Goal: Task Accomplishment & Management: Complete application form

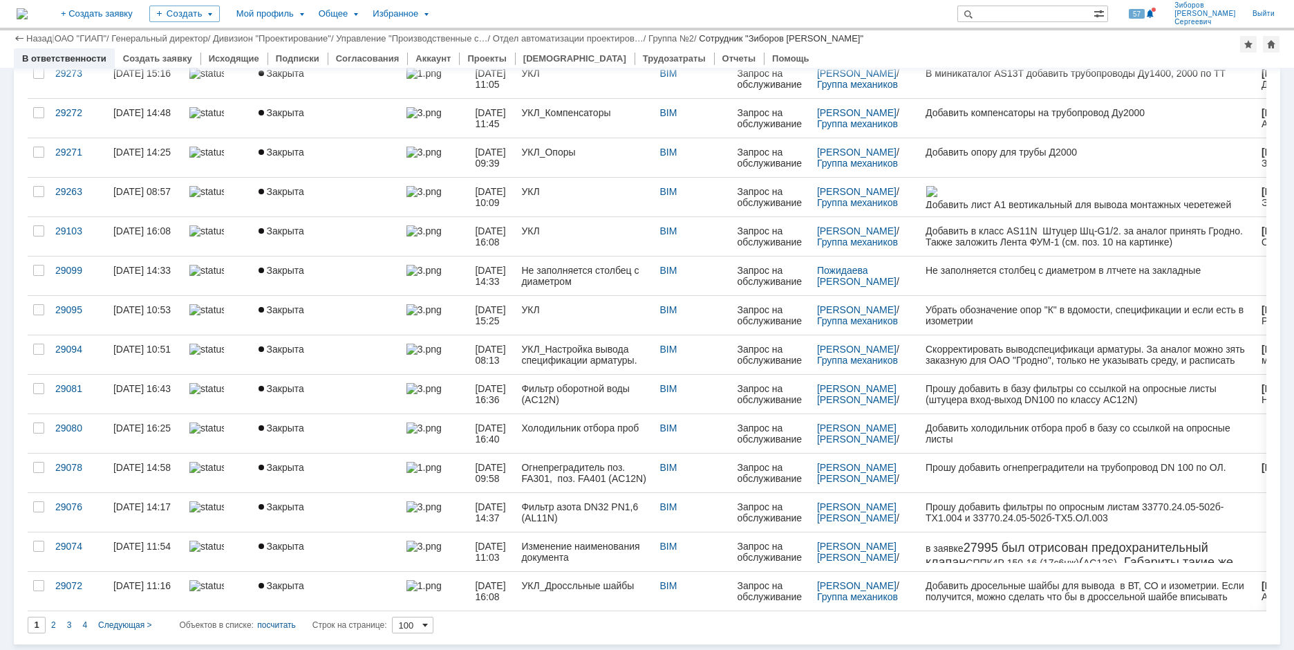
click at [428, 625] on span at bounding box center [425, 624] width 6 height 11
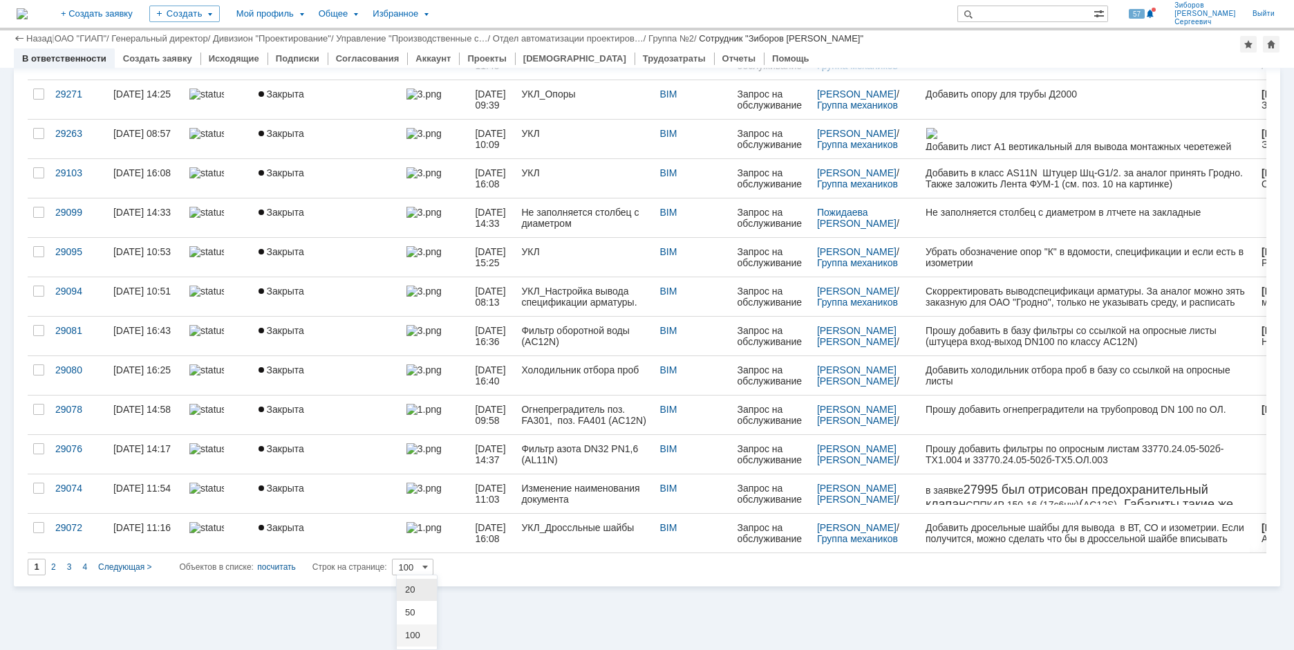
click at [415, 633] on span "100" at bounding box center [416, 635] width 23 height 11
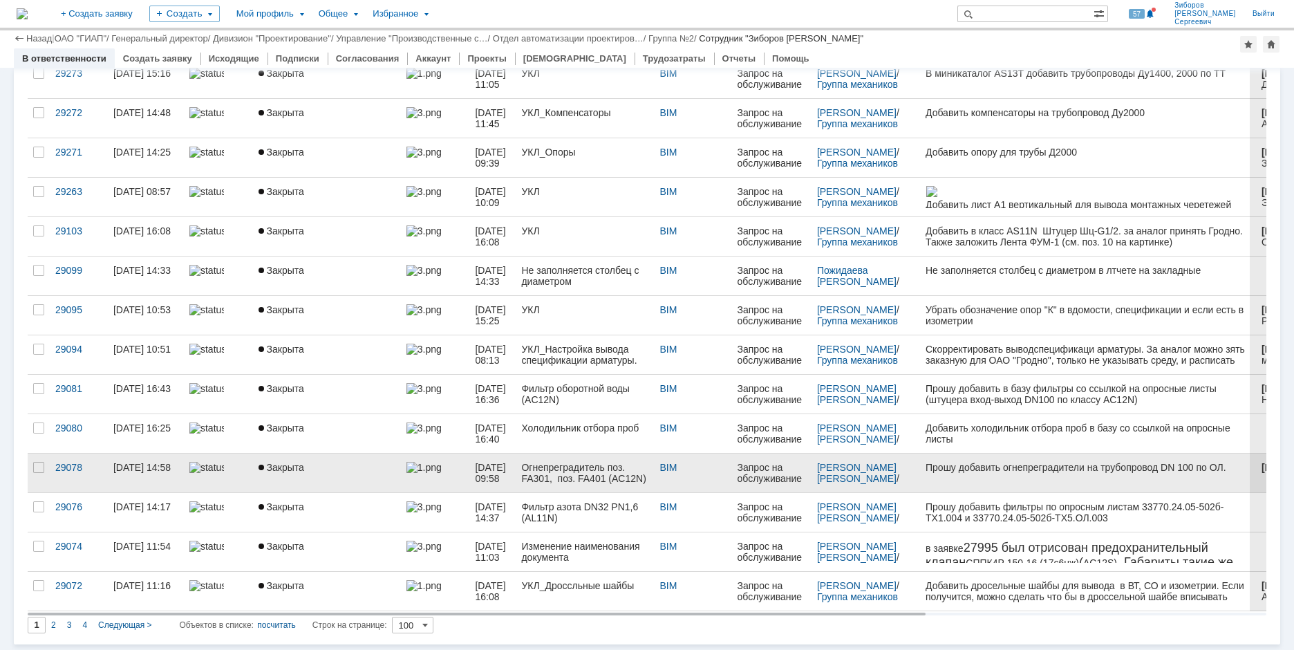
type input "100"
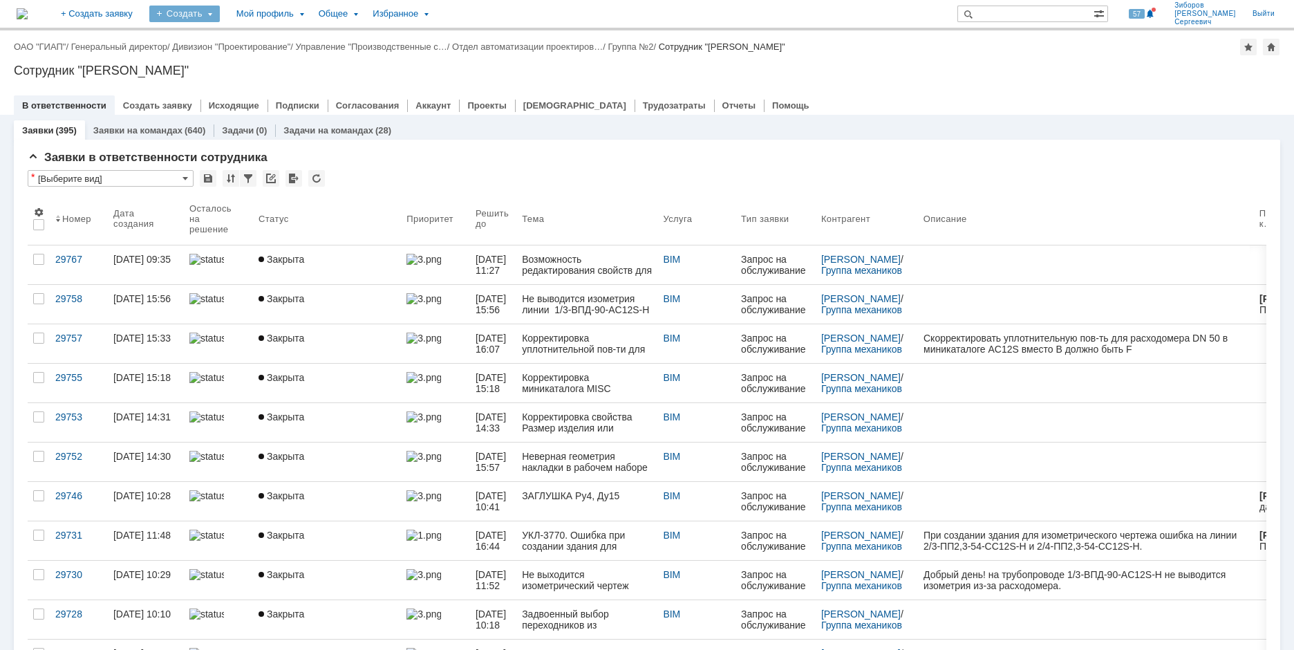
click at [220, 12] on div "Создать" at bounding box center [184, 14] width 70 height 17
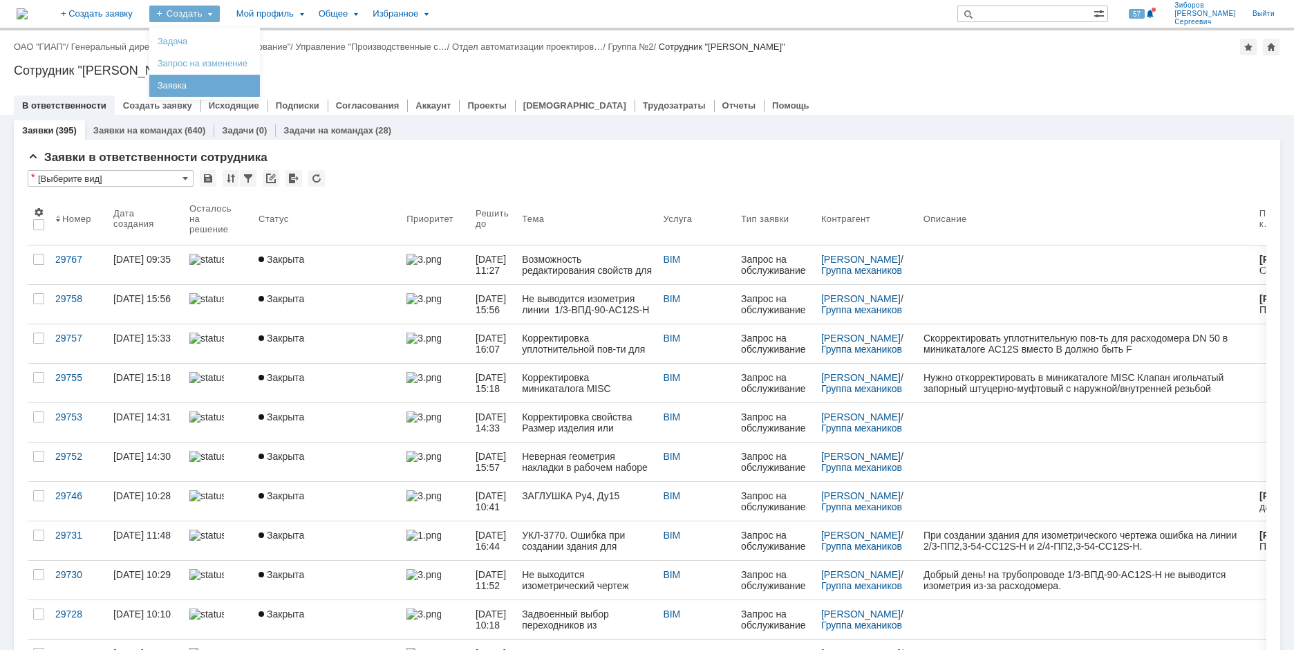
click at [234, 86] on link "Заявка" at bounding box center [204, 85] width 105 height 17
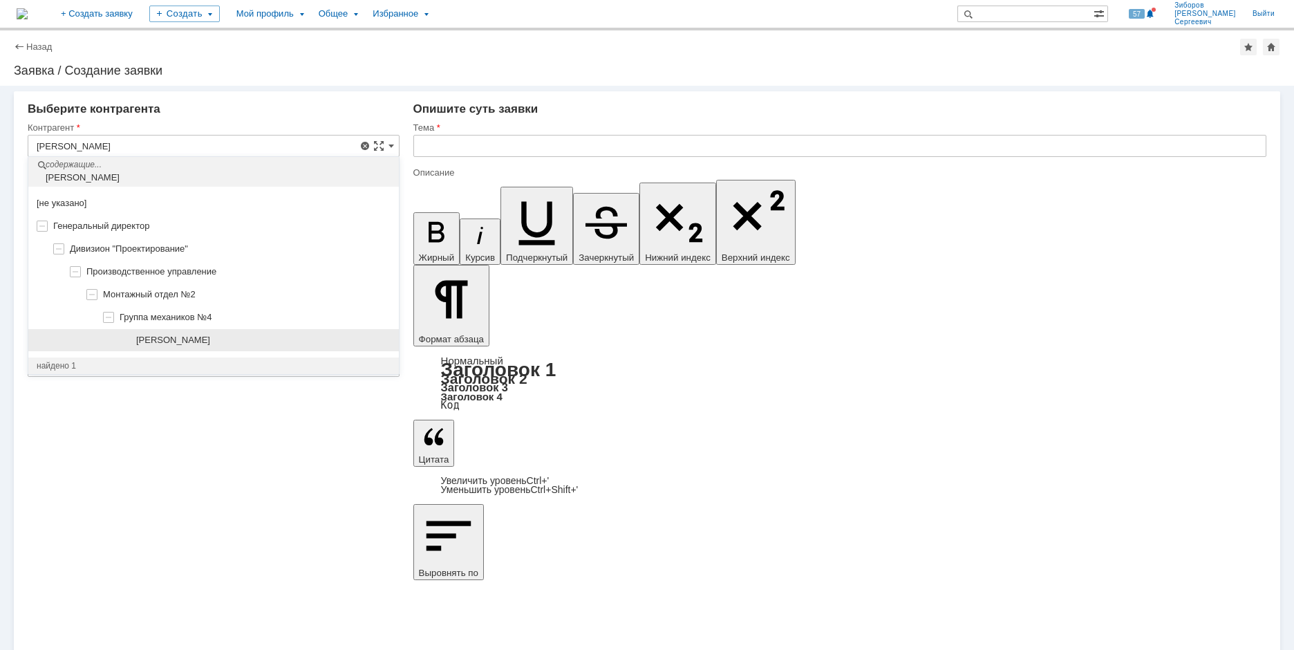
click at [210, 335] on span "[PERSON_NAME]" at bounding box center [173, 340] width 74 height 10
type input "[PERSON_NAME]"
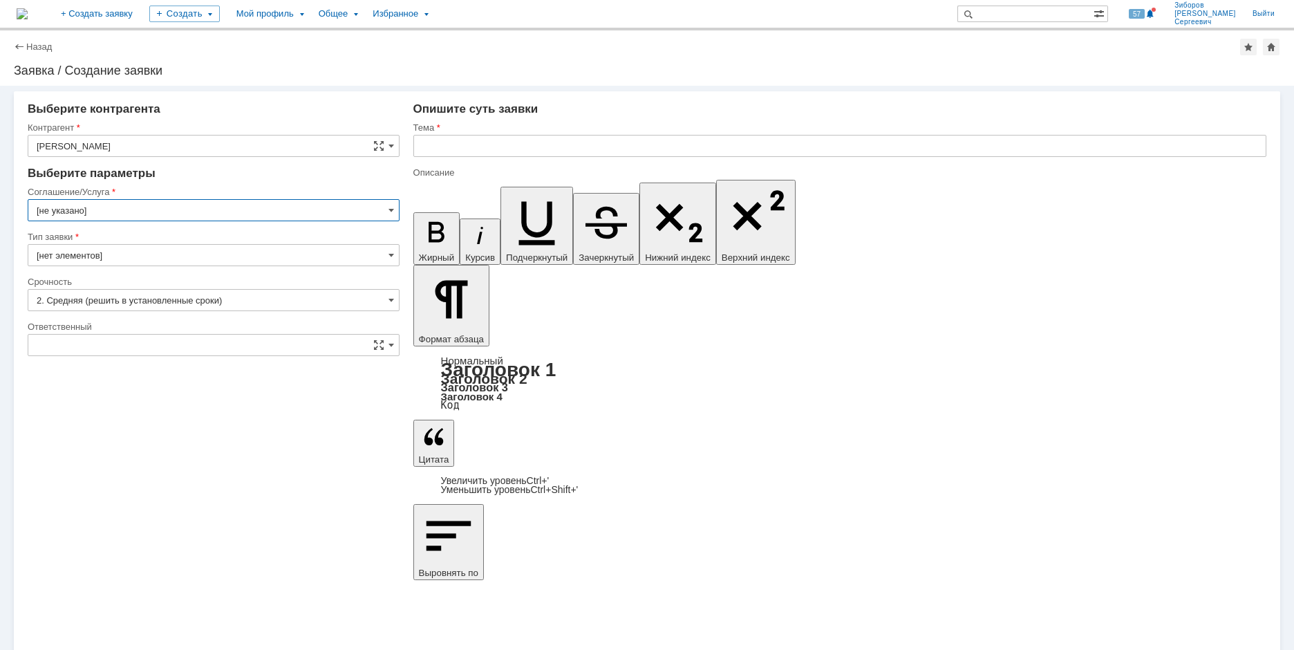
click at [140, 209] on input "[не указано]" at bounding box center [214, 210] width 372 height 22
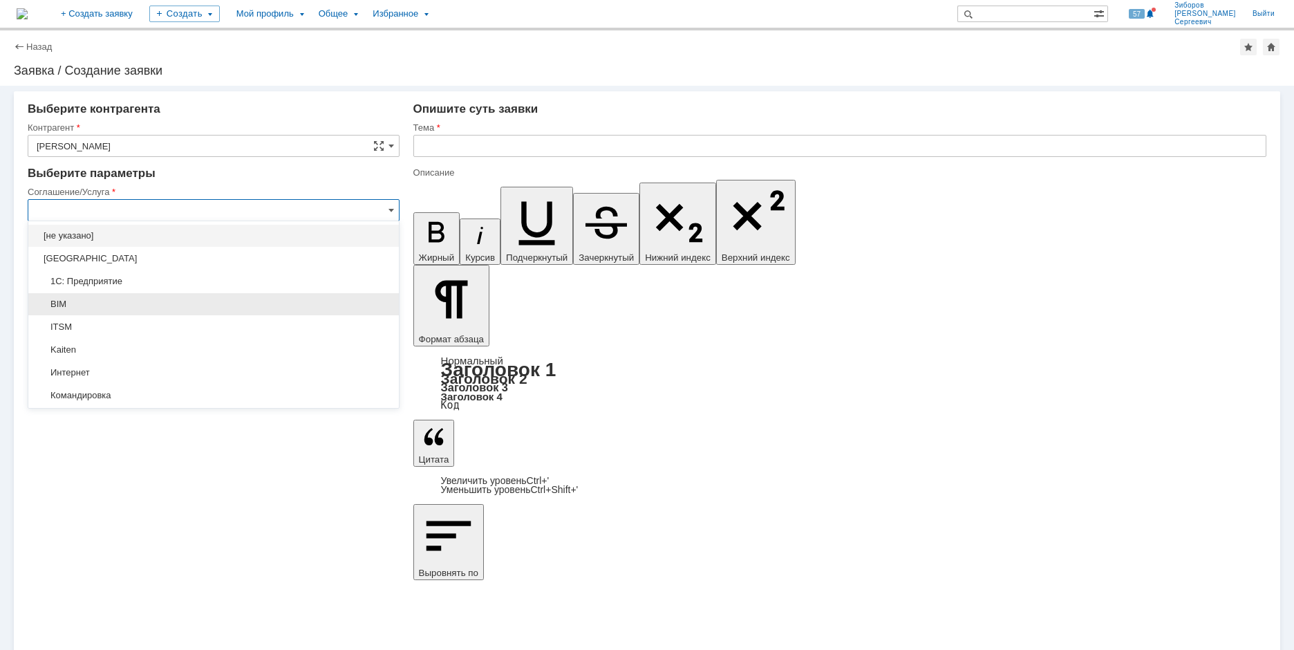
click at [77, 301] on span "BIM" at bounding box center [214, 304] width 354 height 11
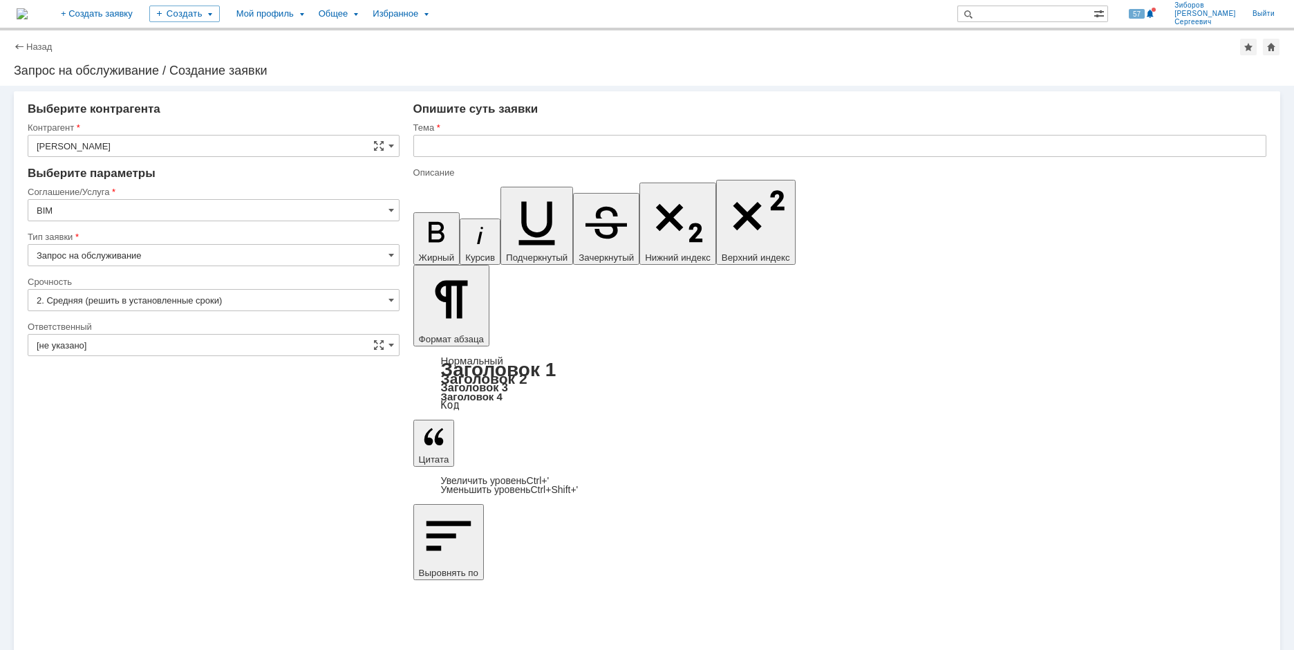
type input "BIM"
click at [113, 343] on input "[не указано]" at bounding box center [214, 345] width 372 height 22
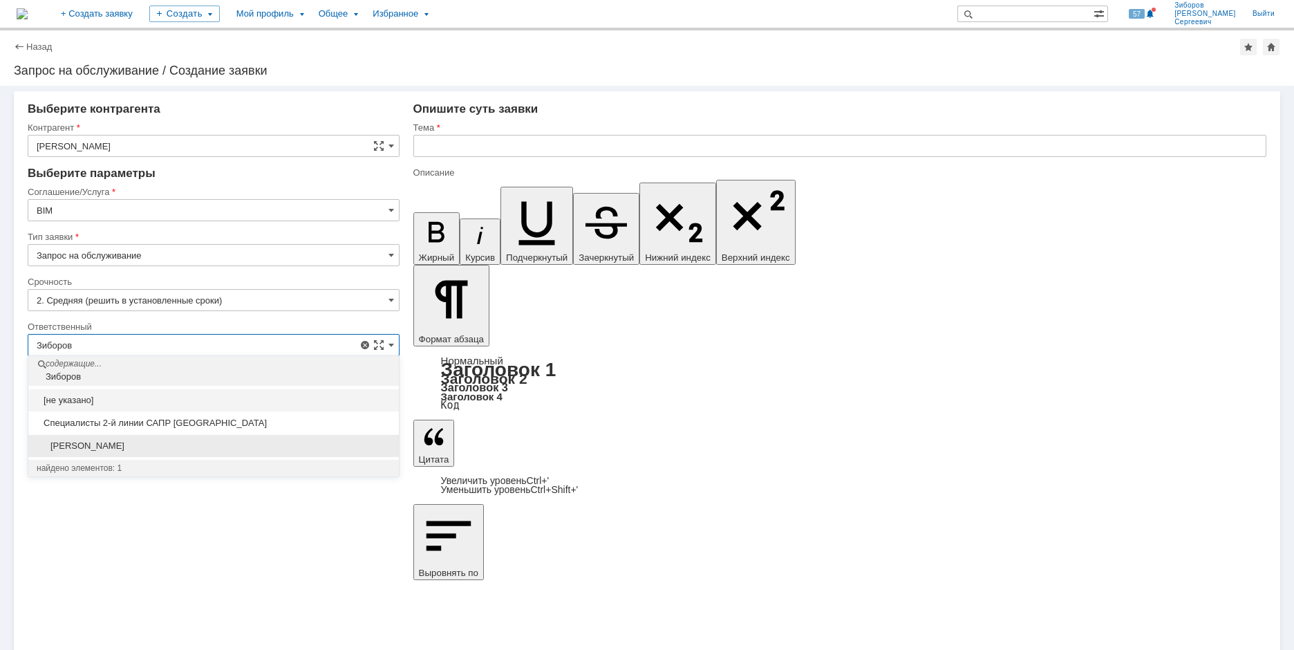
click at [155, 442] on span "[PERSON_NAME] [PERSON_NAME]" at bounding box center [214, 445] width 354 height 11
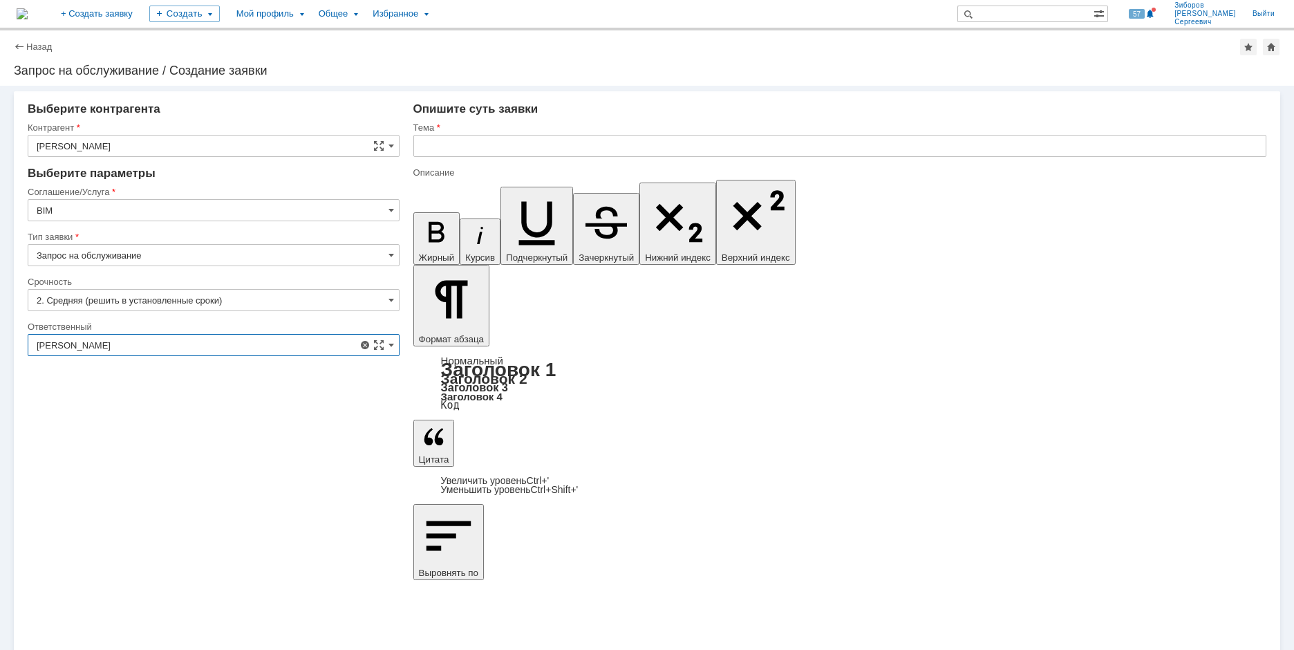
type input "[PERSON_NAME] [PERSON_NAME]"
click at [466, 146] on input "text" at bounding box center [839, 146] width 853 height 22
click at [540, 149] on input "Консультация" at bounding box center [839, 146] width 853 height 22
drag, startPoint x: 498, startPoint y: 148, endPoint x: 337, endPoint y: 143, distance: 161.8
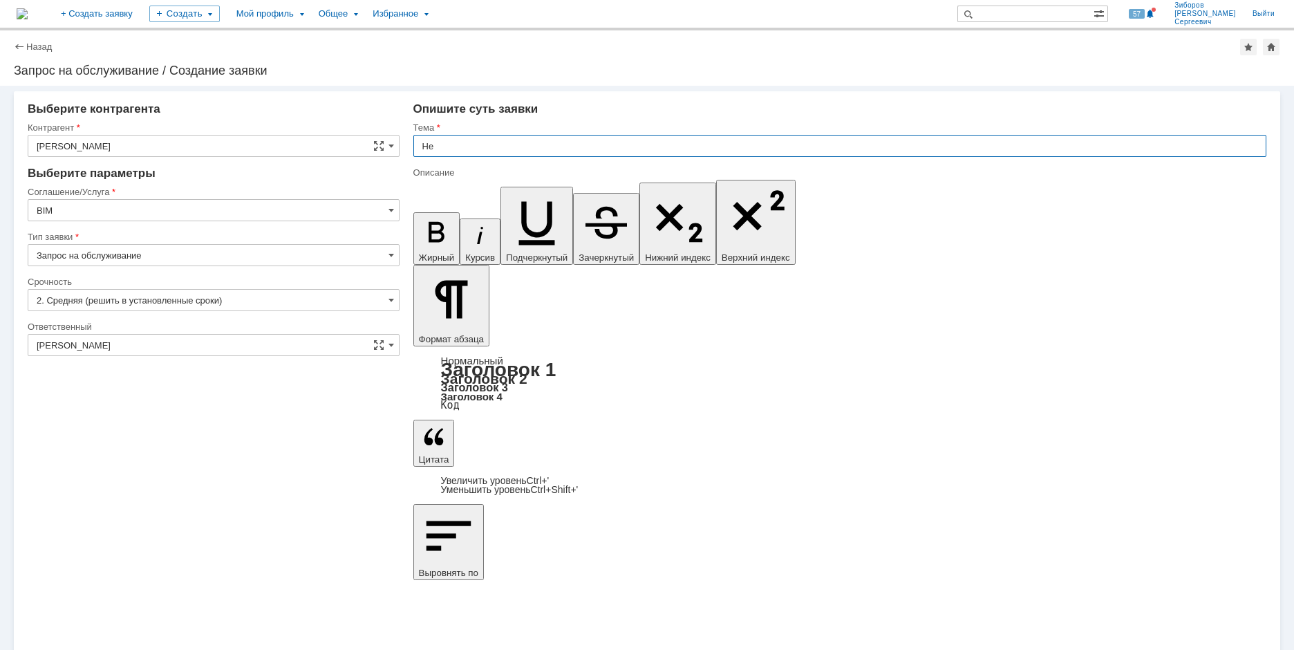
type input "Н"
click at [527, 146] on input "Инструкция по" at bounding box center [839, 146] width 853 height 22
paste input "оординаты в изометрических чертежах"
type input "Координаты в изометрических чертежах относительно осей сетки"
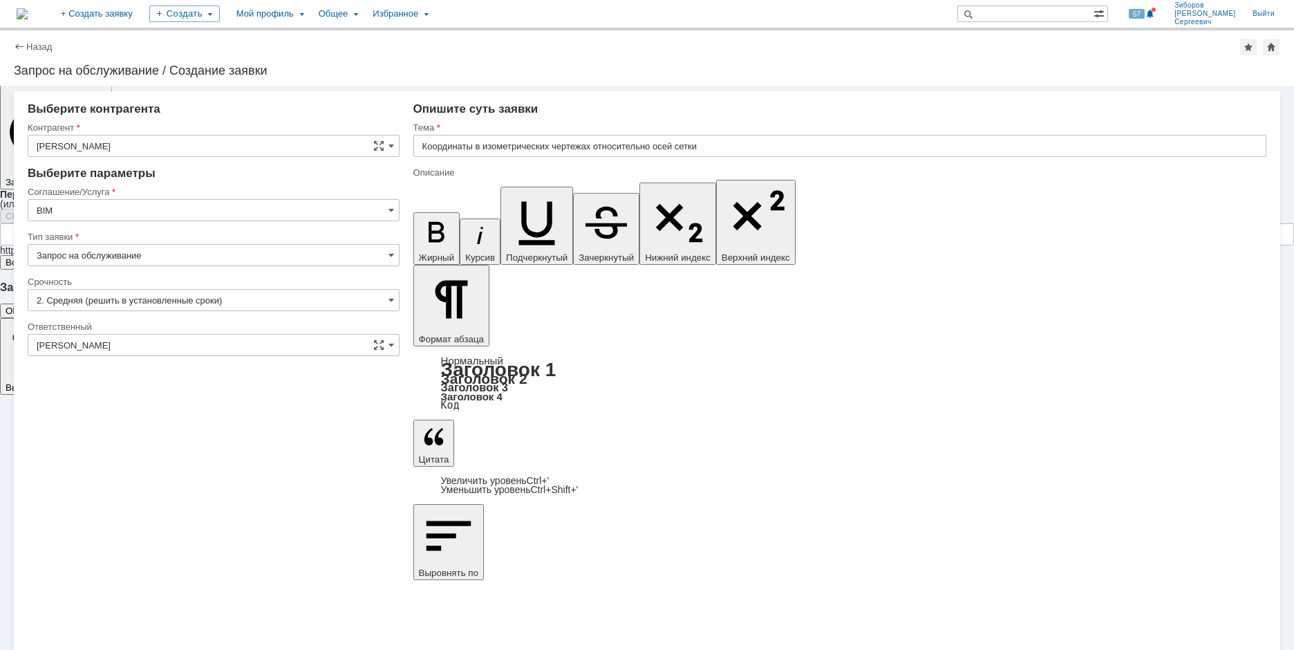
scroll to position [53, 0]
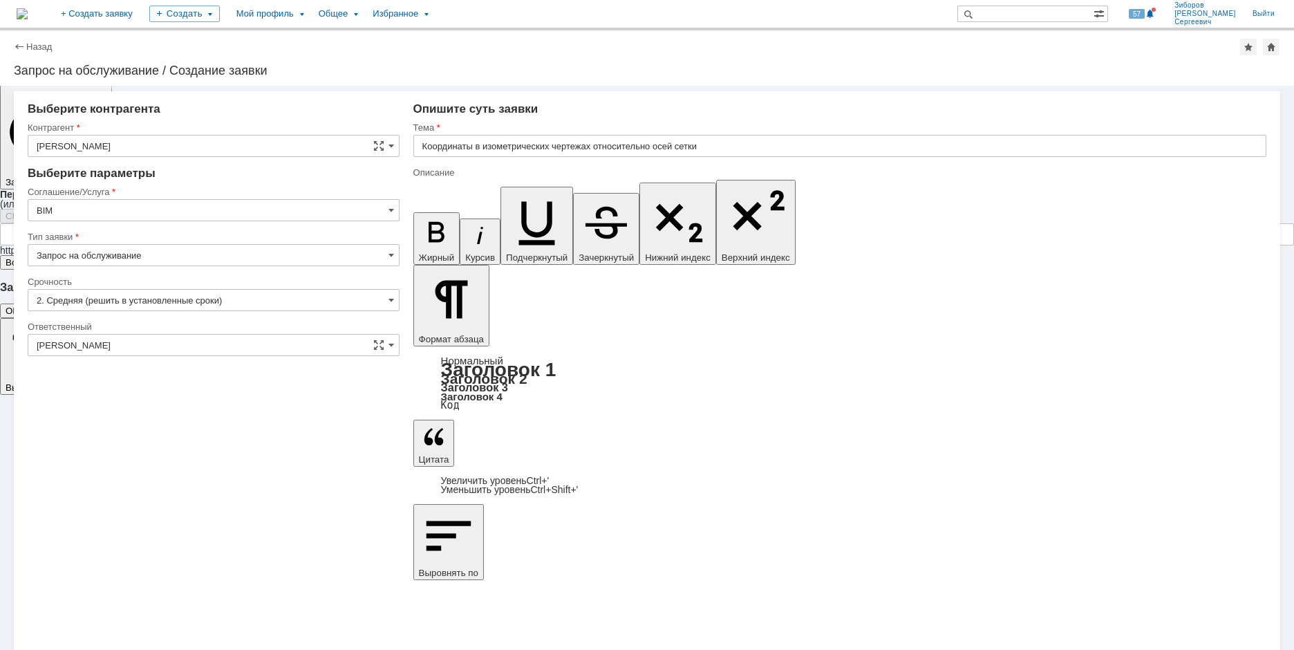
scroll to position [108, 0]
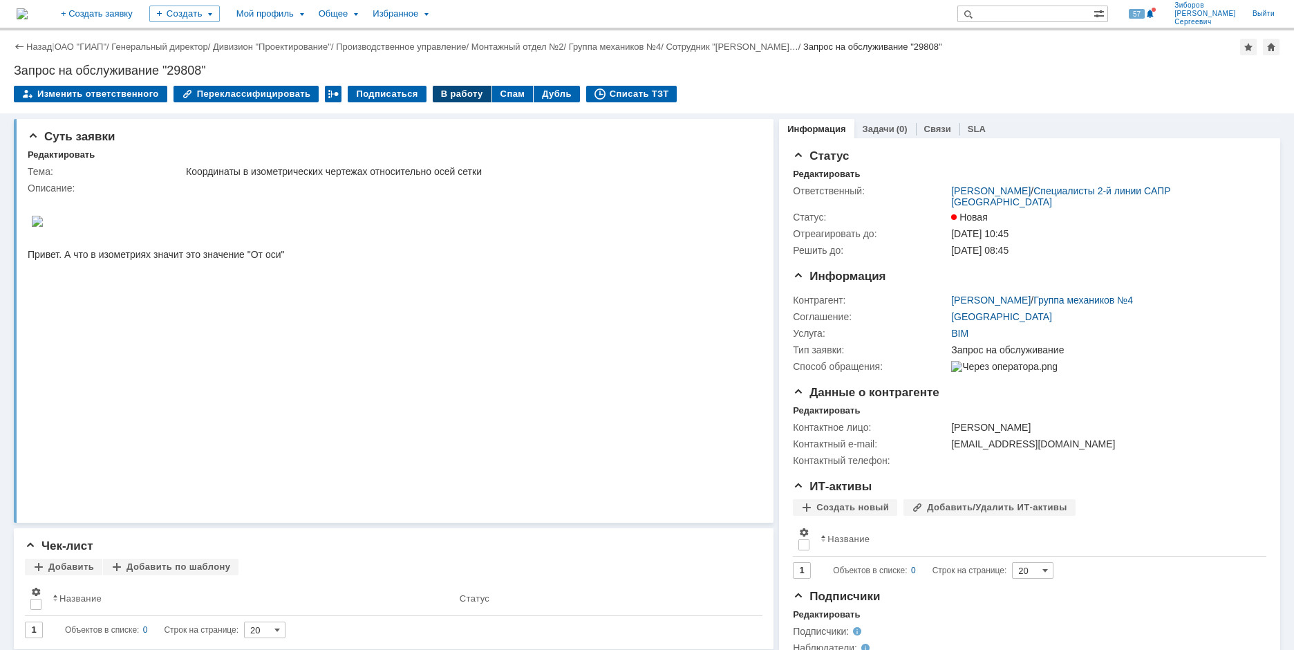
click at [452, 95] on div "В работу" at bounding box center [462, 94] width 59 height 17
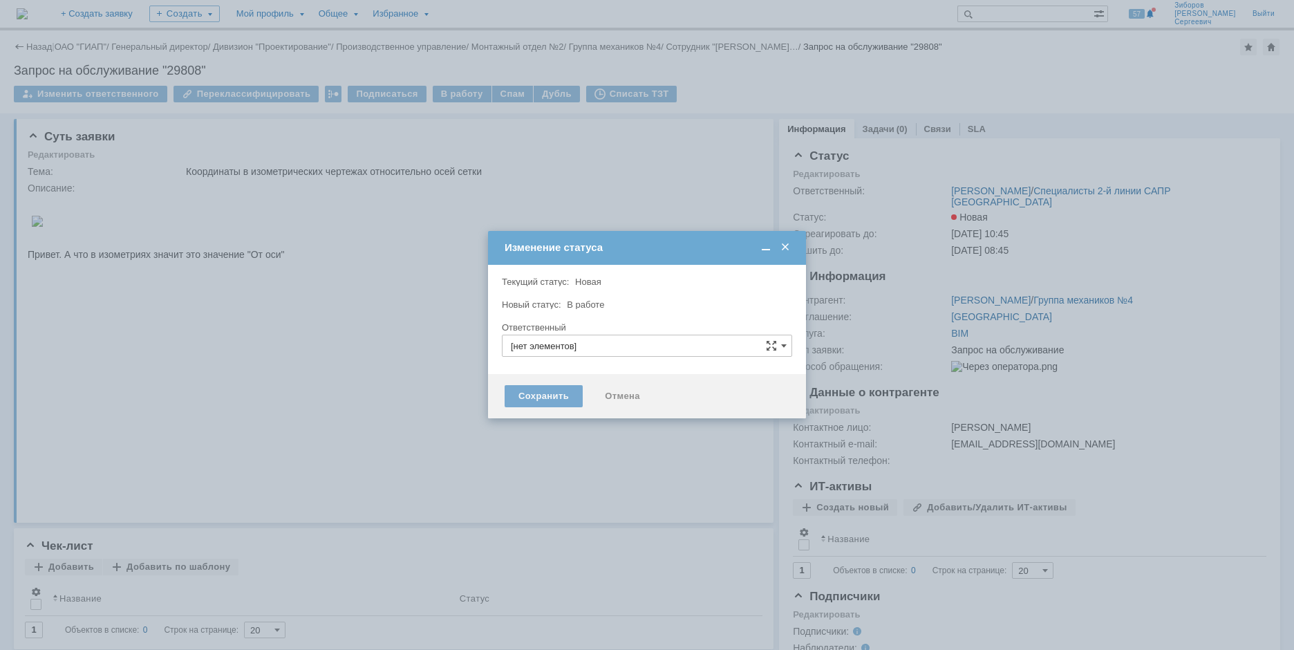
type input "[PERSON_NAME]"
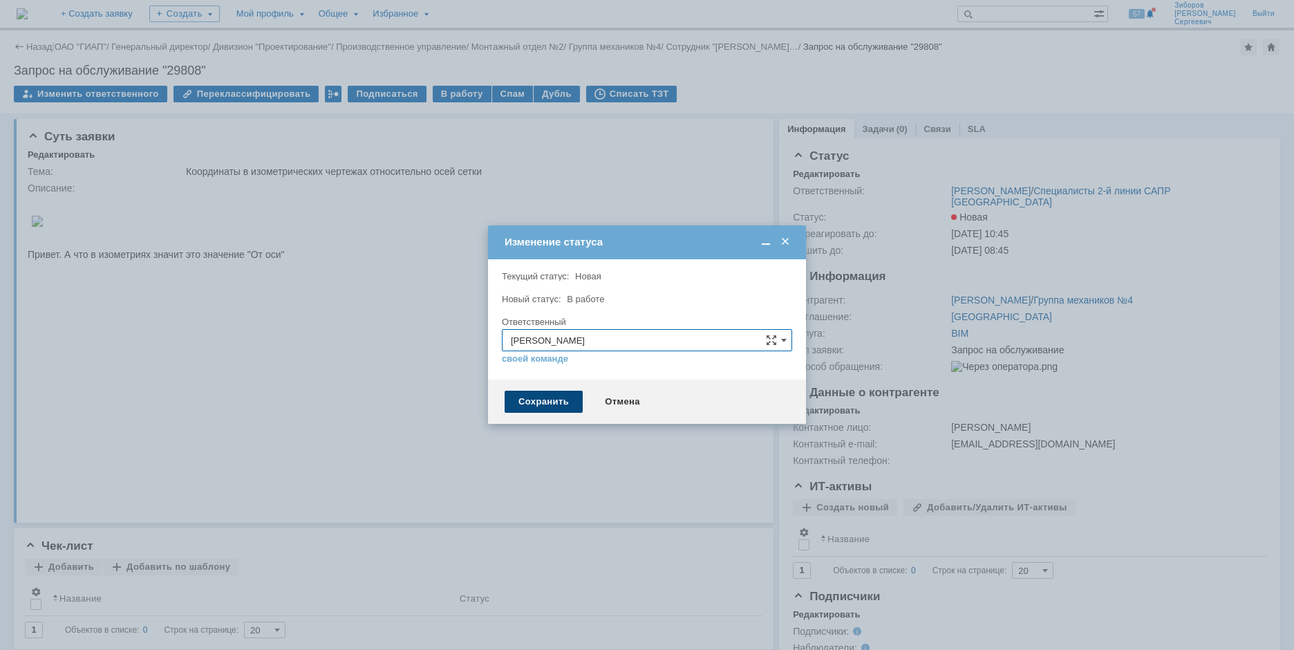
click at [551, 399] on div "Сохранить" at bounding box center [544, 401] width 78 height 22
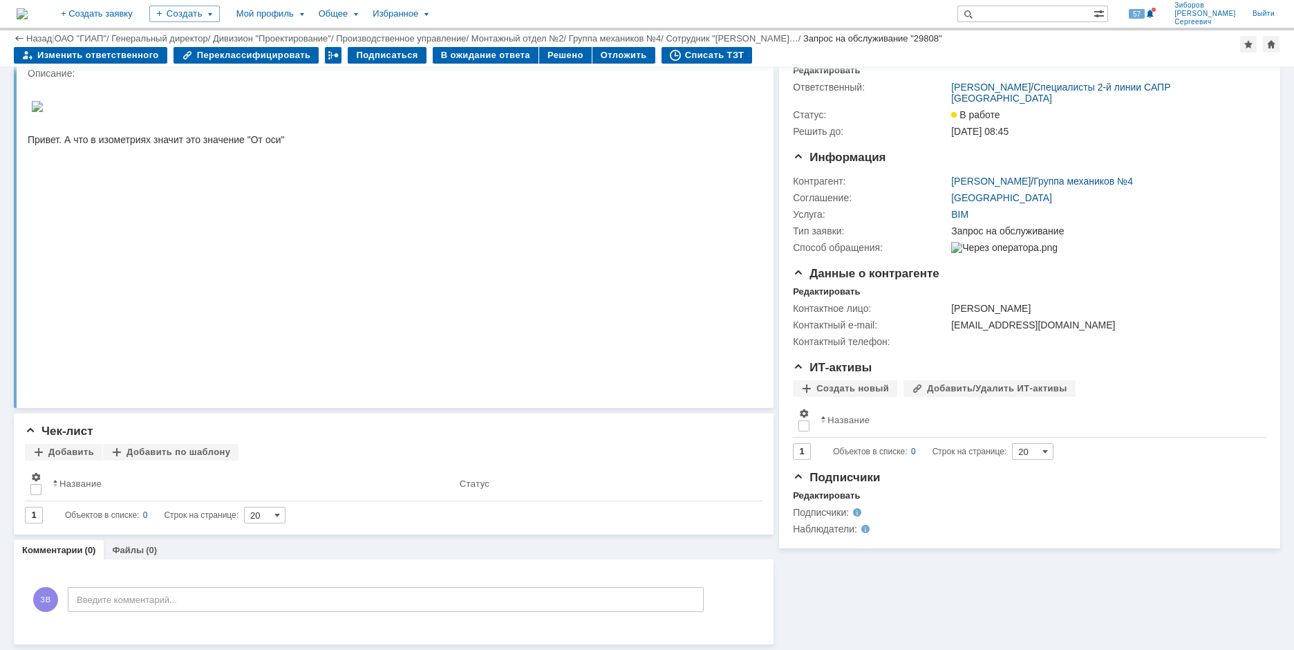
scroll to position [57, 0]
click at [28, 12] on img at bounding box center [22, 13] width 11 height 11
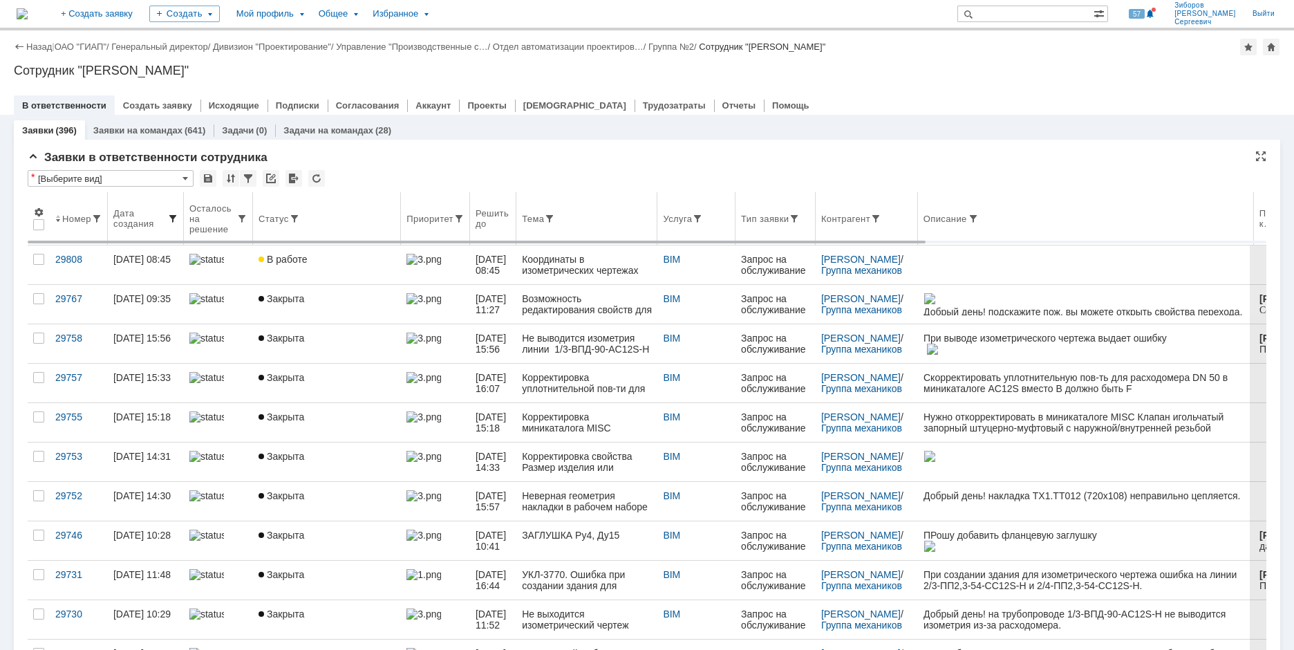
click at [171, 216] on span at bounding box center [172, 218] width 11 height 11
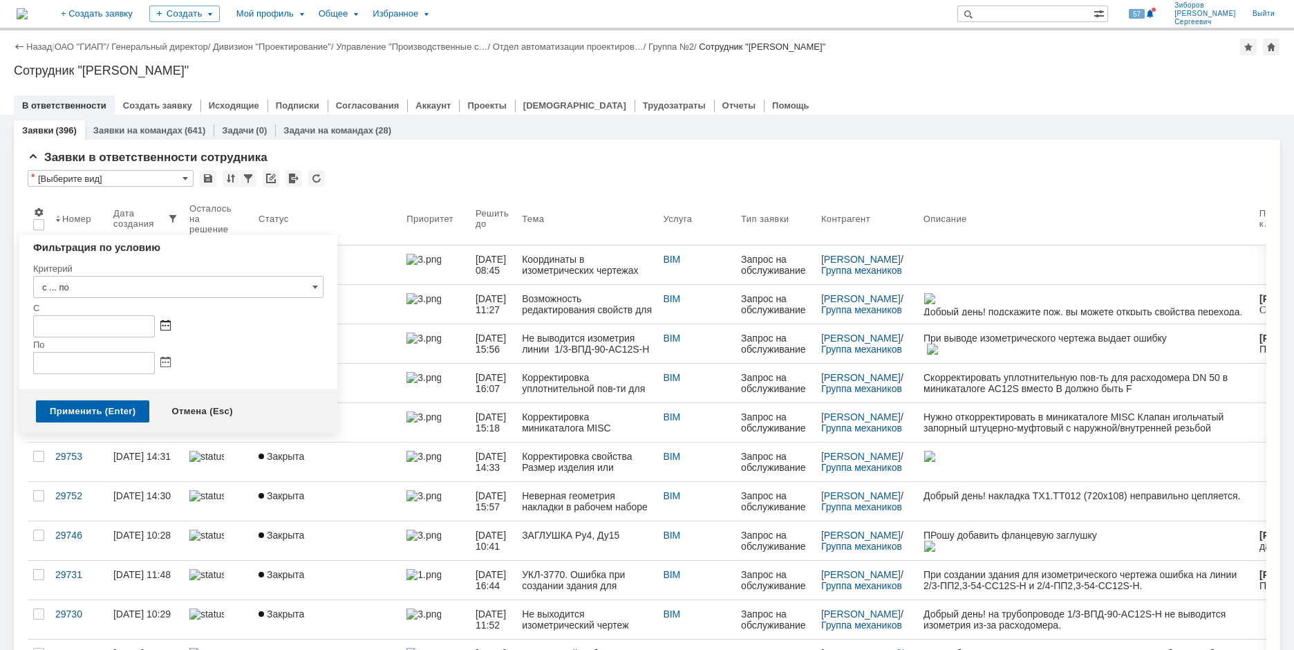
click at [169, 322] on span at bounding box center [165, 326] width 10 height 11
click at [73, 354] on div at bounding box center [72, 357] width 10 height 9
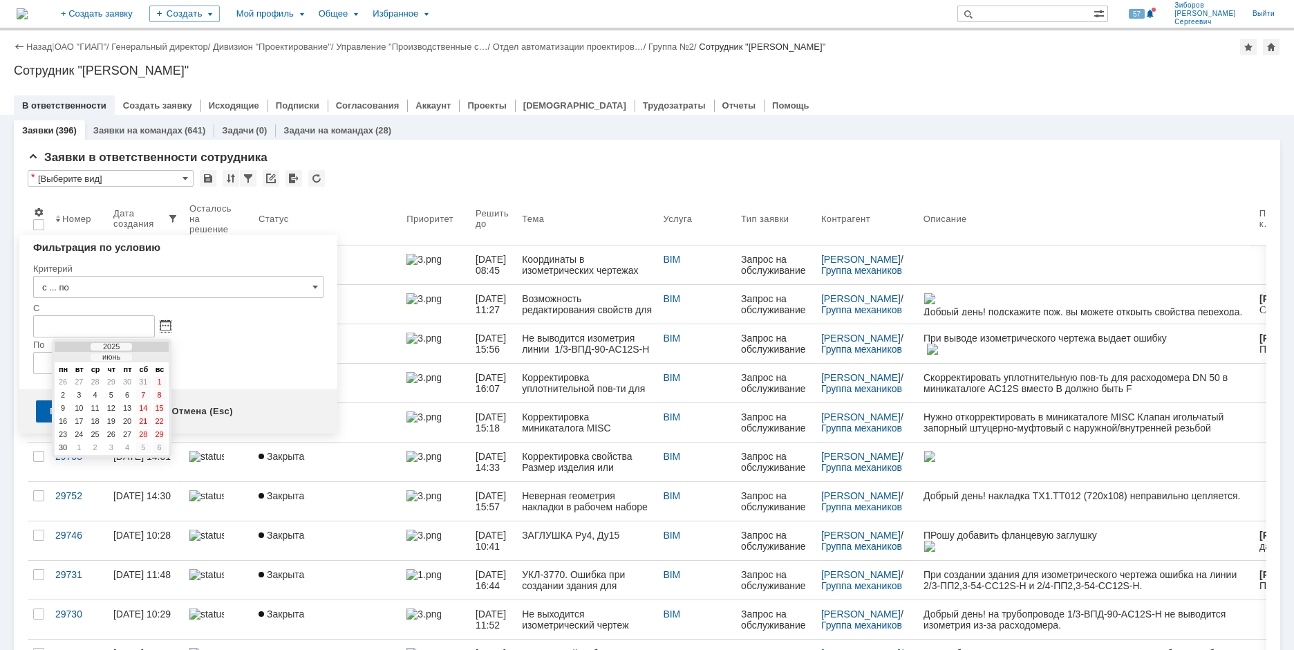
click at [73, 354] on div at bounding box center [72, 357] width 10 height 9
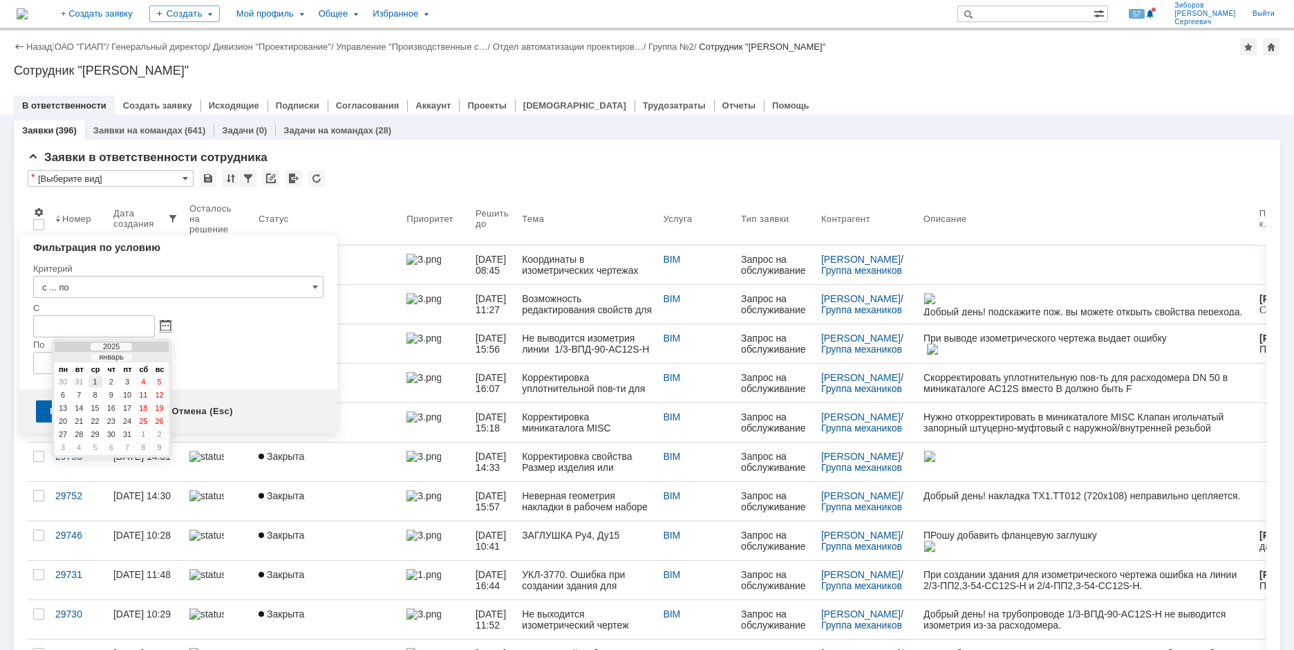
click at [93, 382] on div "1" at bounding box center [95, 382] width 14 height 12
type input "01.01.2025 00:00"
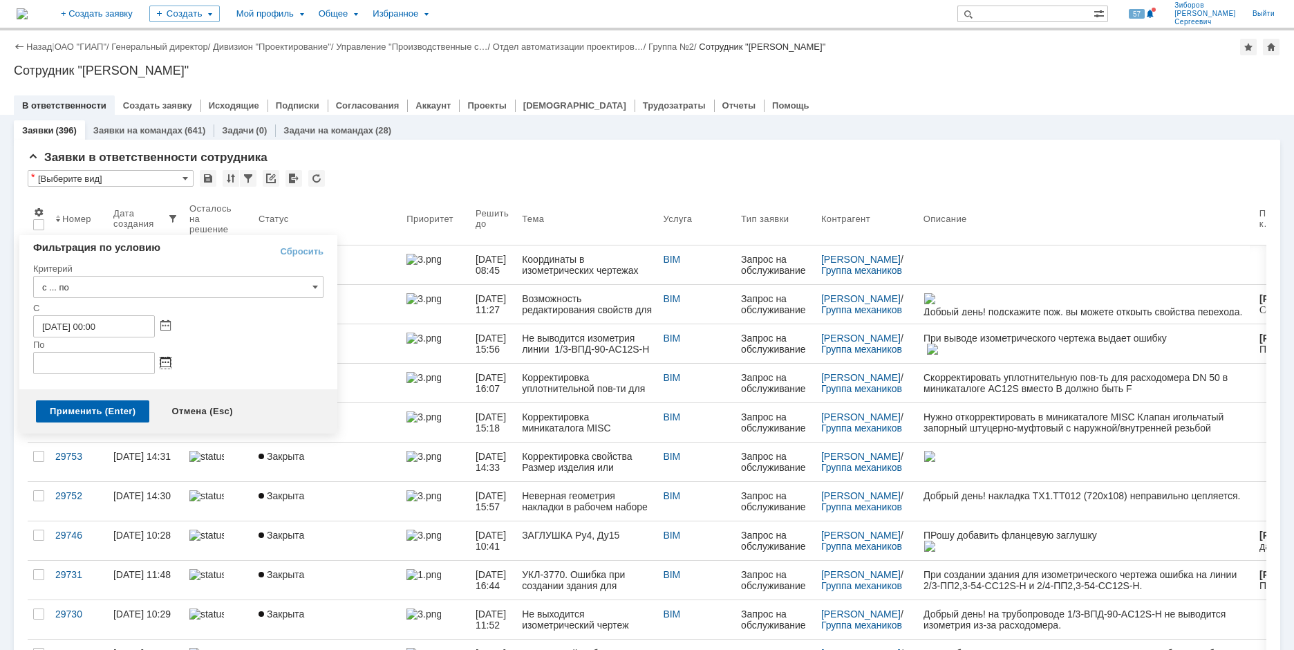
click at [166, 365] on span at bounding box center [165, 362] width 10 height 11
click at [75, 391] on div at bounding box center [72, 394] width 10 height 9
click at [76, 391] on div at bounding box center [72, 394] width 10 height 9
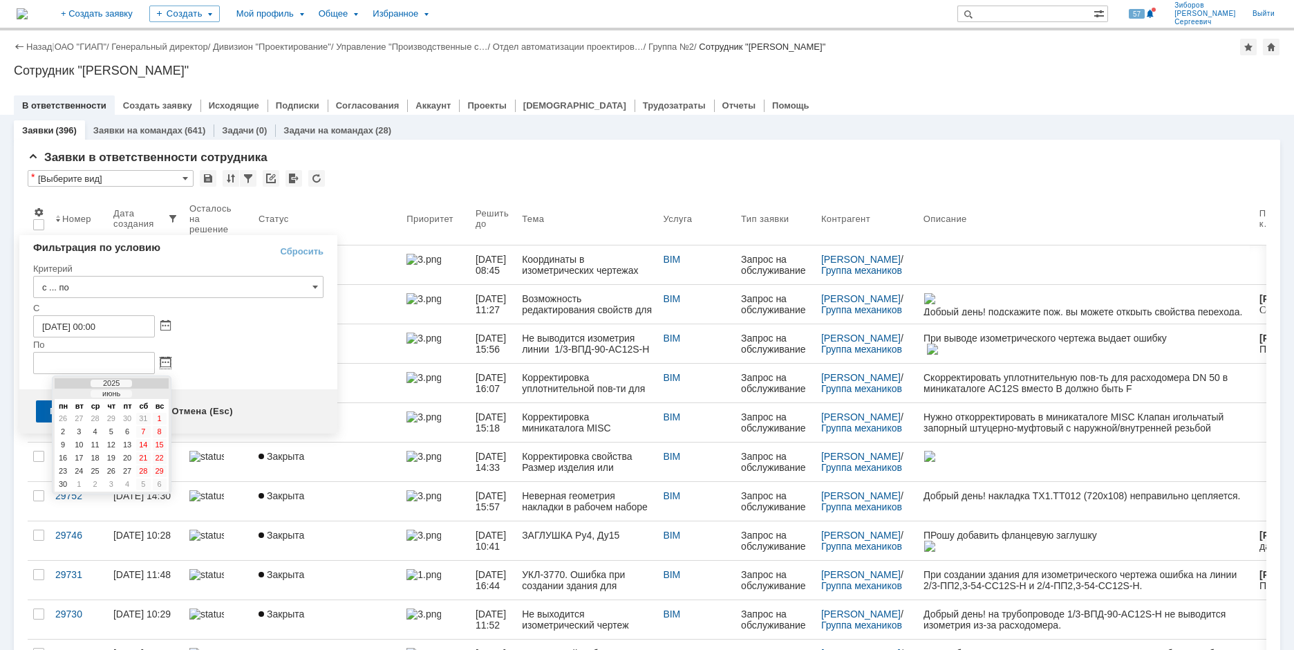
click at [76, 391] on div at bounding box center [72, 394] width 10 height 9
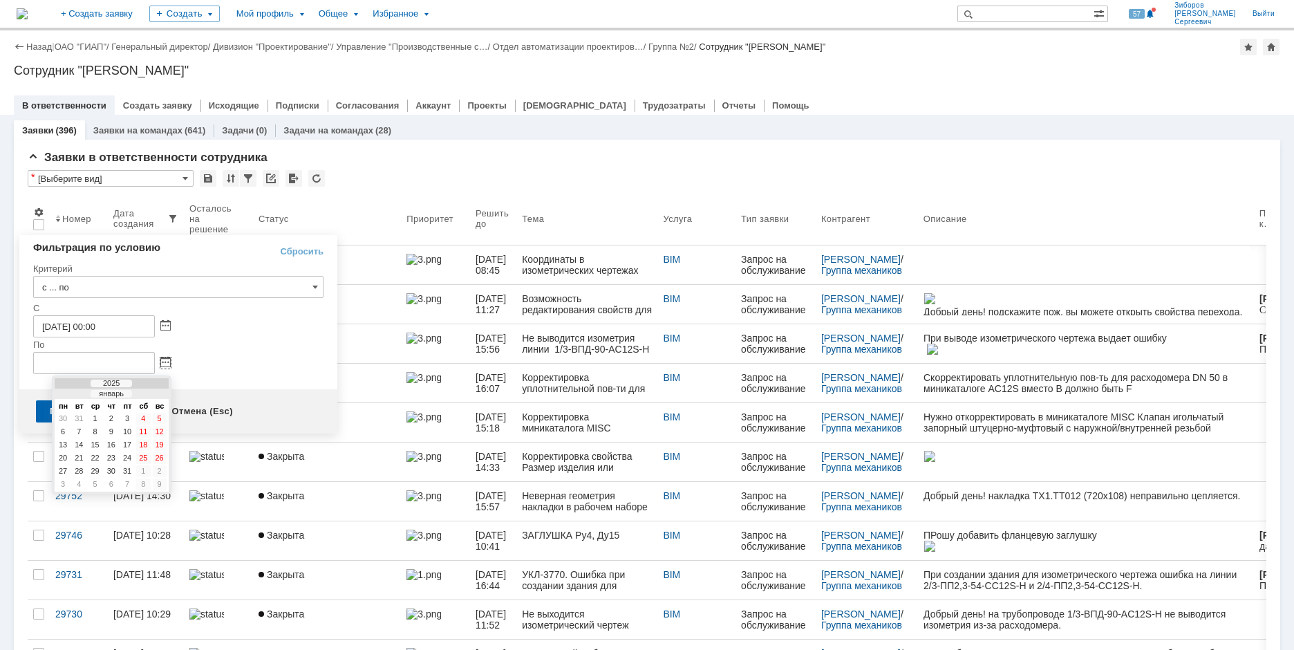
click at [76, 391] on div at bounding box center [72, 394] width 10 height 9
click at [152, 393] on div at bounding box center [152, 394] width 10 height 9
click at [129, 471] on div "31" at bounding box center [127, 471] width 14 height 12
type input "31.01.2025 23:59"
click at [102, 409] on div "Применить (Enter)" at bounding box center [92, 411] width 113 height 22
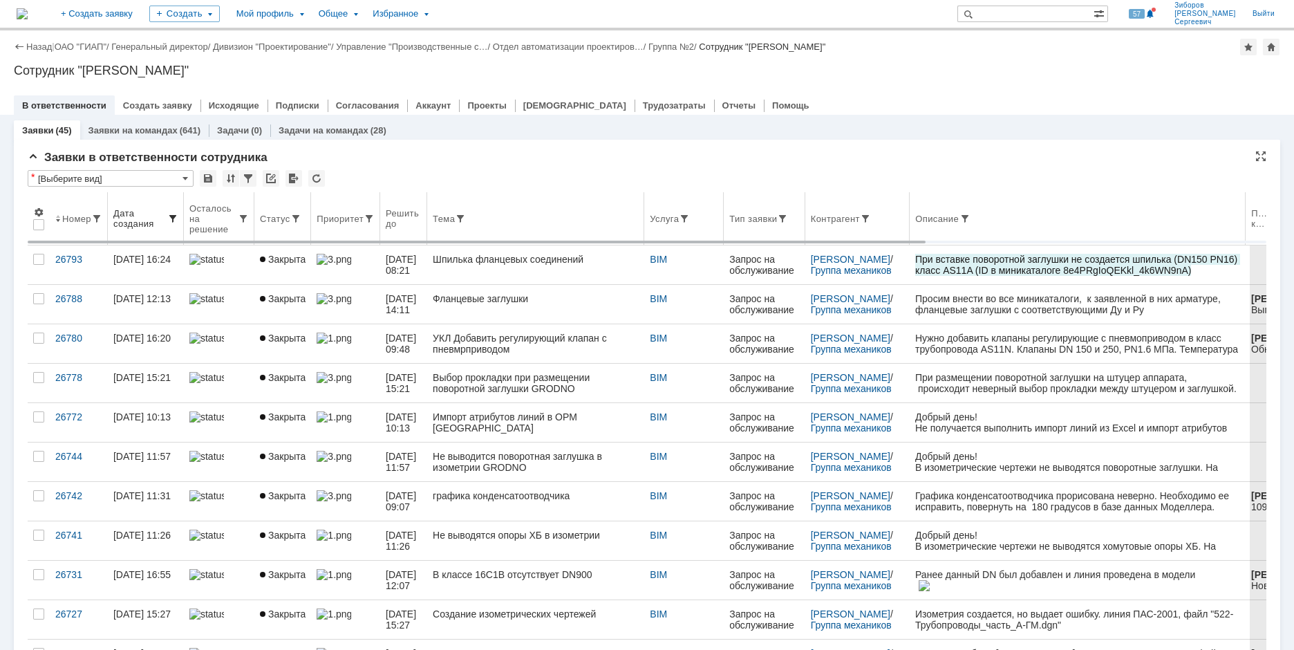
click at [173, 216] on span at bounding box center [172, 218] width 11 height 11
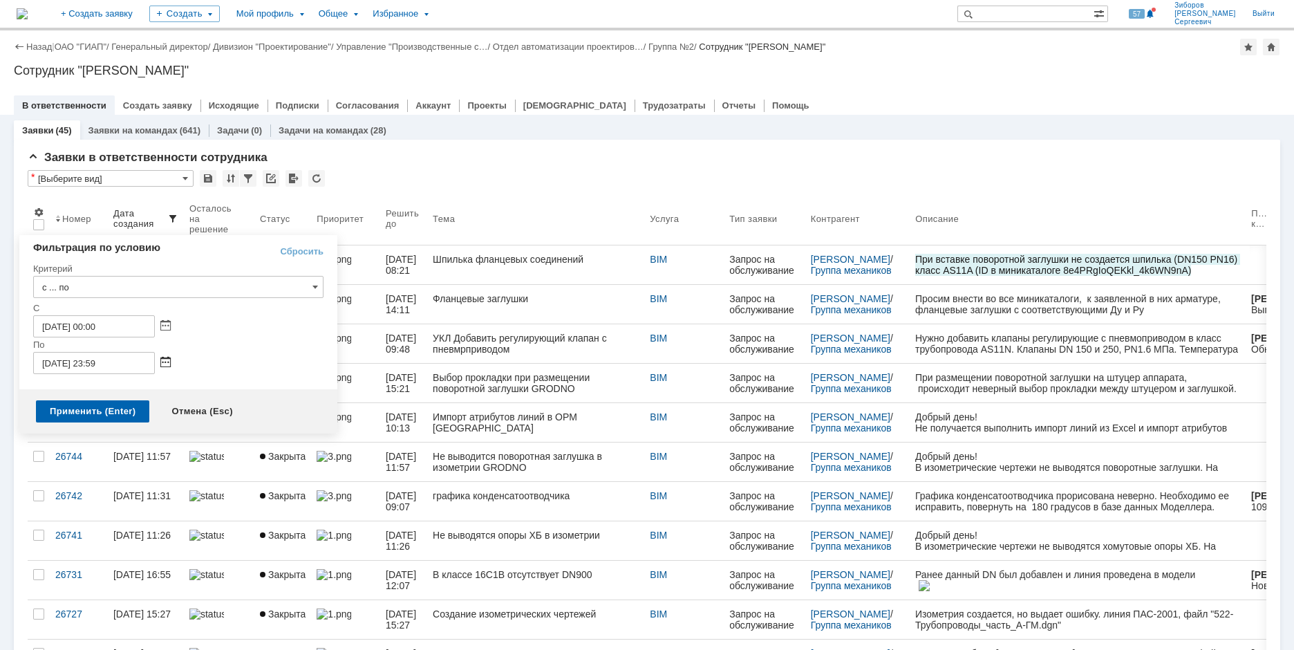
click at [168, 366] on span at bounding box center [165, 362] width 10 height 11
click at [152, 393] on div at bounding box center [152, 394] width 10 height 9
click at [127, 469] on div "28" at bounding box center [127, 471] width 14 height 12
type input "28.02.2025 23:59"
click at [109, 411] on div "Применить (Enter)" at bounding box center [92, 411] width 113 height 22
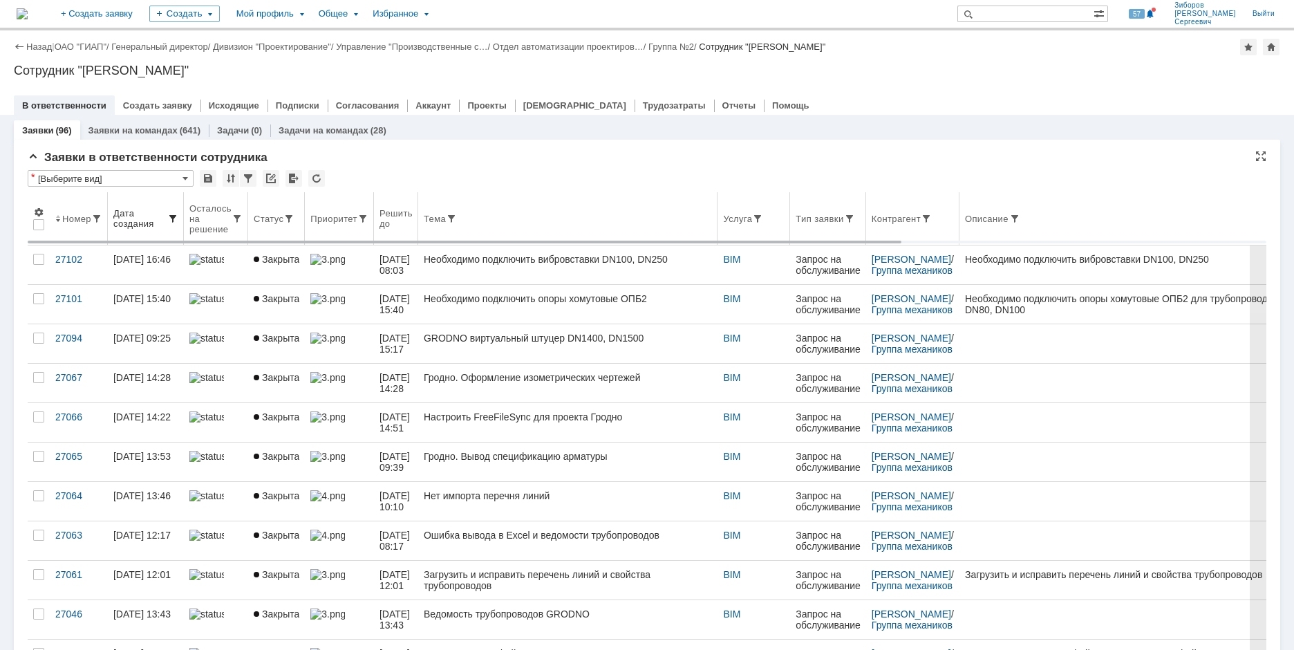
click at [176, 220] on span at bounding box center [172, 218] width 11 height 11
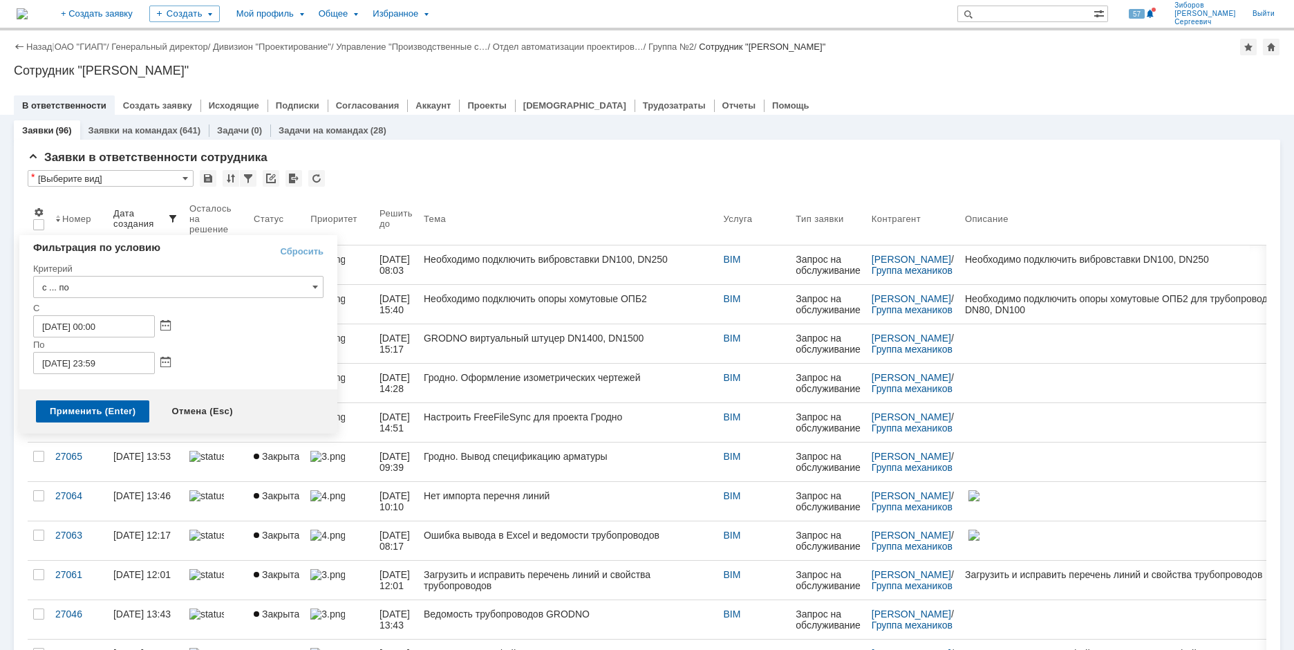
click at [295, 245] on td "Сбросить" at bounding box center [287, 249] width 74 height 17
click at [302, 252] on link "Сбросить" at bounding box center [302, 251] width 44 height 11
type input "с ... по"
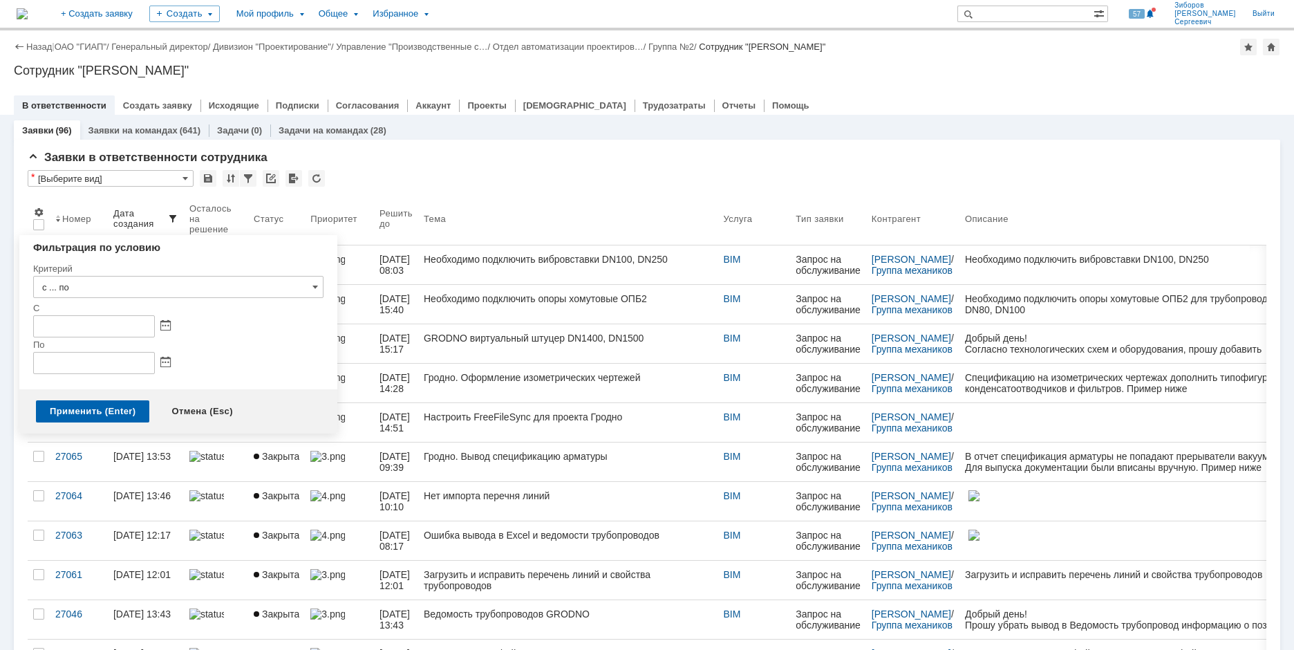
click at [88, 413] on div "Применить (Enter)" at bounding box center [92, 411] width 113 height 22
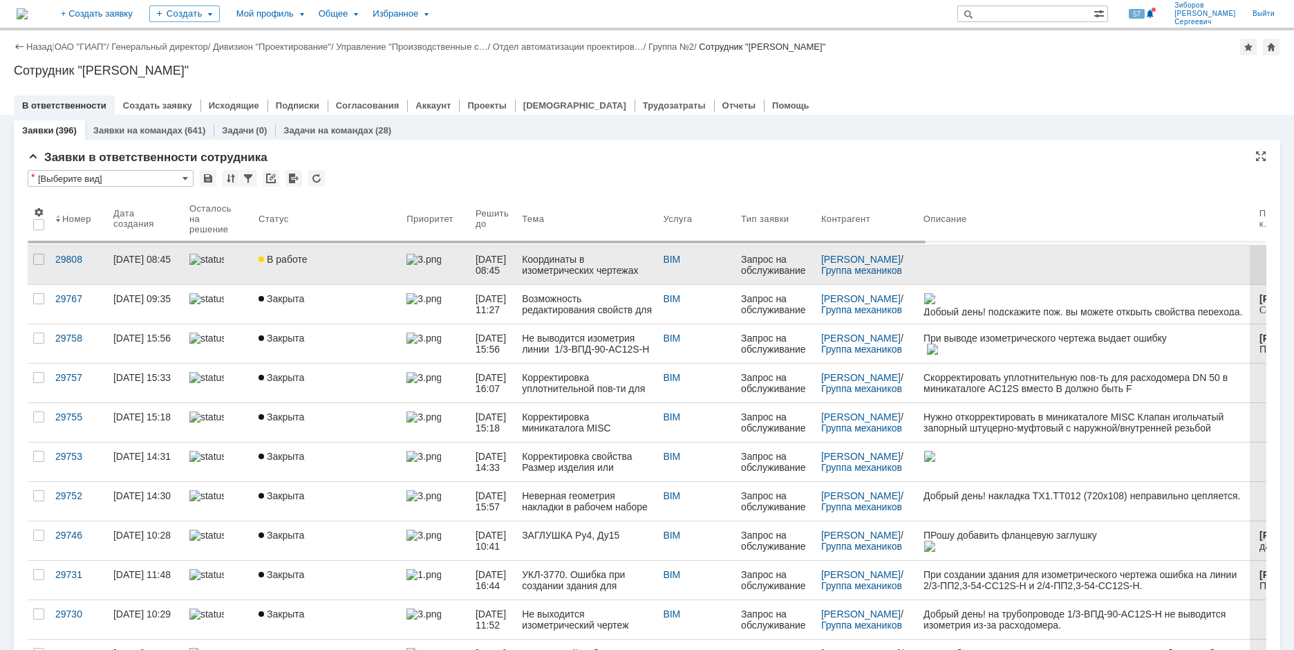
click at [305, 262] on div "В работе" at bounding box center [326, 259] width 137 height 11
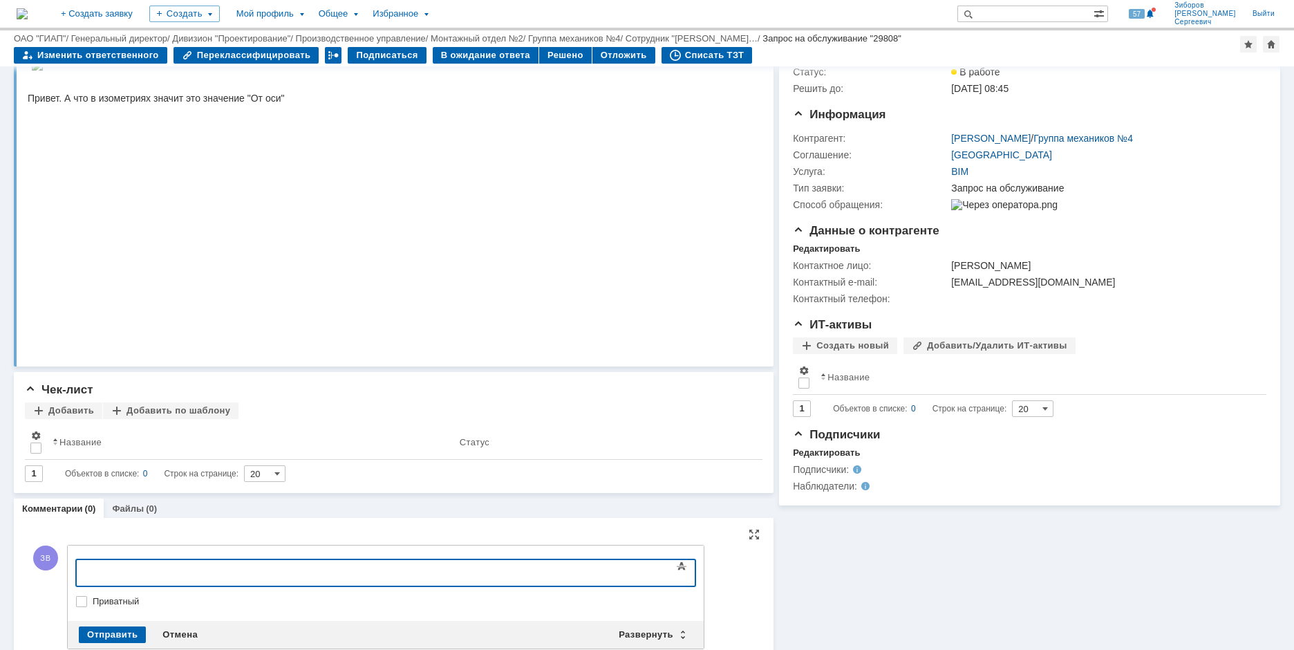
scroll to position [130, 0]
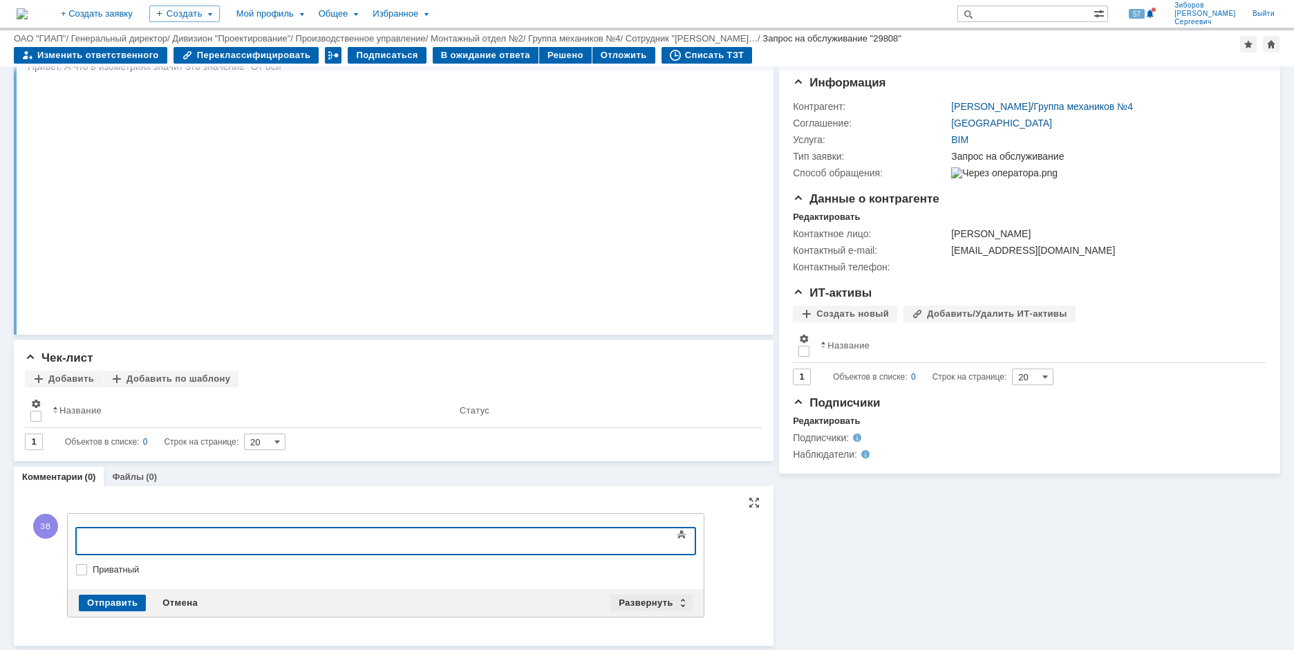
click at [657, 597] on div "Развернуть" at bounding box center [651, 602] width 82 height 17
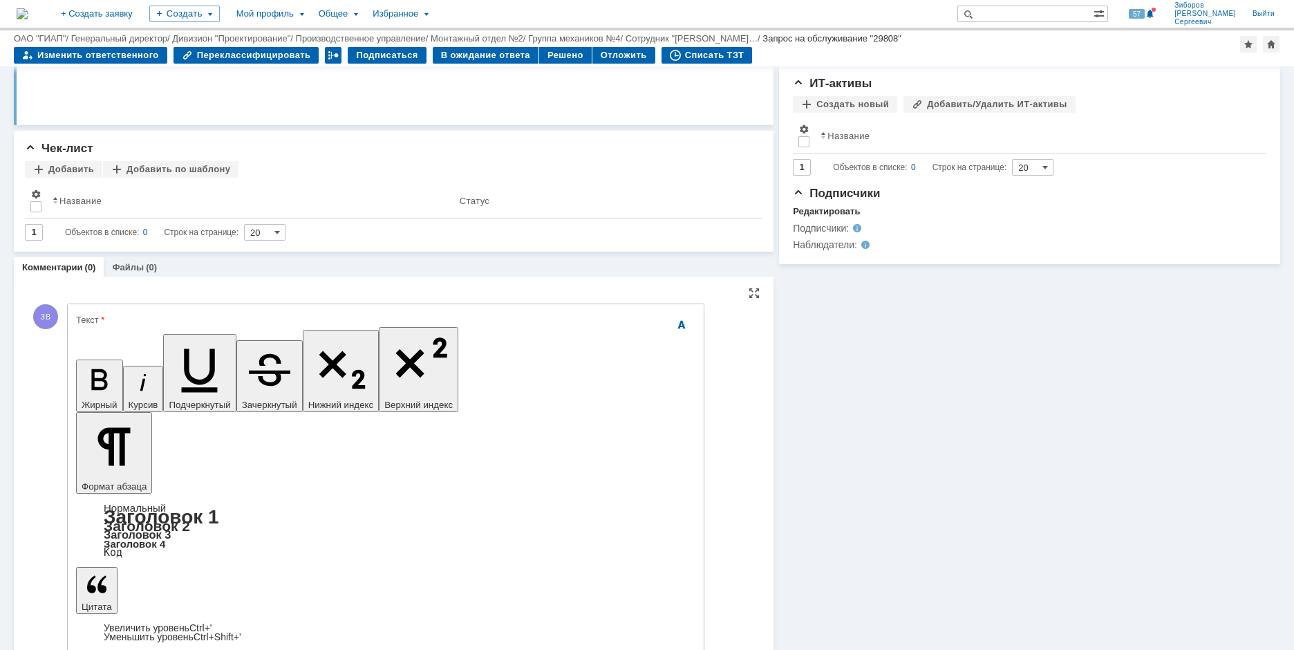
scroll to position [1028, 3]
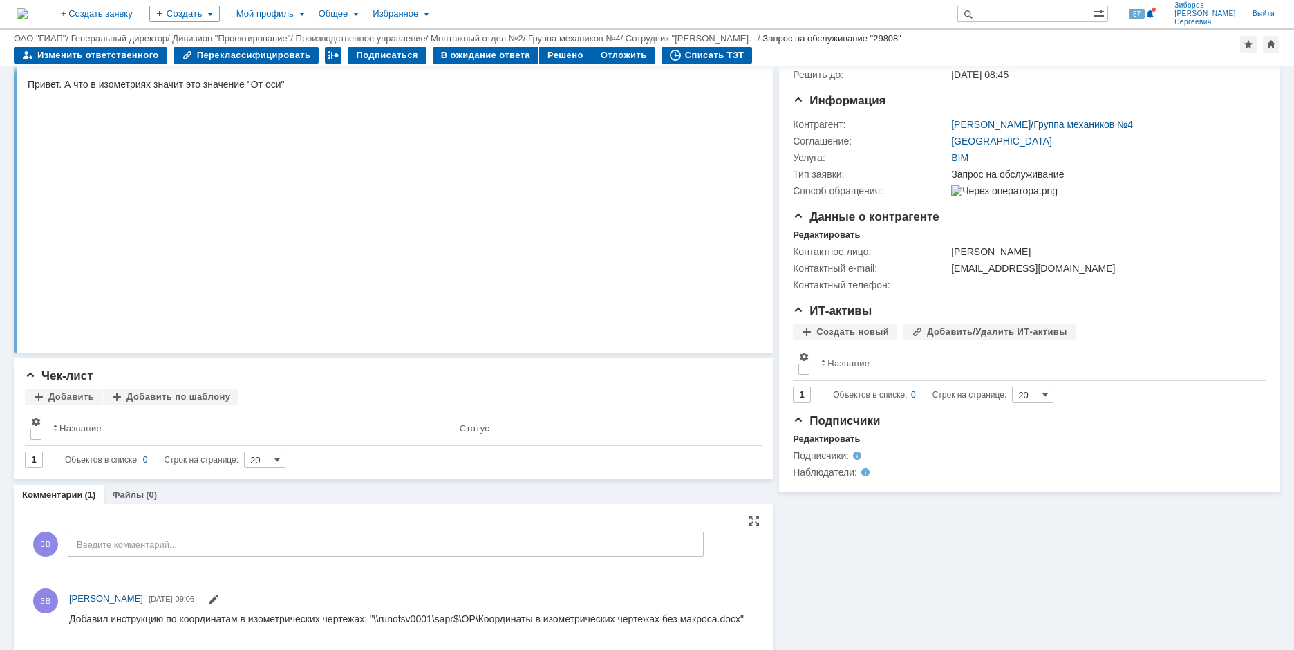
scroll to position [0, 0]
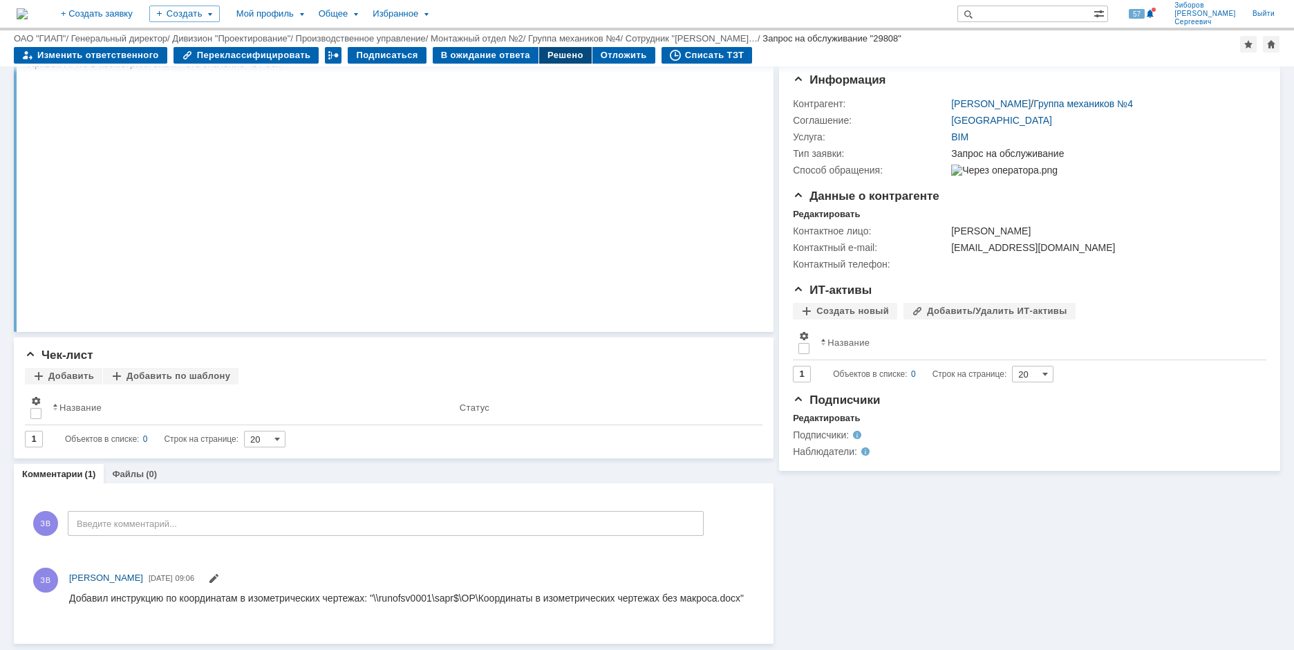
click at [552, 57] on div "Решено" at bounding box center [565, 55] width 53 height 17
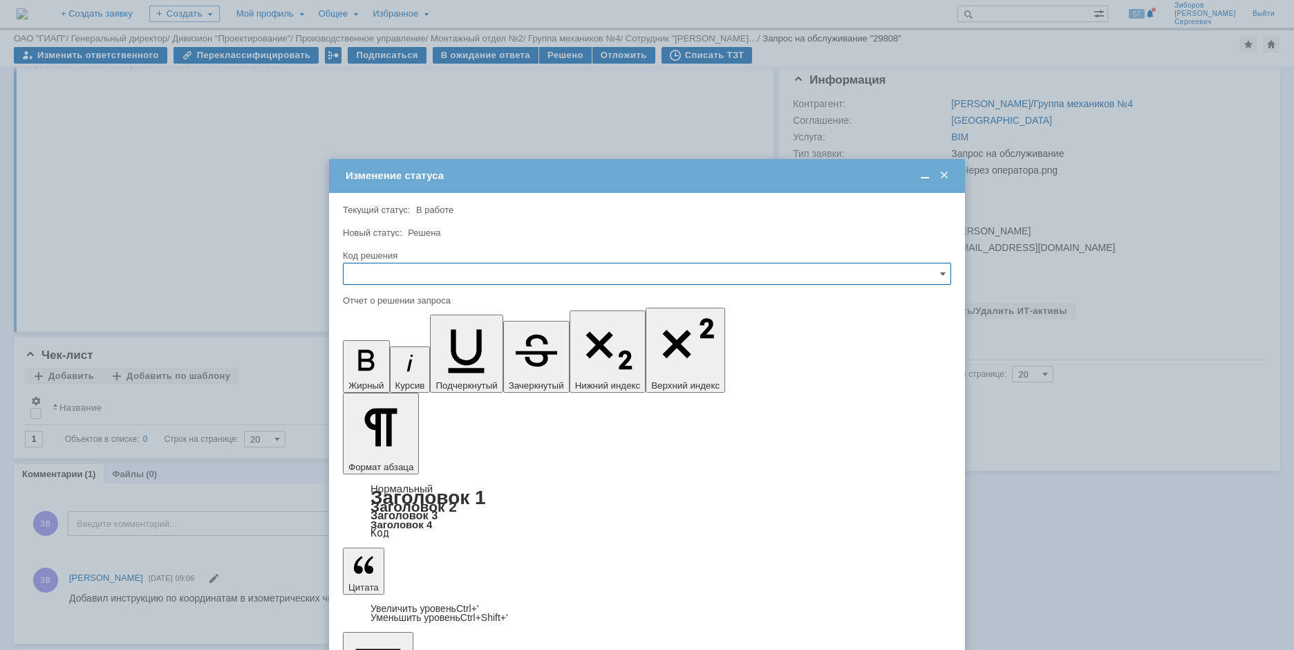
click at [377, 283] on input "text" at bounding box center [647, 274] width 608 height 22
click at [390, 371] on span "Решено" at bounding box center [647, 367] width 590 height 11
type input "Решено"
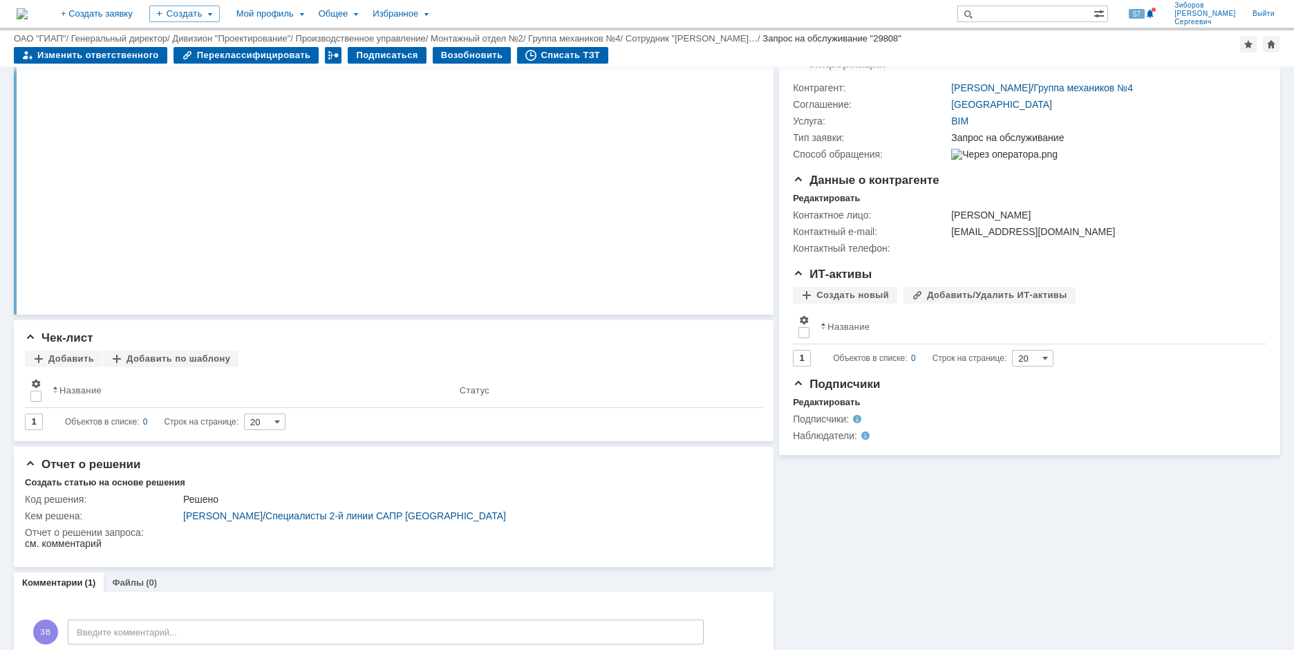
scroll to position [52, 0]
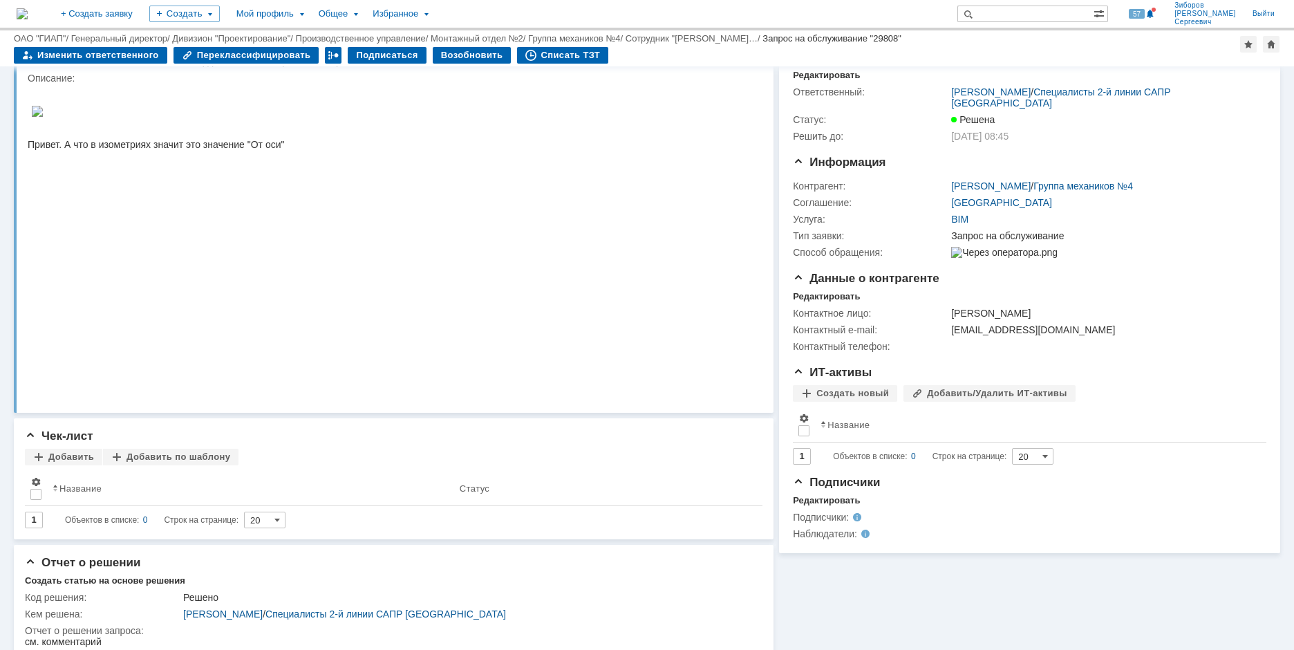
click at [28, 11] on img at bounding box center [22, 13] width 11 height 11
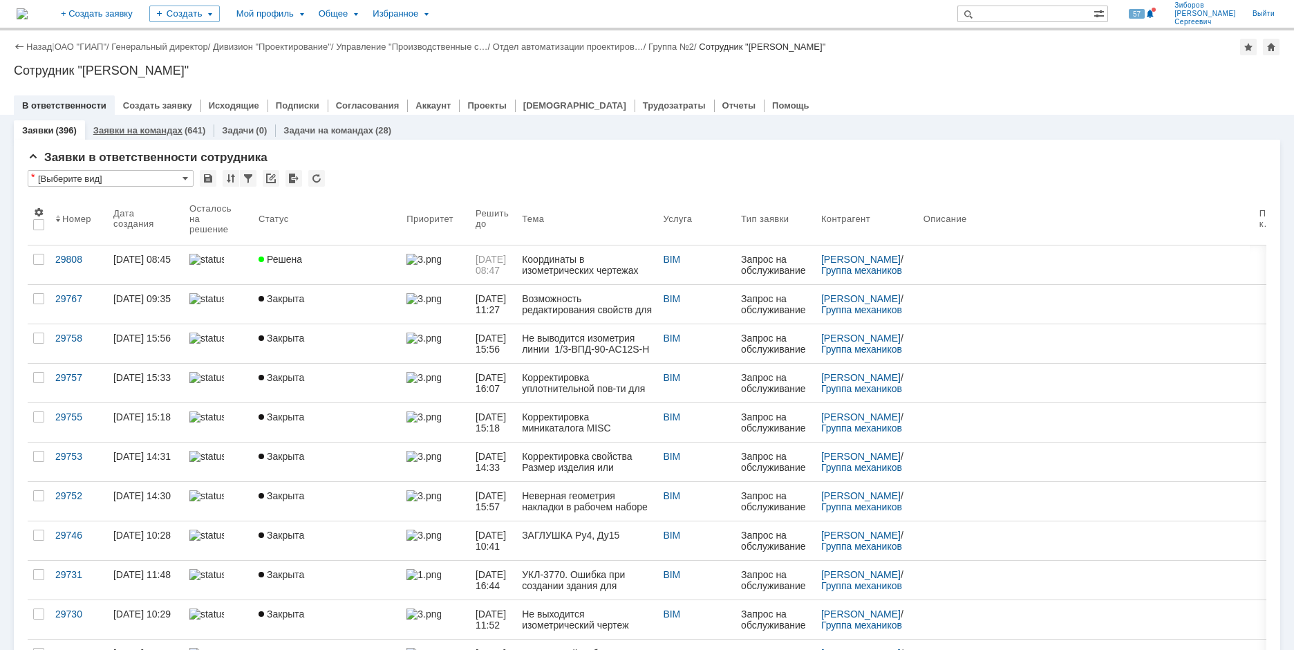
click at [144, 130] on link "Заявки на командах" at bounding box center [137, 130] width 89 height 10
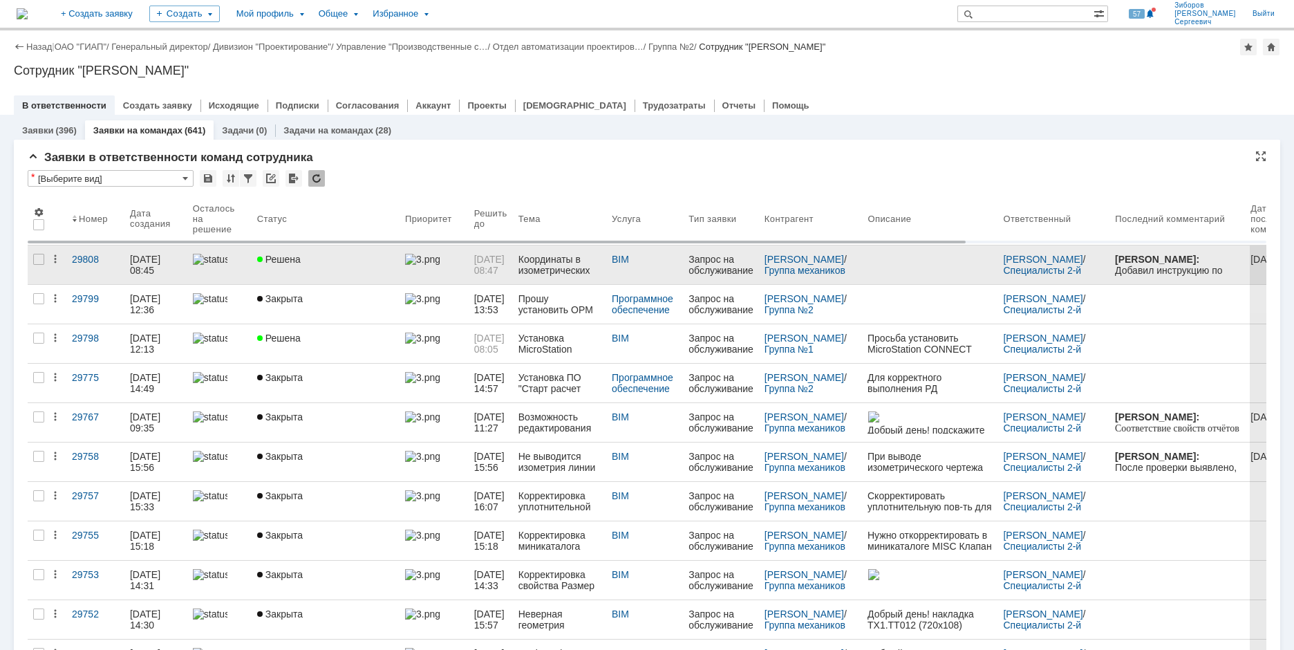
click at [285, 263] on span "Решена" at bounding box center [279, 259] width 44 height 11
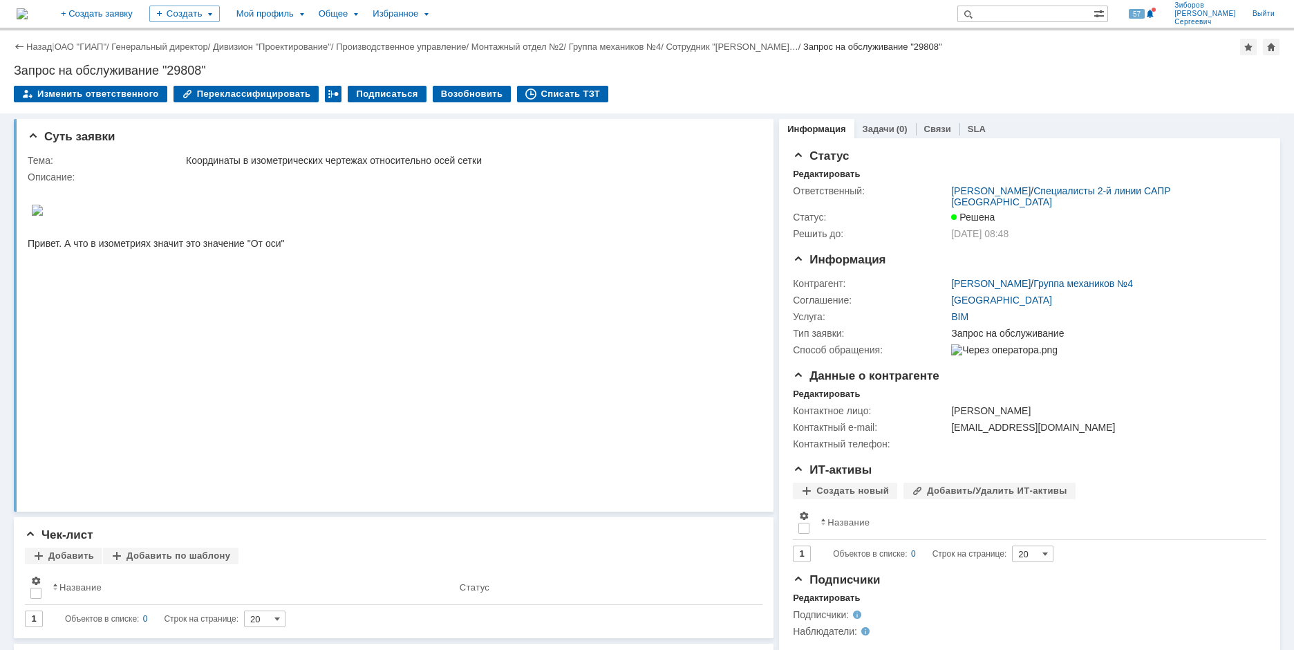
click at [28, 10] on img at bounding box center [22, 13] width 11 height 11
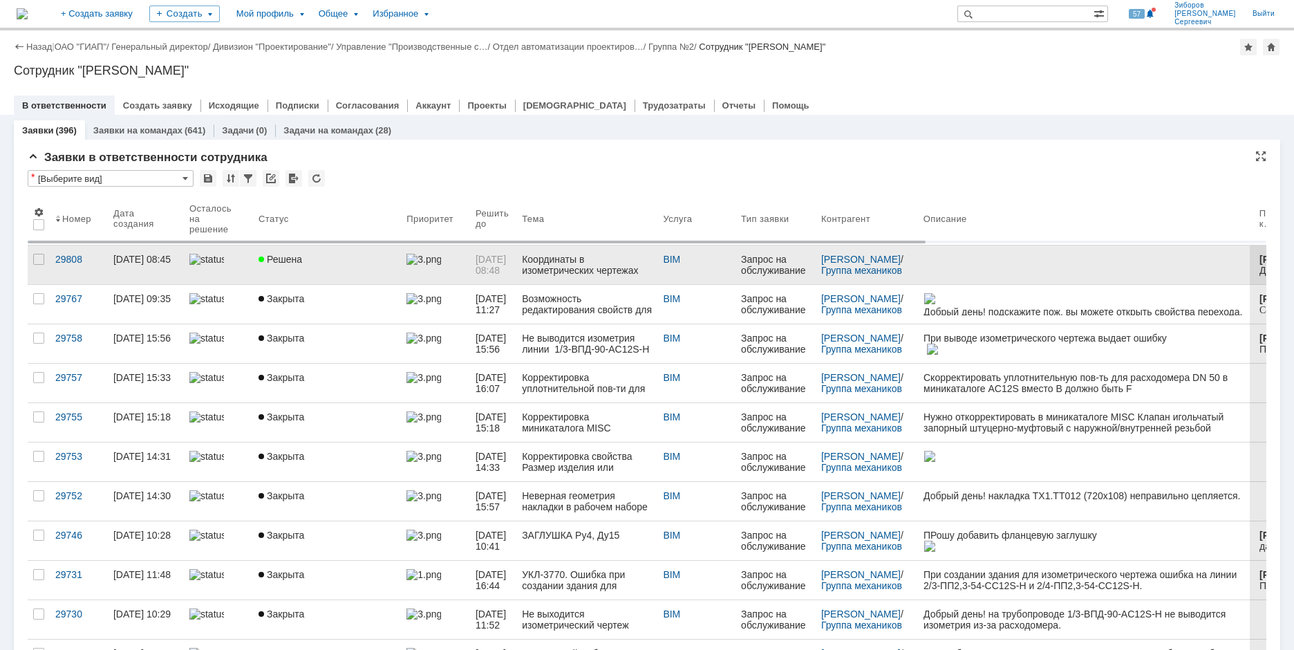
click at [516, 254] on link "16.10.2025 08:48" at bounding box center [493, 264] width 46 height 39
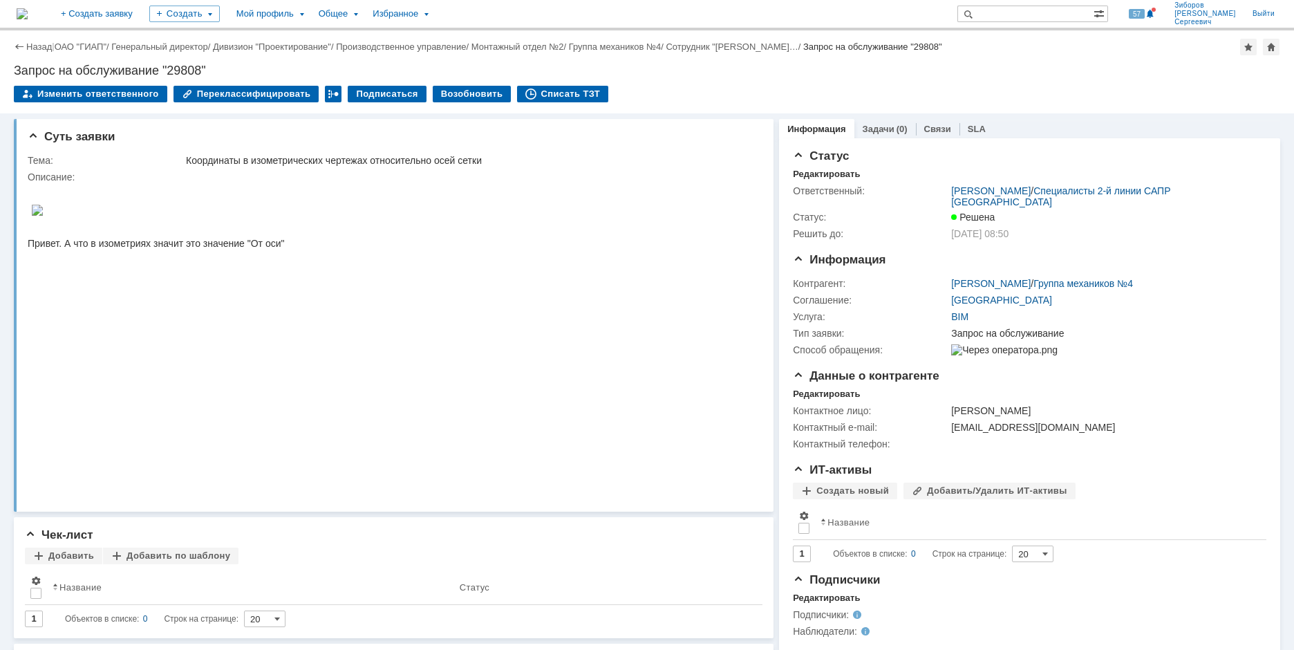
click at [28, 10] on img at bounding box center [22, 13] width 11 height 11
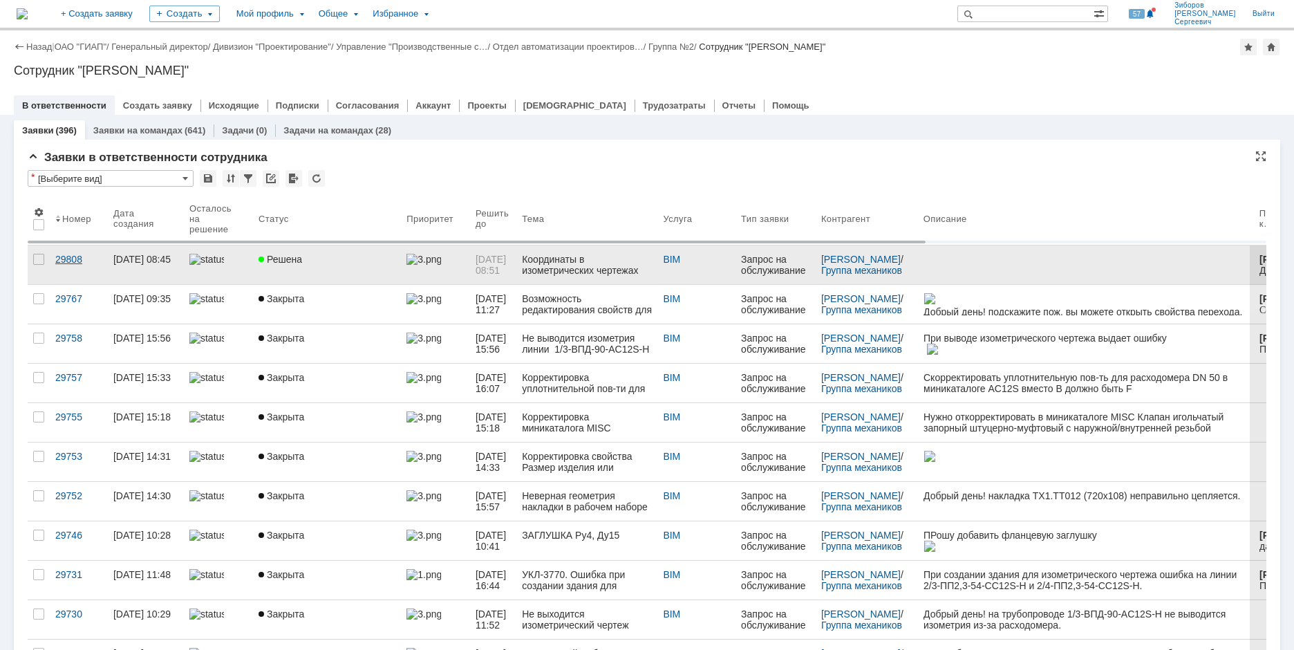
click at [106, 269] on link "29808" at bounding box center [79, 264] width 58 height 39
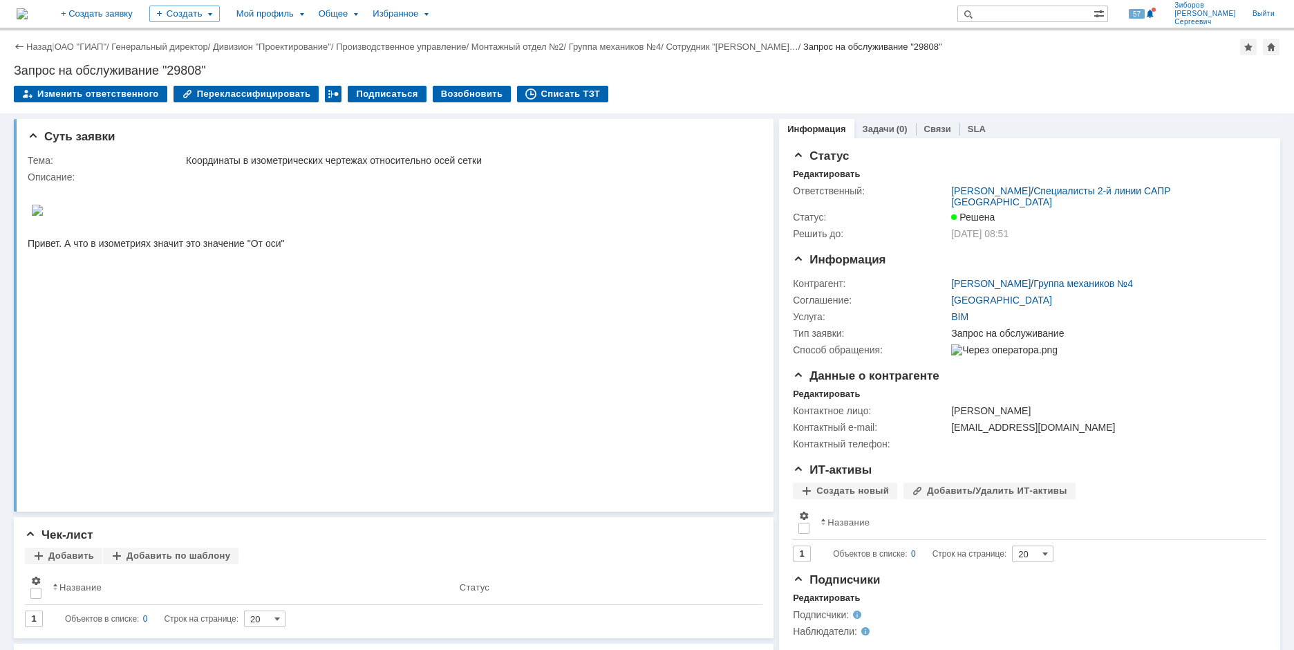
click at [219, 66] on div "Запрос на обслуживание "29808"" at bounding box center [647, 71] width 1266 height 14
drag, startPoint x: 208, startPoint y: 68, endPoint x: 7, endPoint y: 67, distance: 201.1
click at [7, 67] on div "Назад | ОАО "ГИАП" / Генеральный директор / Дивизион "Проектирование" / Произво…" at bounding box center [647, 71] width 1294 height 83
copy div "Запрос на обслуживание "29808""
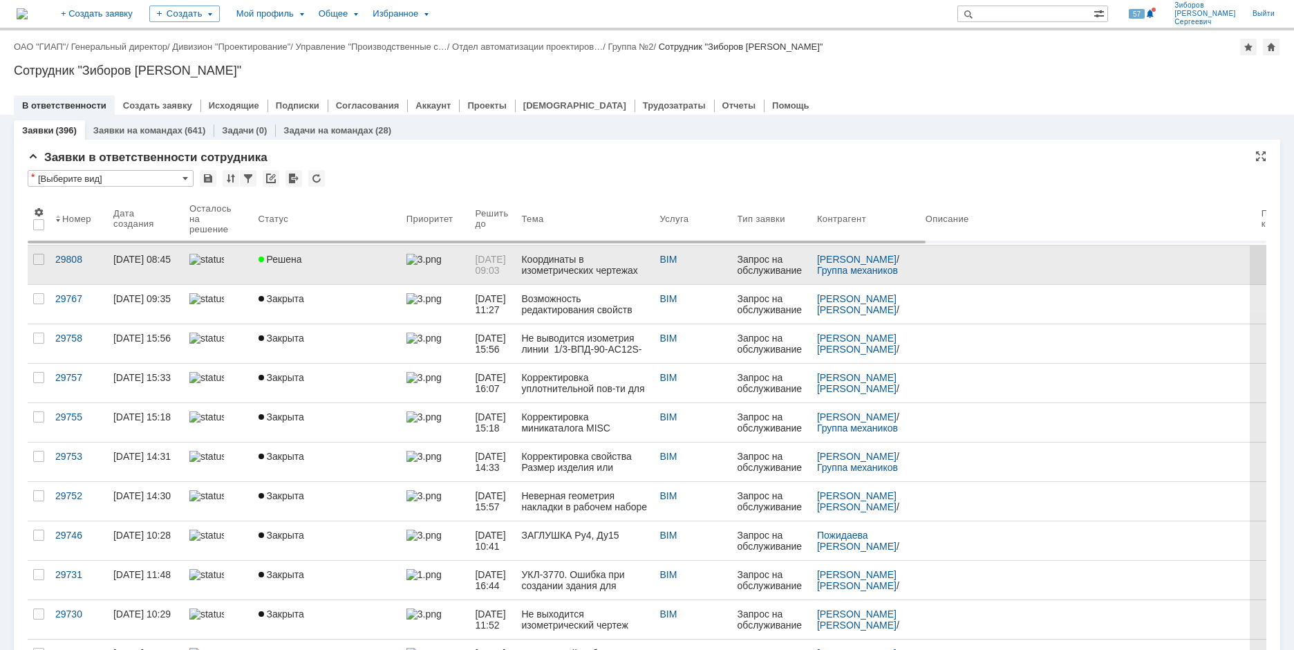
click at [343, 256] on div "Решена" at bounding box center [326, 259] width 137 height 11
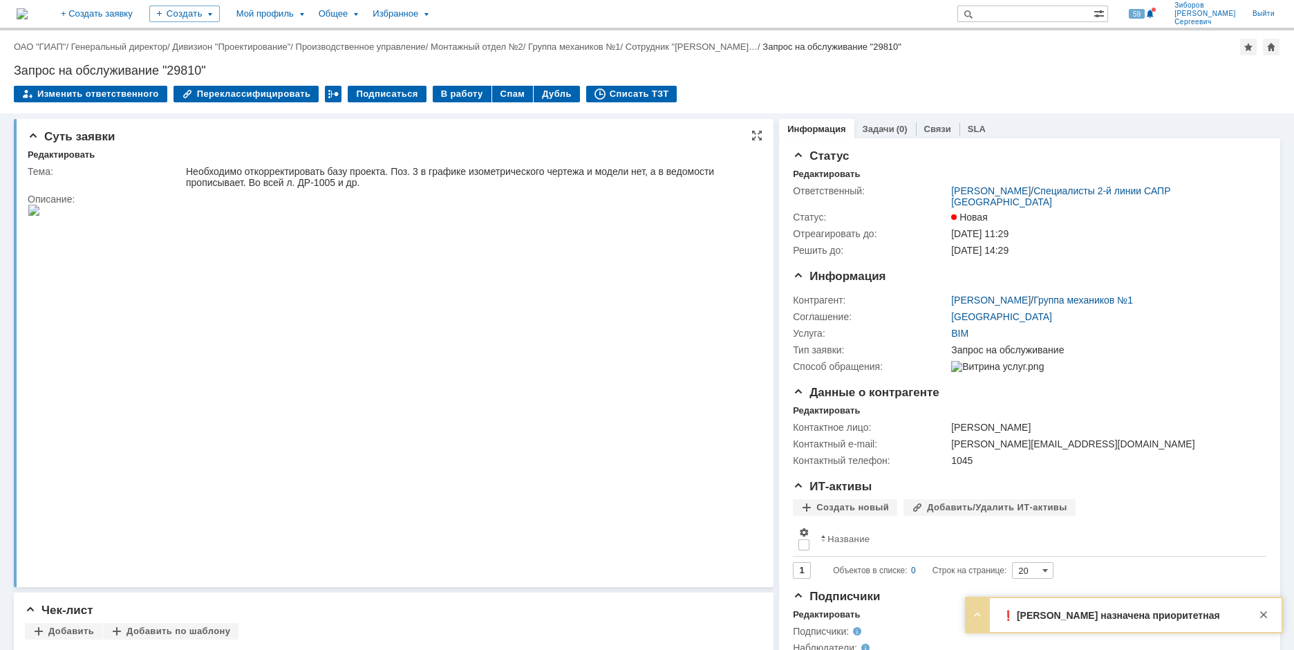
click at [40, 216] on img at bounding box center [34, 210] width 12 height 11
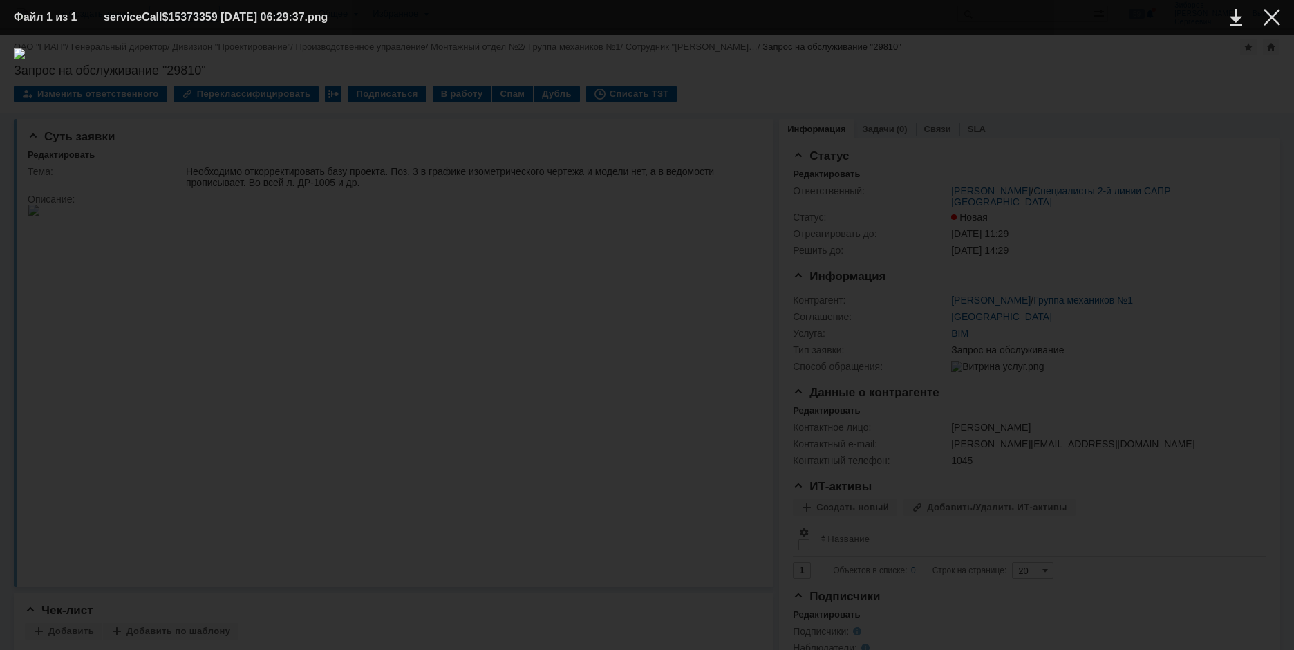
click at [572, 292] on img at bounding box center [647, 341] width 1266 height 587
click at [1269, 17] on div at bounding box center [1271, 17] width 17 height 17
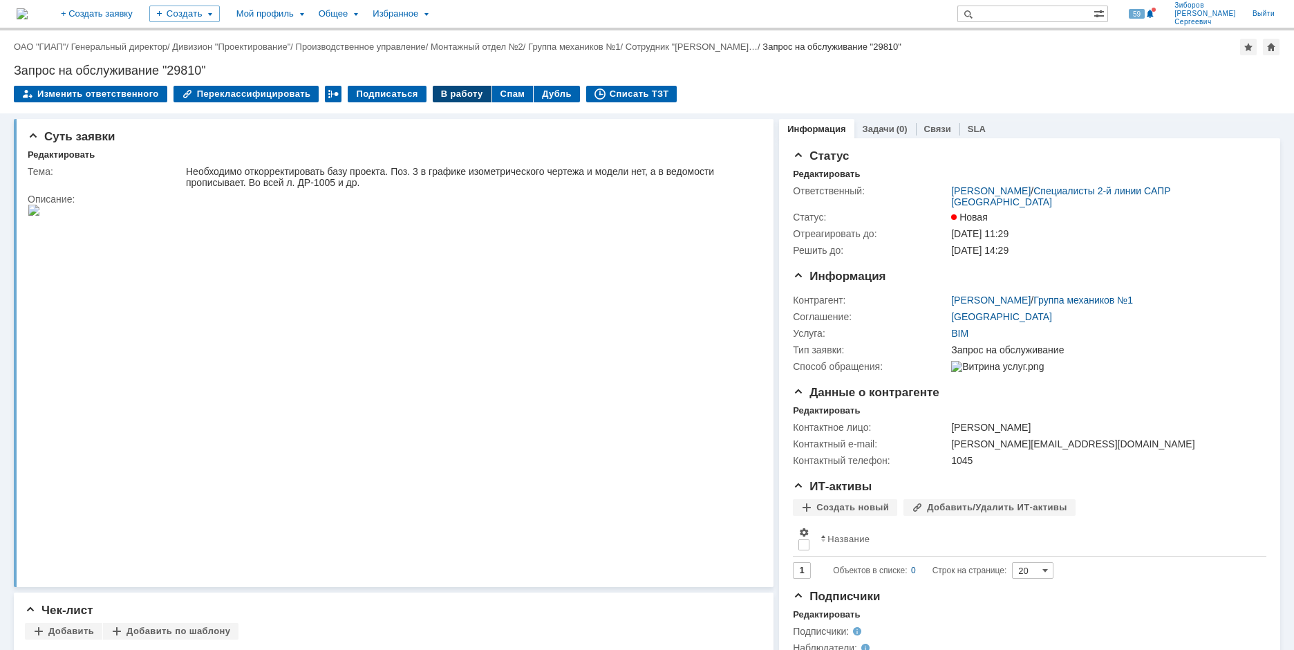
click at [450, 89] on div "В работу" at bounding box center [462, 94] width 59 height 17
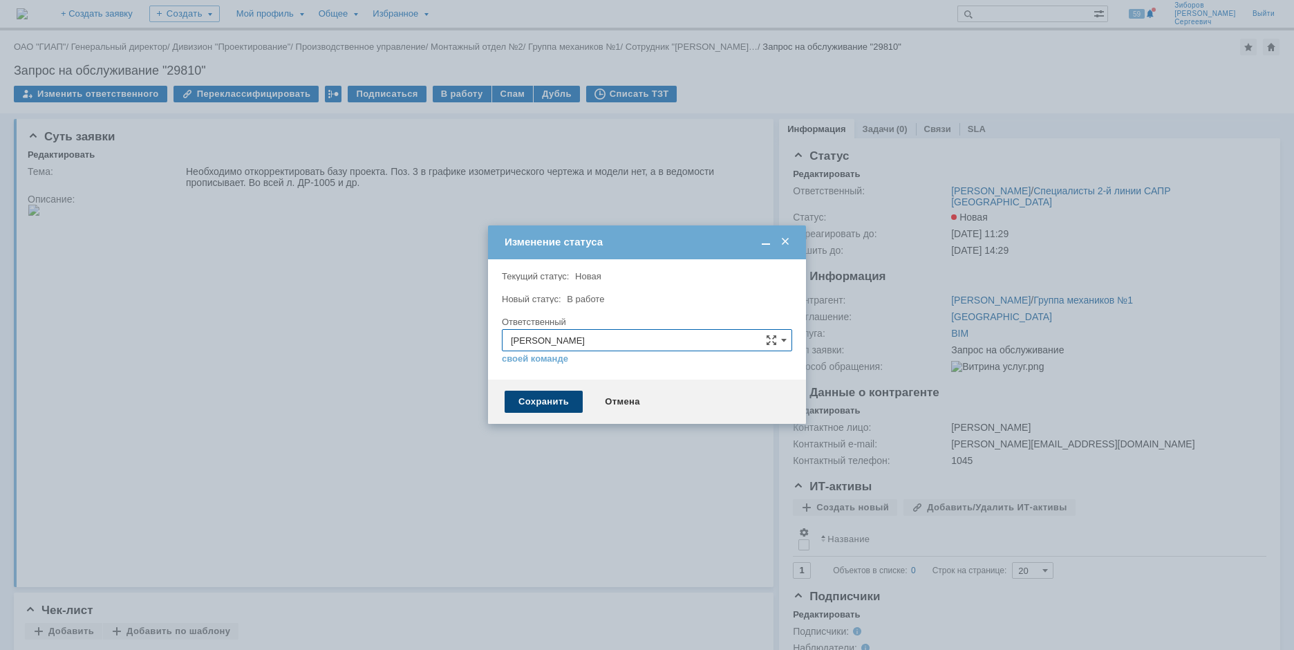
click at [531, 406] on div "Сохранить" at bounding box center [544, 401] width 78 height 22
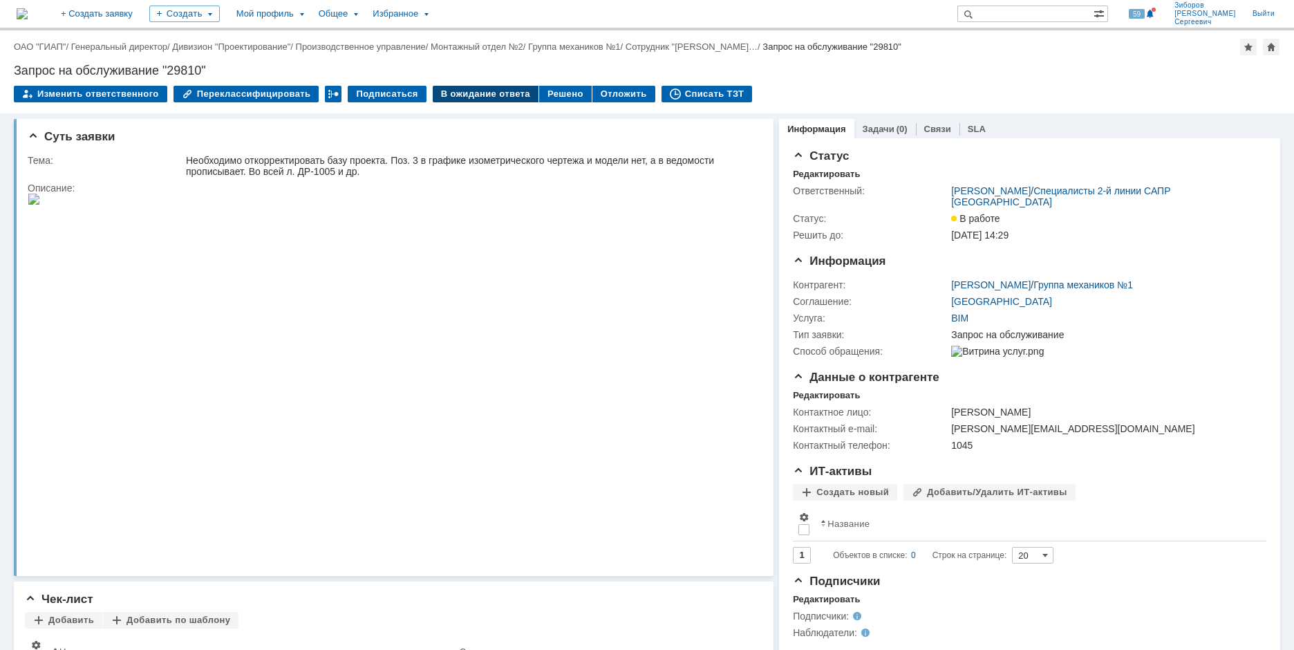
click at [467, 90] on div "В ожидание ответа" at bounding box center [486, 94] width 106 height 17
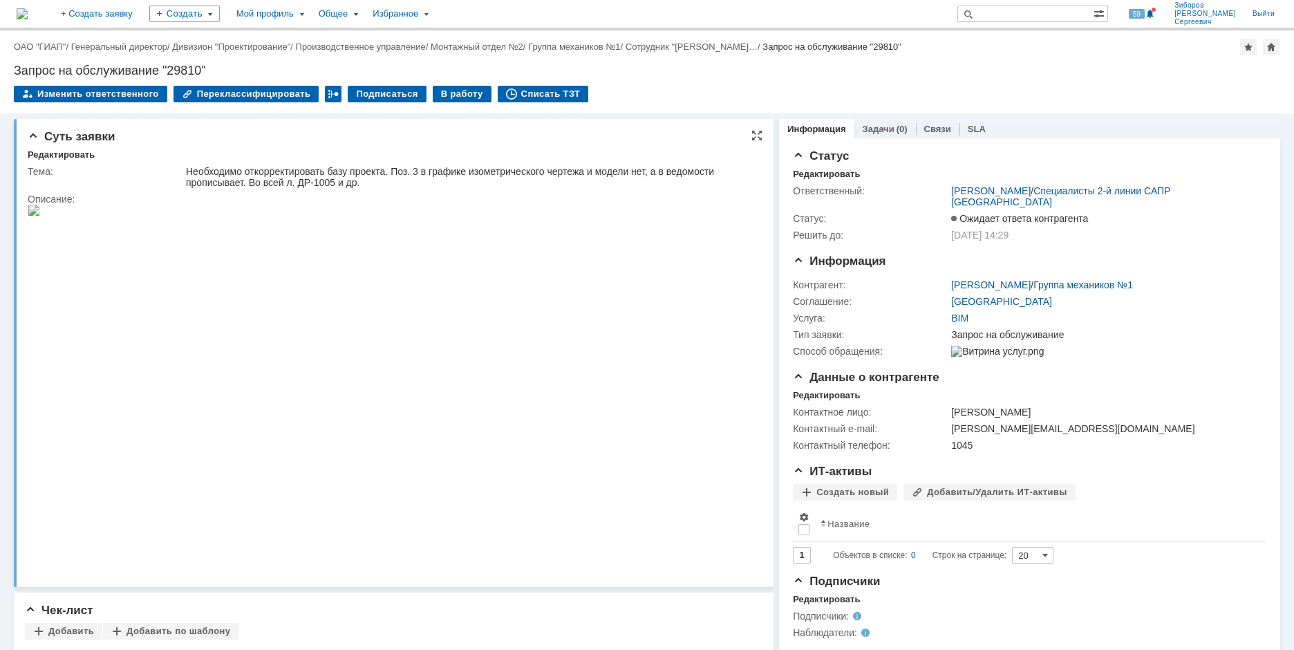
click at [40, 216] on img at bounding box center [34, 210] width 12 height 11
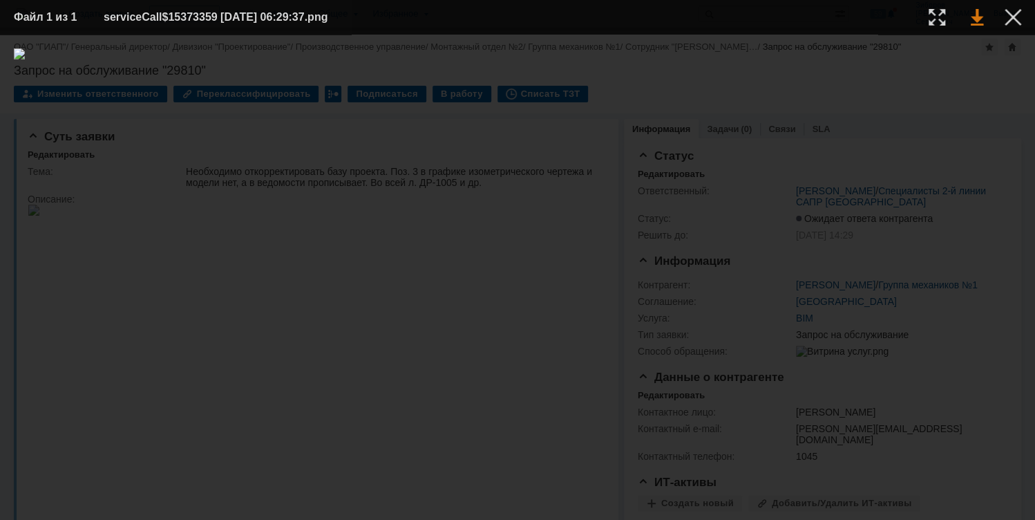
click at [981, 17] on link at bounding box center [977, 17] width 12 height 17
click at [1014, 16] on div at bounding box center [1013, 17] width 17 height 17
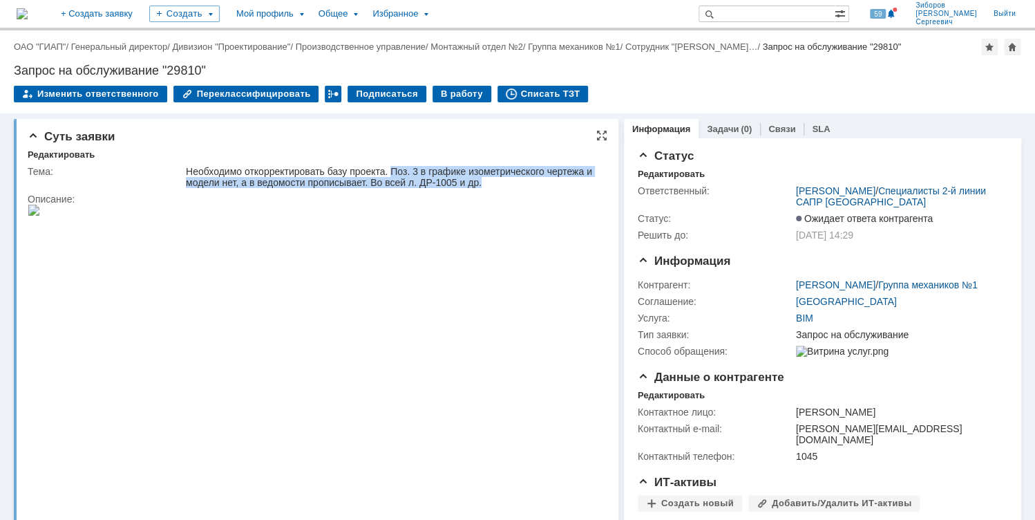
drag, startPoint x: 396, startPoint y: 167, endPoint x: 514, endPoint y: 185, distance: 119.5
click at [514, 185] on div "Необходимо откорректировать базу проекта. Поз. 3 в графике изометрического черт…" at bounding box center [392, 177] width 413 height 22
copy div "Поз. 3 в графике изометрического чертежа и модели нет, а в ведомости прописывае…"
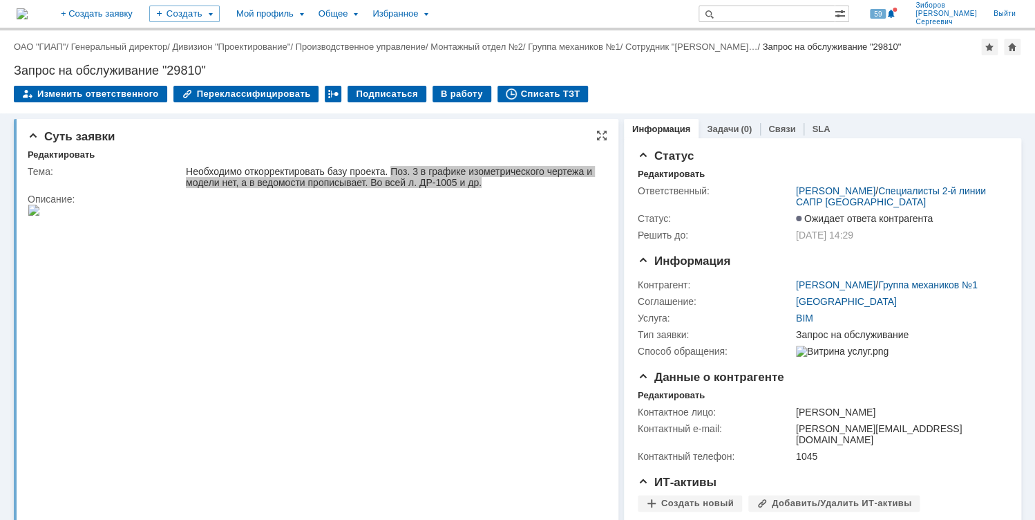
click at [546, 218] on html at bounding box center [312, 211] width 568 height 13
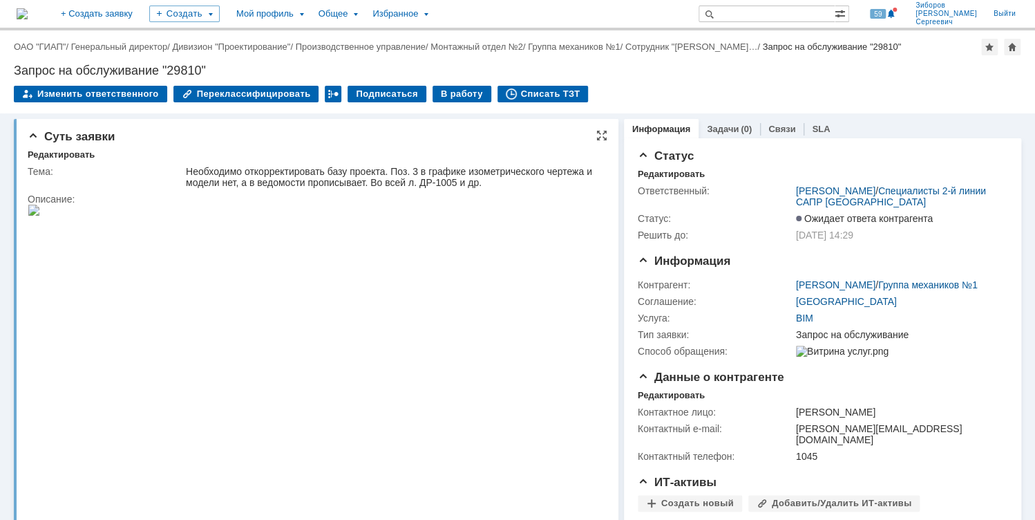
drag, startPoint x: 194, startPoint y: 146, endPoint x: 160, endPoint y: 134, distance: 35.2
click at [188, 144] on div "Суть заявки Редактировать Тема: Необходимо откорректировать базу проекта. Поз. …" at bounding box center [316, 353] width 605 height 468
drag, startPoint x: 13, startPoint y: 66, endPoint x: 219, endPoint y: 63, distance: 206.0
click at [219, 63] on div "Назад | ОАО "ГИАП" / Генеральный директор / Дивизион "Проектирование" / Произво…" at bounding box center [517, 71] width 1035 height 83
copy div "Запрос на обслуживание "29810""
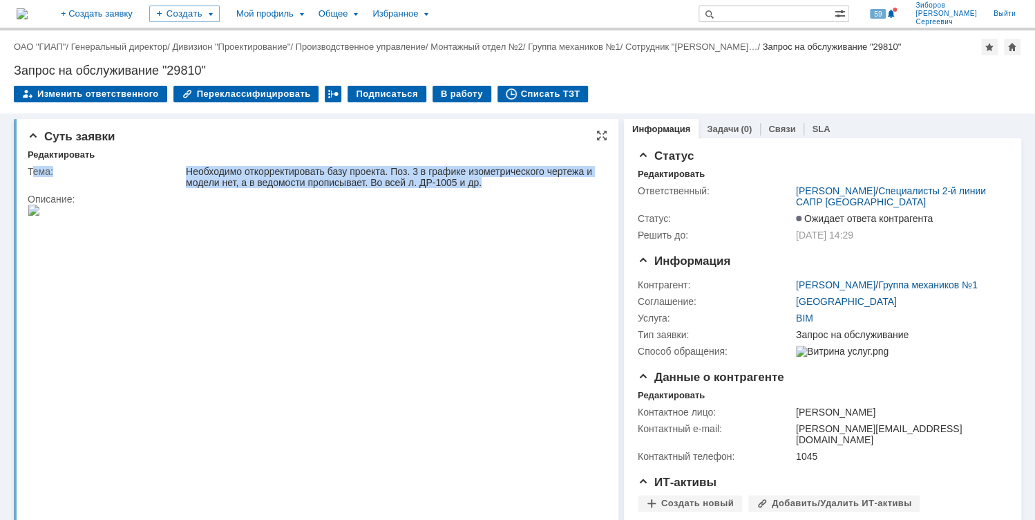
drag, startPoint x: 30, startPoint y: 172, endPoint x: 529, endPoint y: 188, distance: 498.6
click at [529, 188] on tr "Тема: Необходимо откорректировать базу проекта. Поз. 3 в графике изометрическог…" at bounding box center [315, 177] width 574 height 28
click at [50, 167] on div "Тема:" at bounding box center [106, 171] width 156 height 11
drag, startPoint x: 29, startPoint y: 168, endPoint x: 520, endPoint y: 178, distance: 491.5
click at [520, 178] on tr "Тема: Необходимо откорректировать базу проекта. Поз. 3 в графике изометрическог…" at bounding box center [315, 177] width 574 height 28
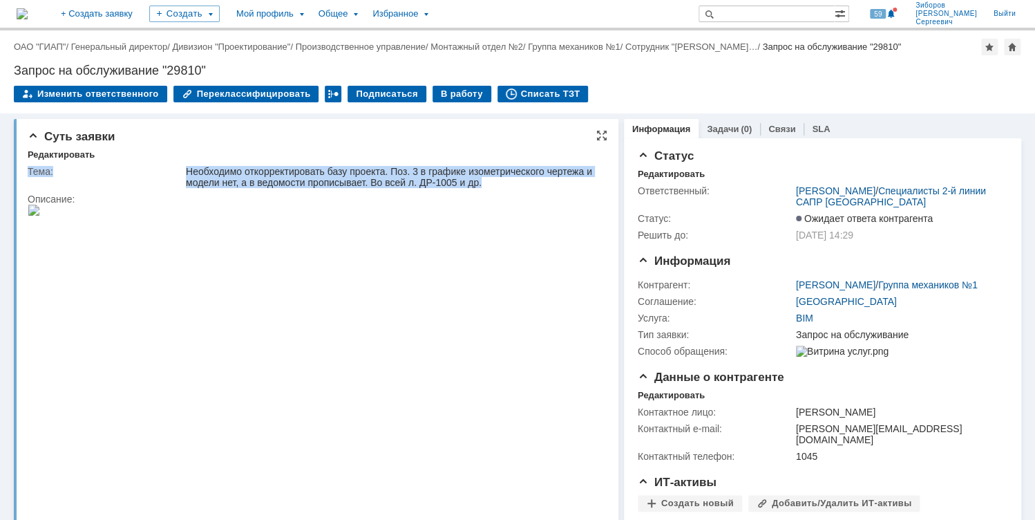
copy tr "Тема: Необходимо откорректировать базу проекта. Поз. 3 в графике изометрическог…"
click at [77, 189] on td "Тема:" at bounding box center [106, 177] width 156 height 28
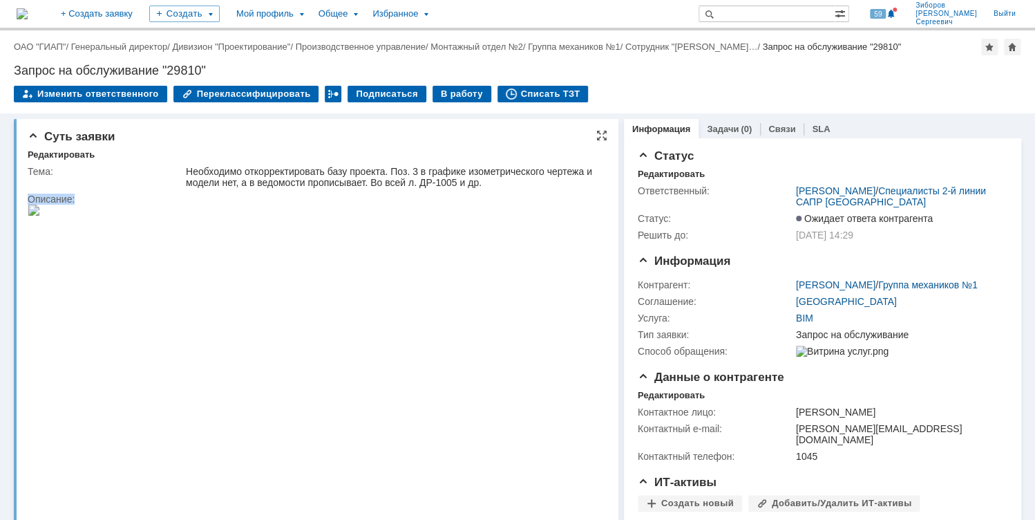
drag, startPoint x: 28, startPoint y: 196, endPoint x: 96, endPoint y: 194, distance: 67.8
click at [96, 194] on div "Описание:" at bounding box center [315, 199] width 574 height 11
copy div "Описание:"
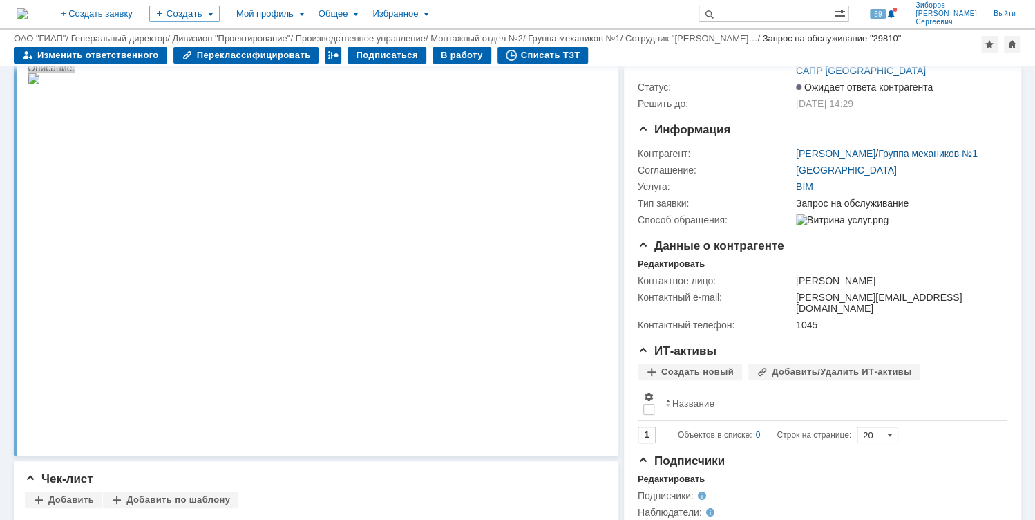
scroll to position [166, 0]
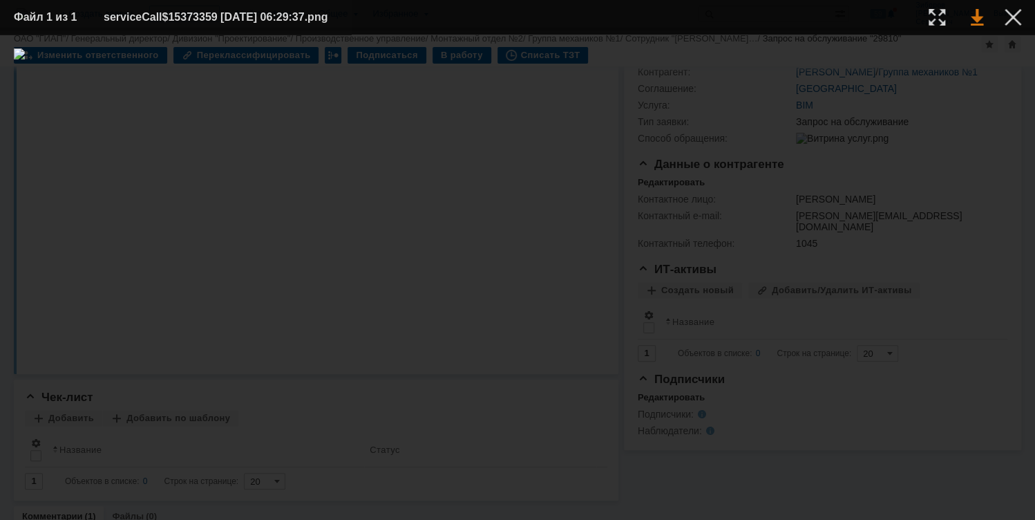
click at [972, 17] on link at bounding box center [977, 17] width 12 height 17
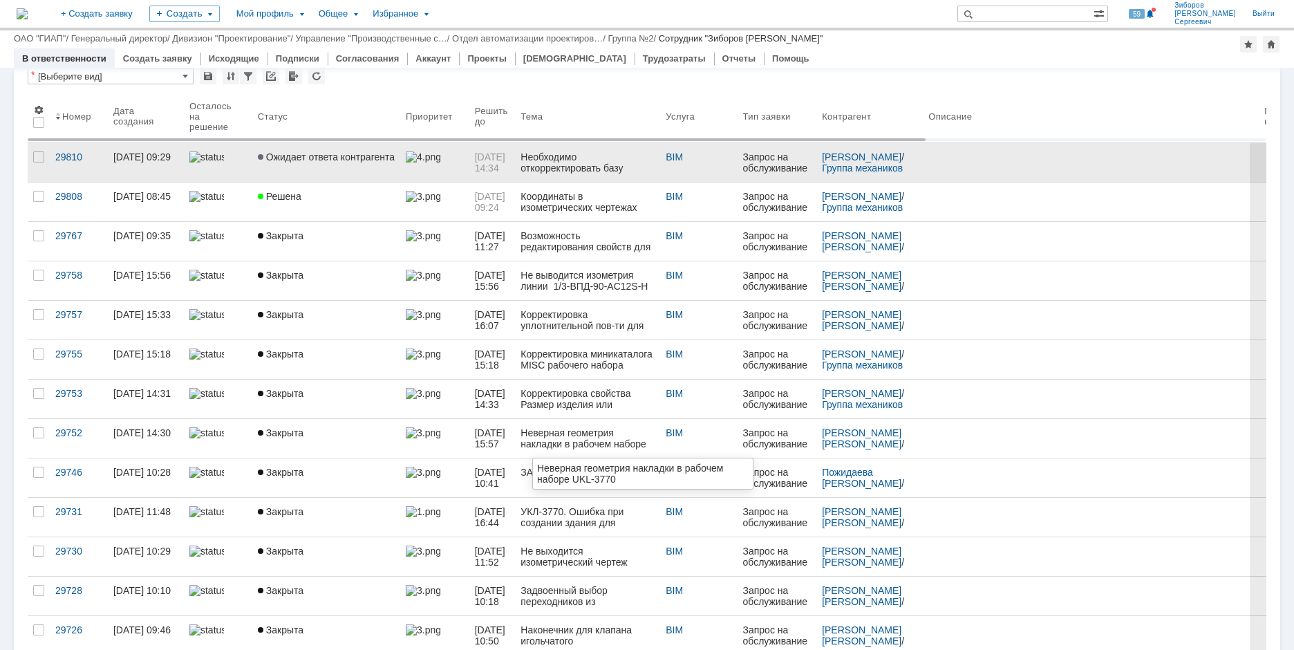
click at [363, 160] on span "Ожидает ответа контрагента" at bounding box center [326, 156] width 137 height 11
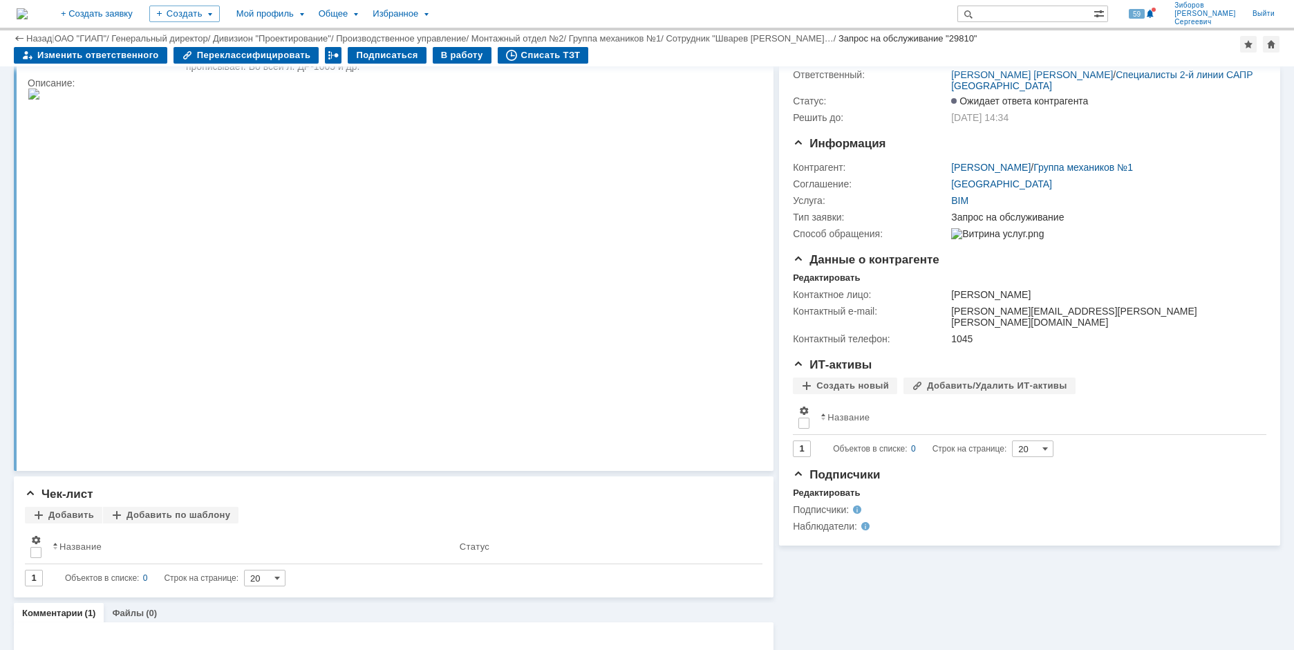
click at [40, 100] on img at bounding box center [34, 93] width 12 height 11
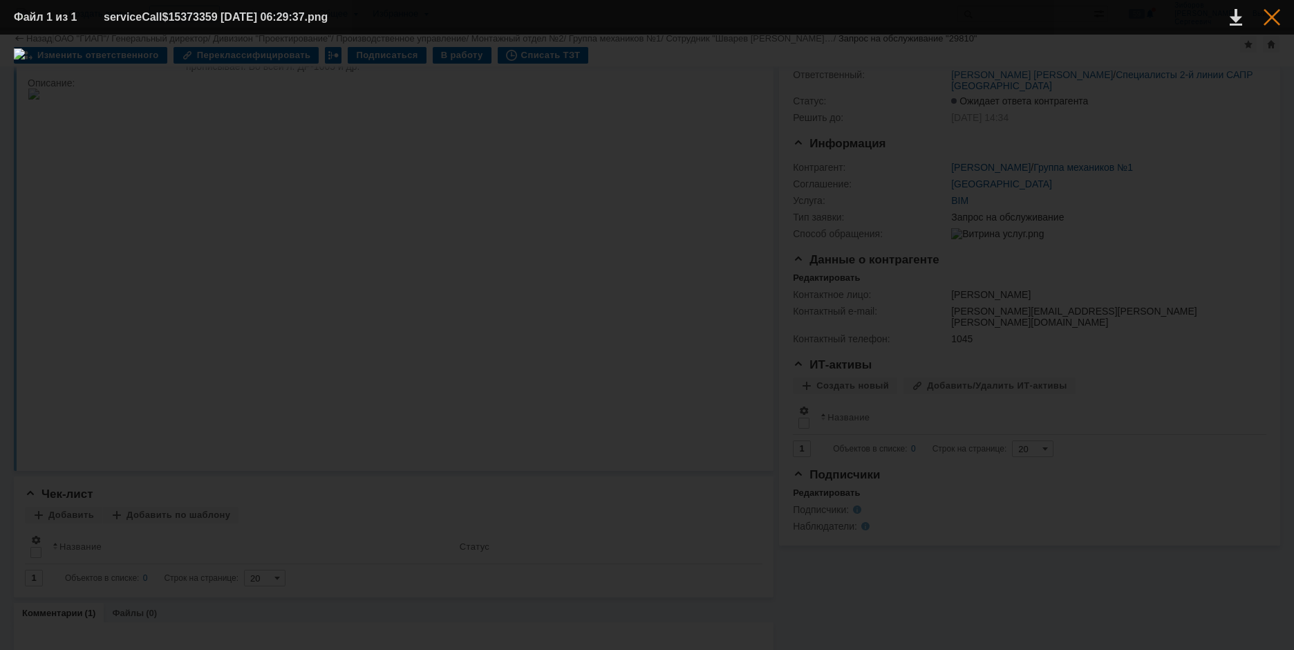
click at [1035, 17] on div at bounding box center [1271, 17] width 17 height 17
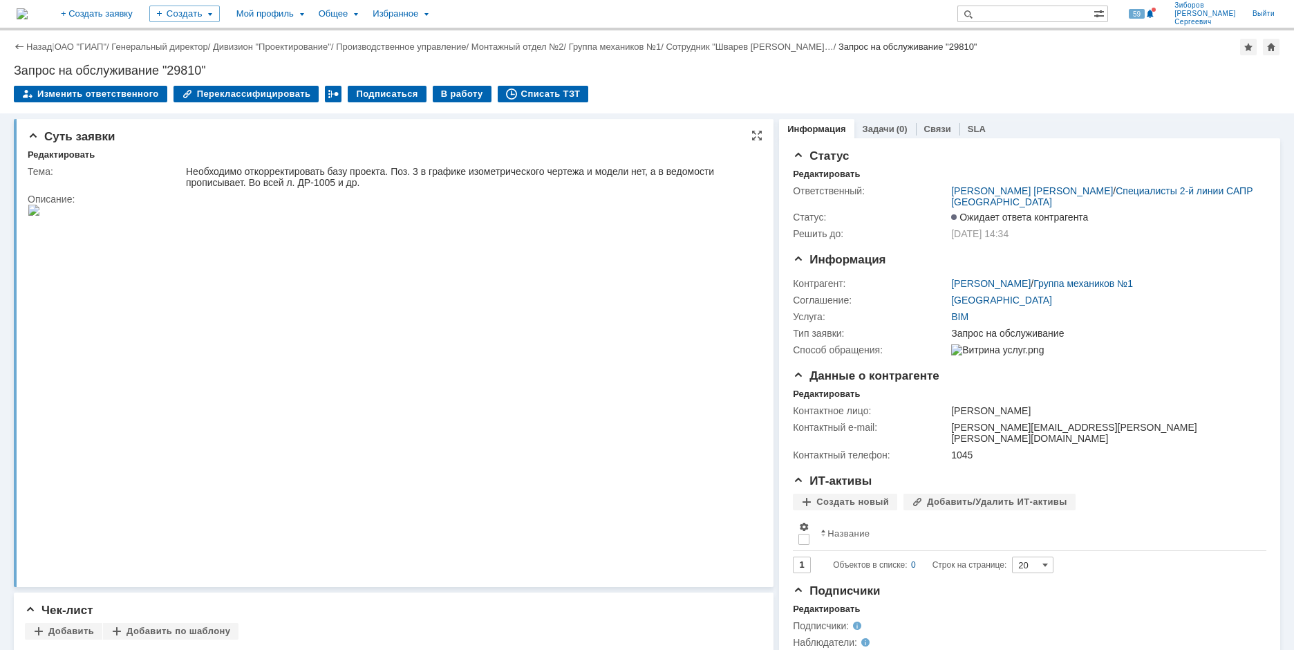
click at [40, 216] on img at bounding box center [34, 210] width 12 height 11
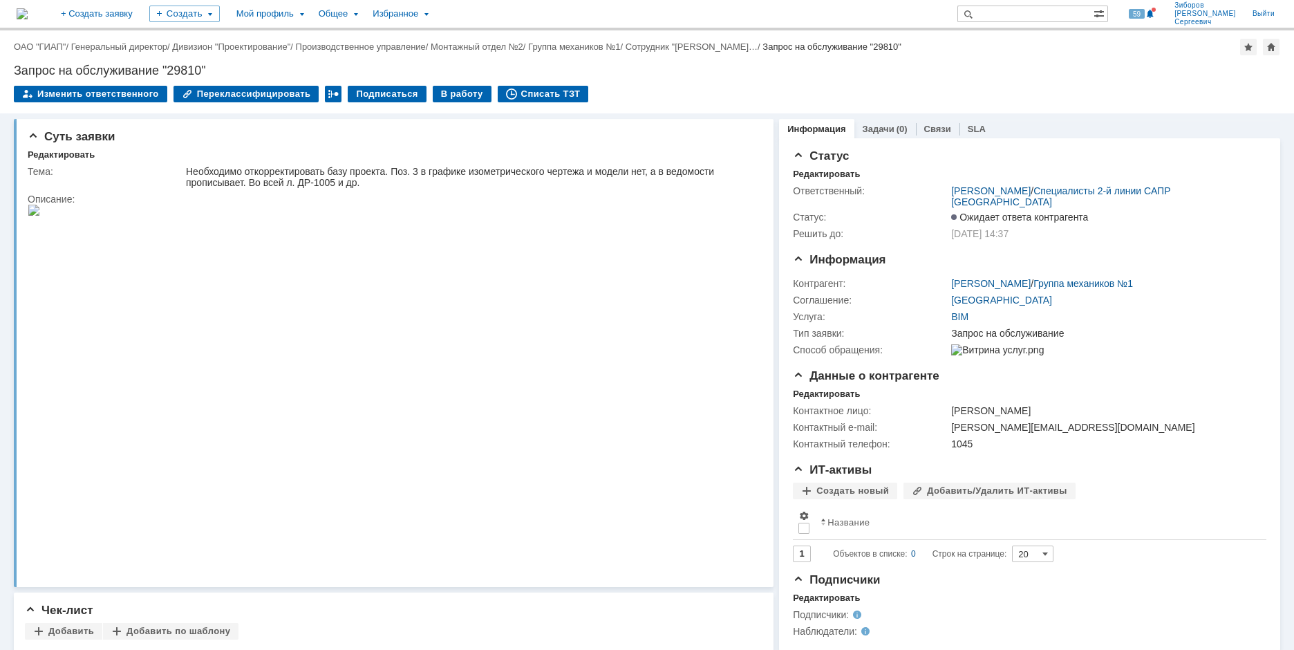
click at [28, 19] on img at bounding box center [22, 13] width 11 height 11
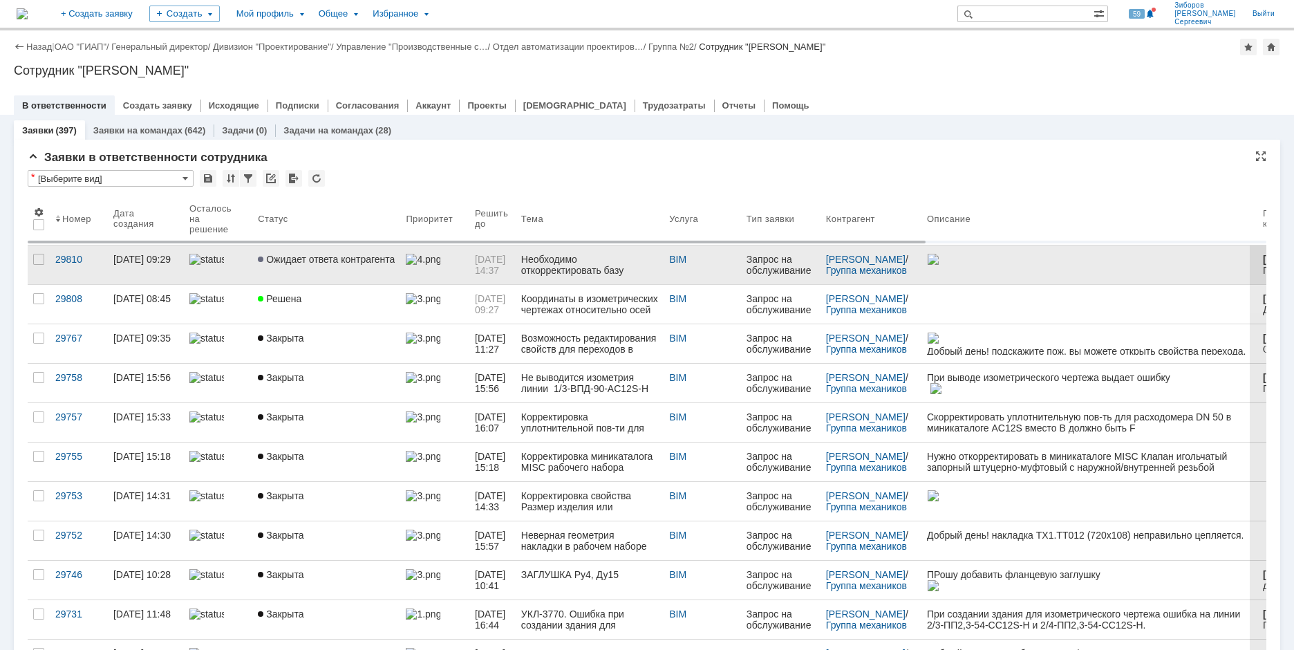
click at [195, 256] on img at bounding box center [206, 259] width 35 height 11
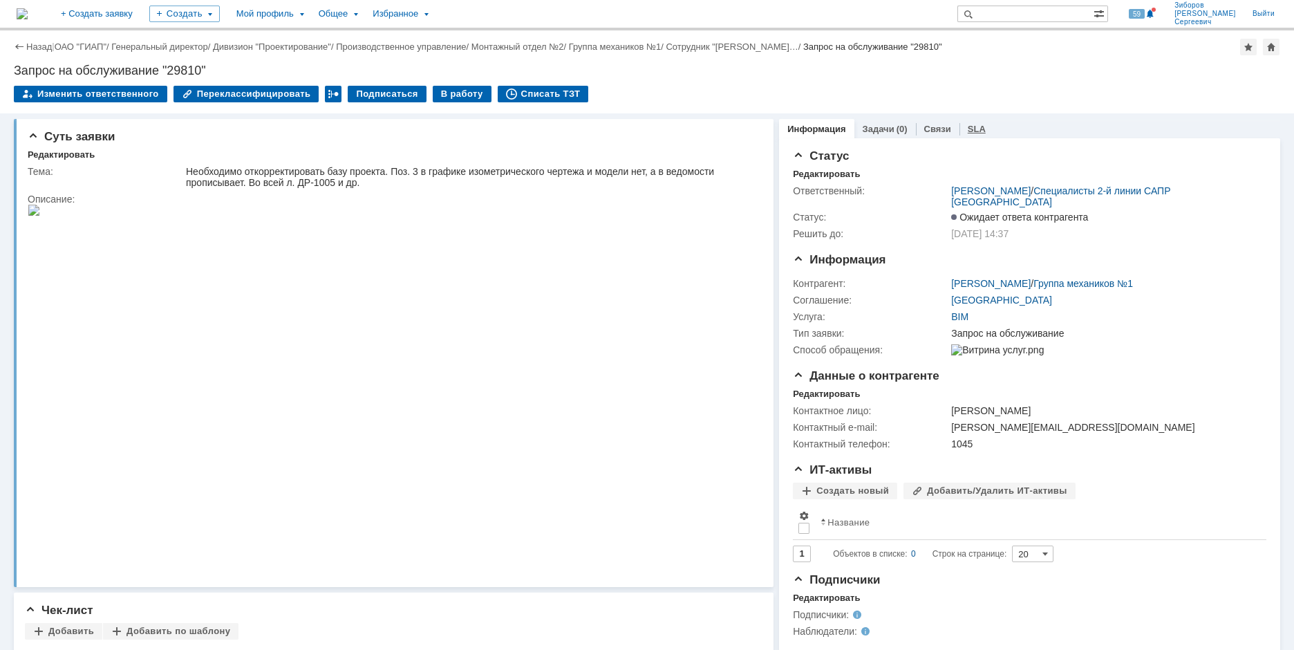
click at [970, 128] on link "SLA" at bounding box center [977, 129] width 18 height 10
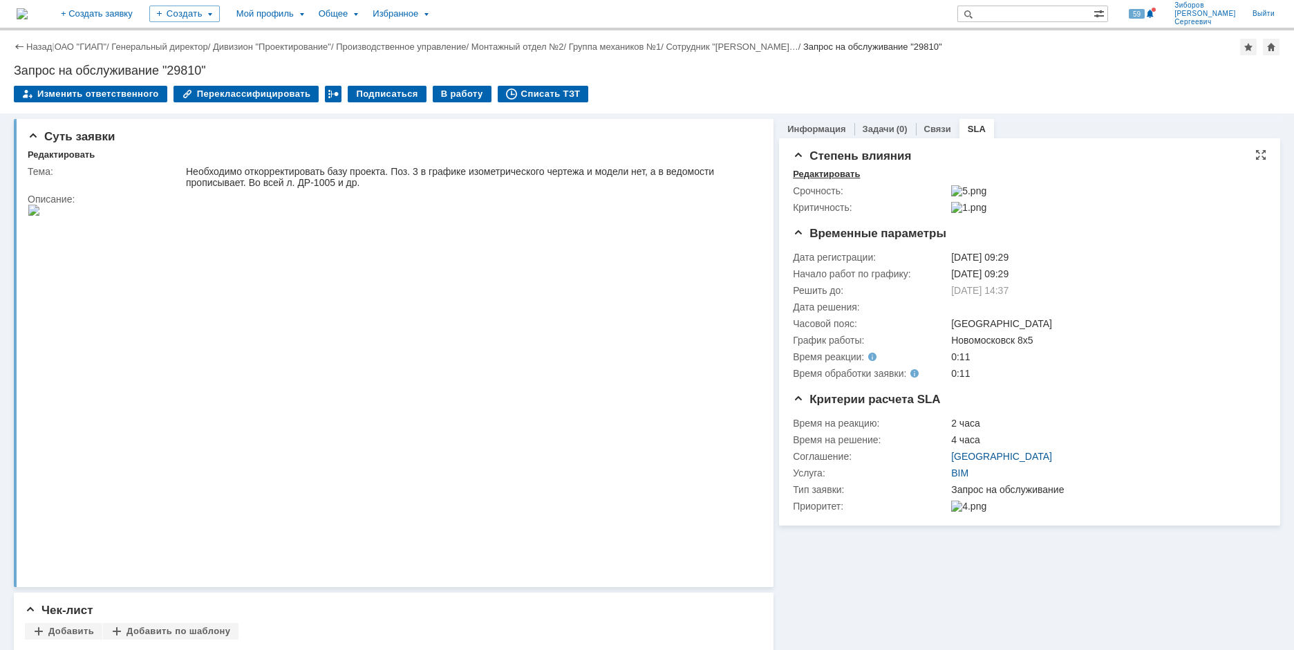
click at [820, 171] on div "Редактировать" at bounding box center [826, 174] width 67 height 11
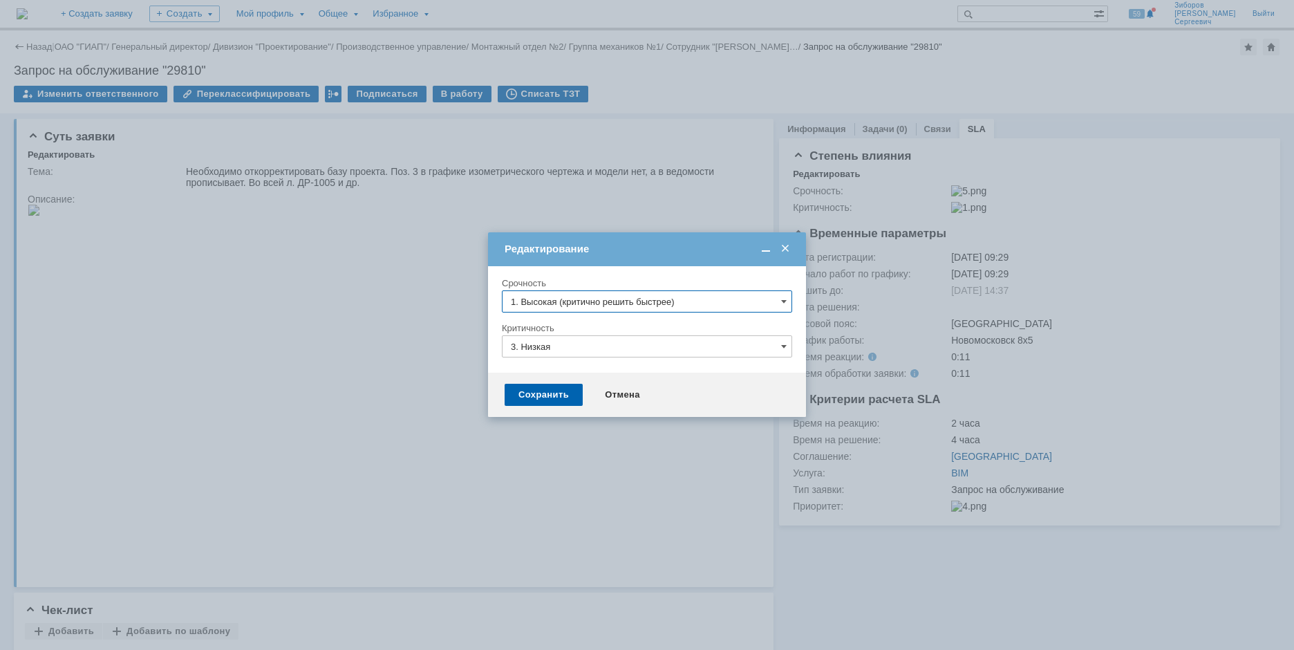
click at [788, 301] on input "1. Высокая (критично решить быстрее)" at bounding box center [647, 301] width 290 height 22
click at [630, 392] on span "3. Низкая (готовы подождать решение)" at bounding box center [647, 395] width 272 height 11
click at [638, 300] on input "3. Низкая (готовы подождать решение)" at bounding box center [647, 301] width 290 height 22
click at [565, 325] on span "[не указано]" at bounding box center [647, 326] width 272 height 11
click at [558, 341] on input "3. Низкая" at bounding box center [647, 346] width 290 height 22
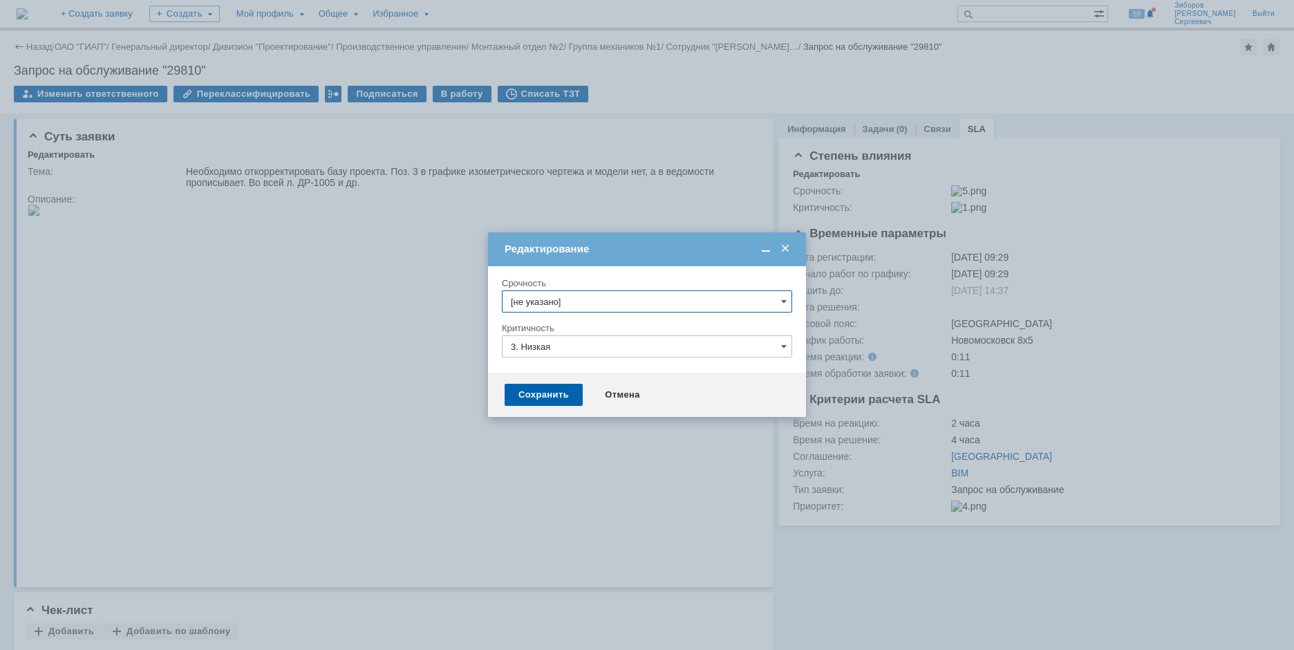
type input "[не указано]"
click at [543, 372] on span "[не указано]" at bounding box center [647, 371] width 272 height 11
type input "[не указано]"
click at [538, 399] on div "Сохранить" at bounding box center [544, 395] width 78 height 22
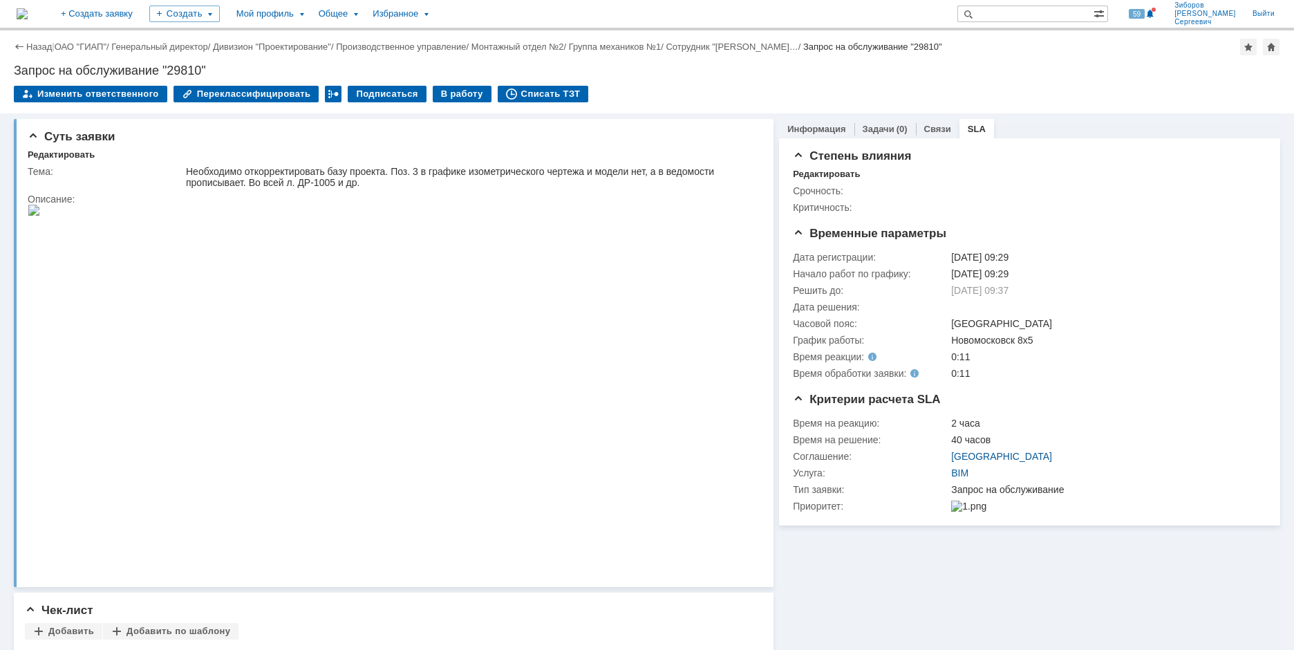
click at [28, 16] on img at bounding box center [22, 13] width 11 height 11
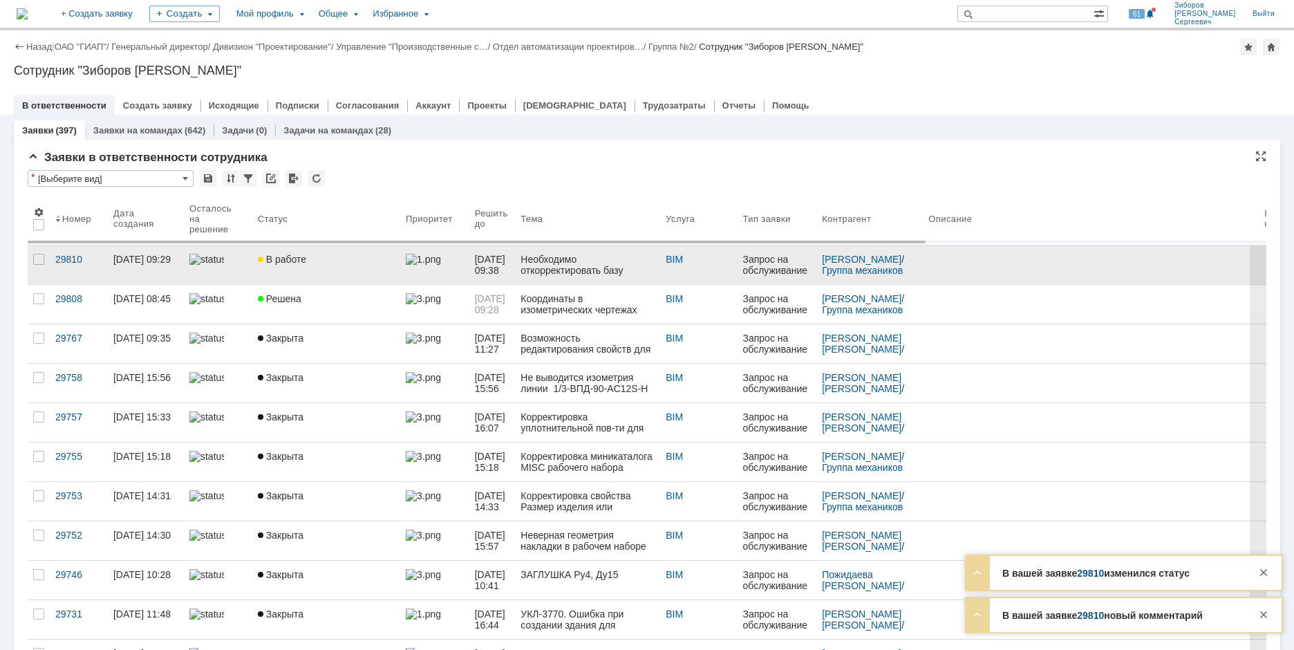
click at [285, 255] on span "В работе" at bounding box center [282, 259] width 48 height 11
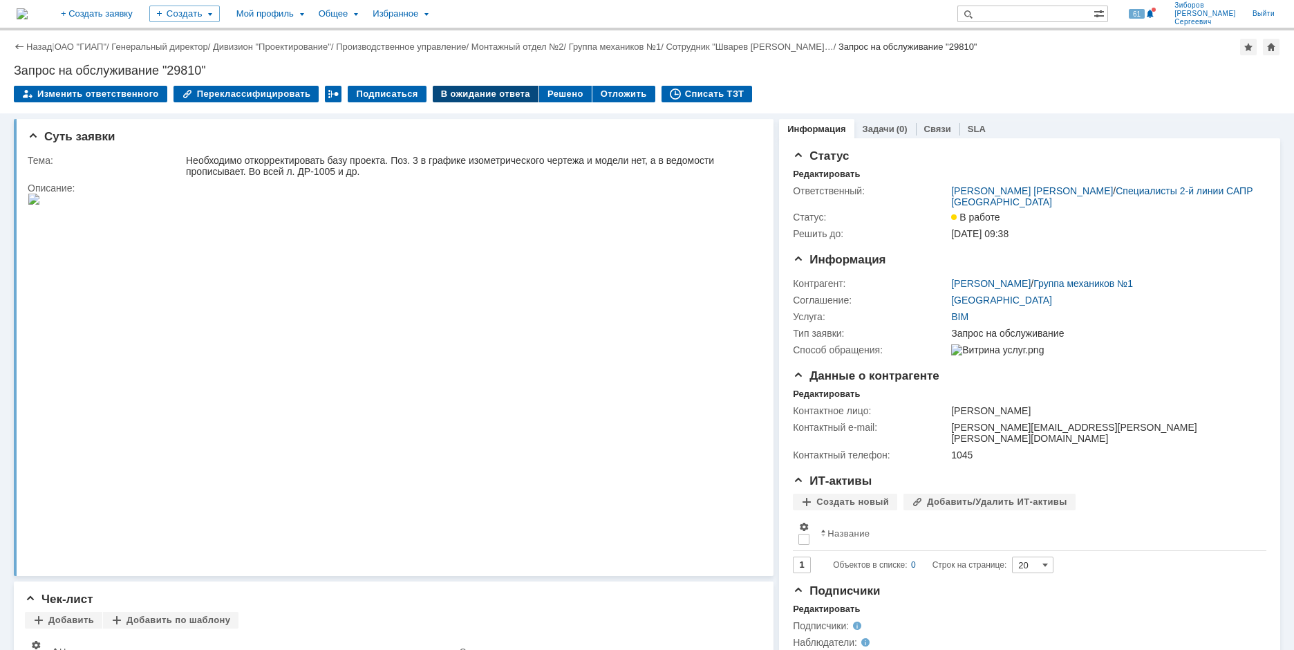
click at [471, 93] on div "В ожидание ответа" at bounding box center [486, 94] width 106 height 17
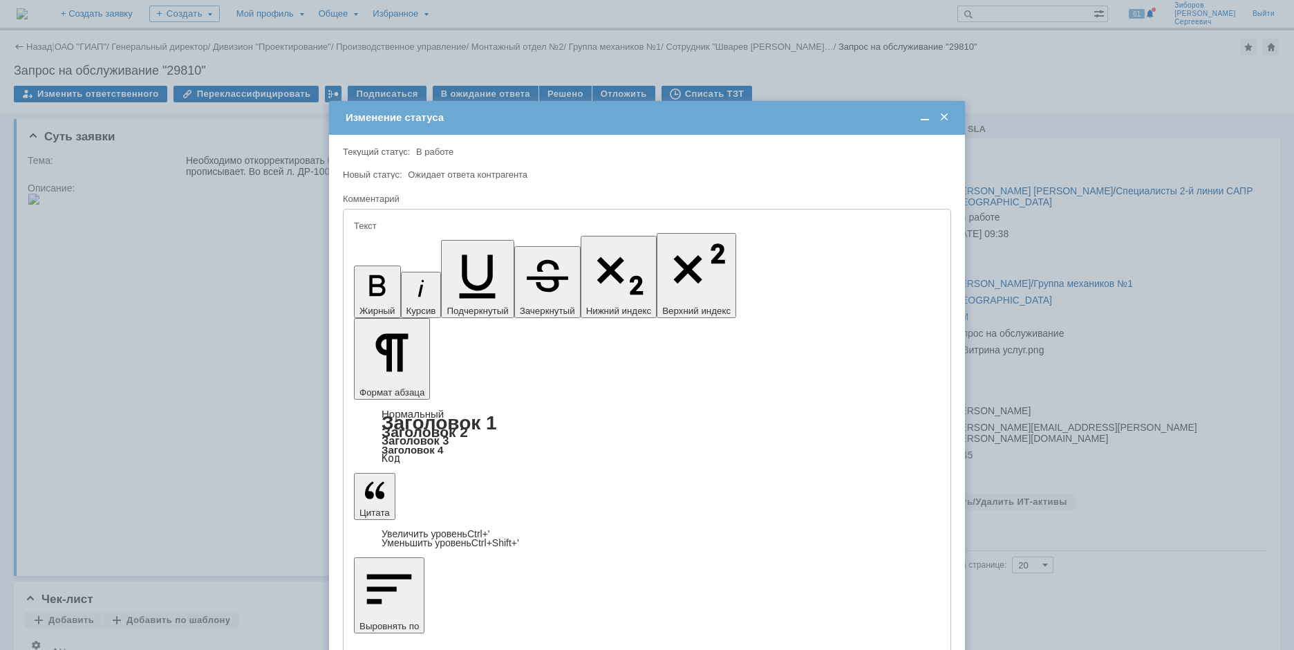
click at [950, 115] on span at bounding box center [944, 117] width 14 height 12
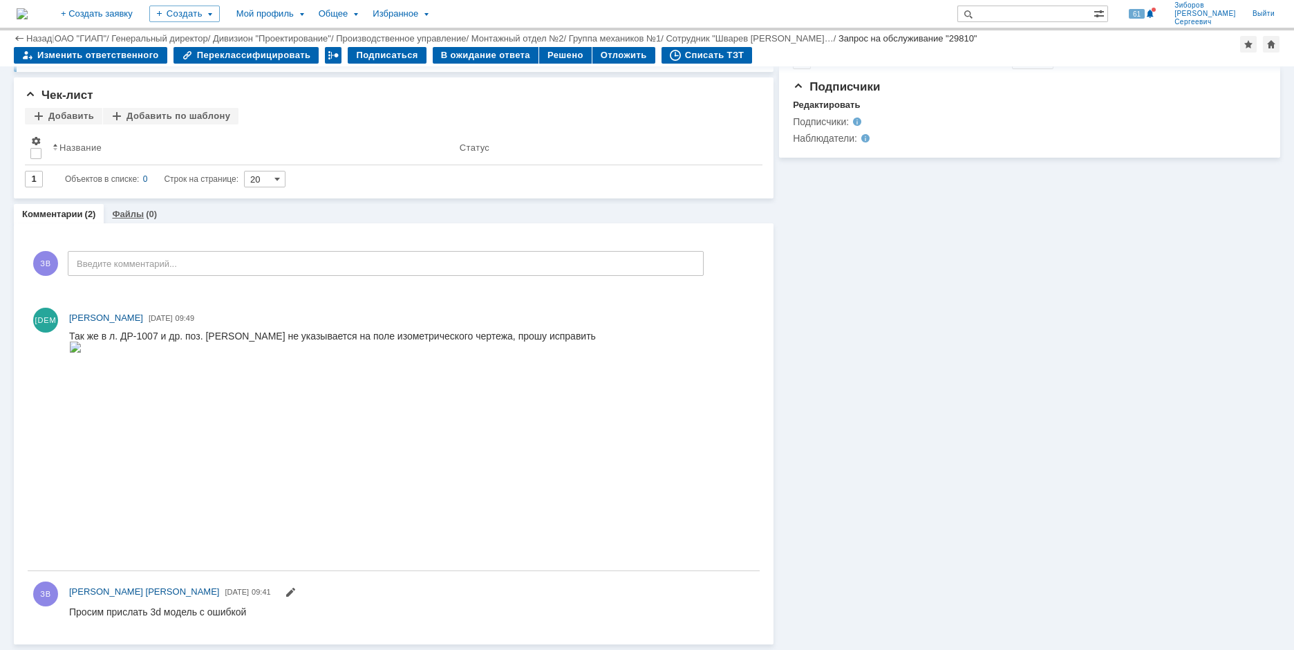
click at [142, 220] on div "Файлы (0)" at bounding box center [135, 214] width 62 height 20
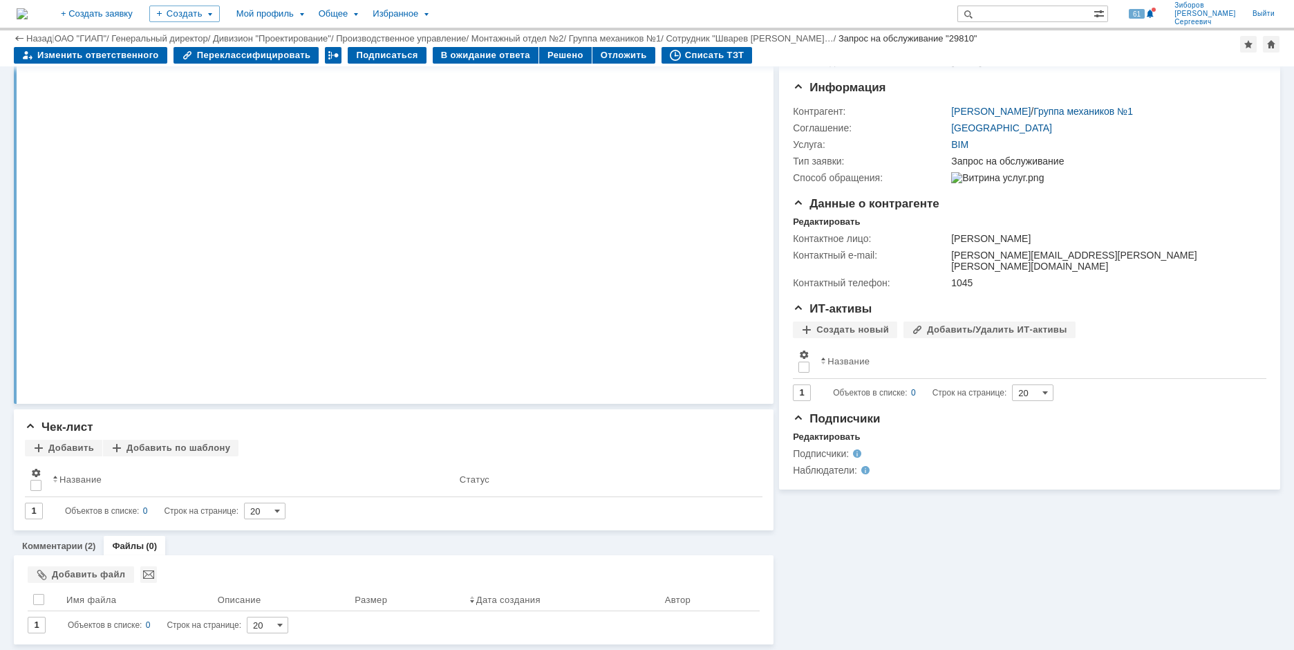
scroll to position [126, 0]
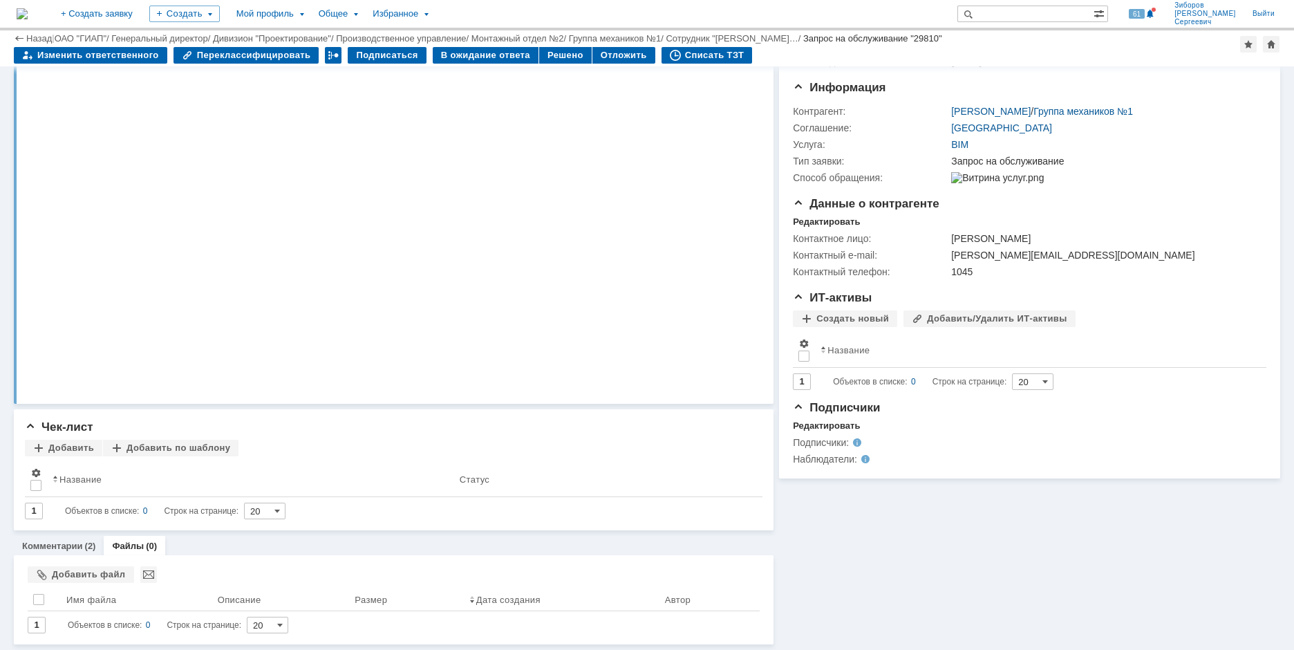
scroll to position [126, 0]
click at [55, 545] on link "Комментарии" at bounding box center [52, 545] width 61 height 10
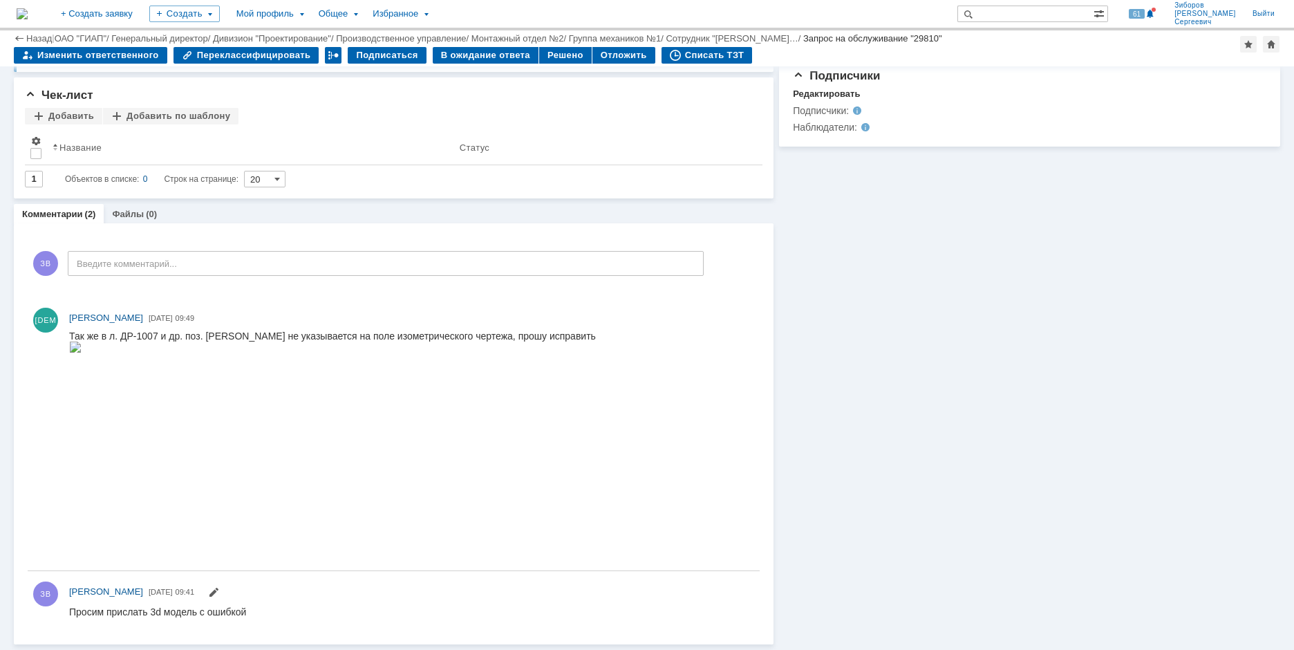
scroll to position [319, 0]
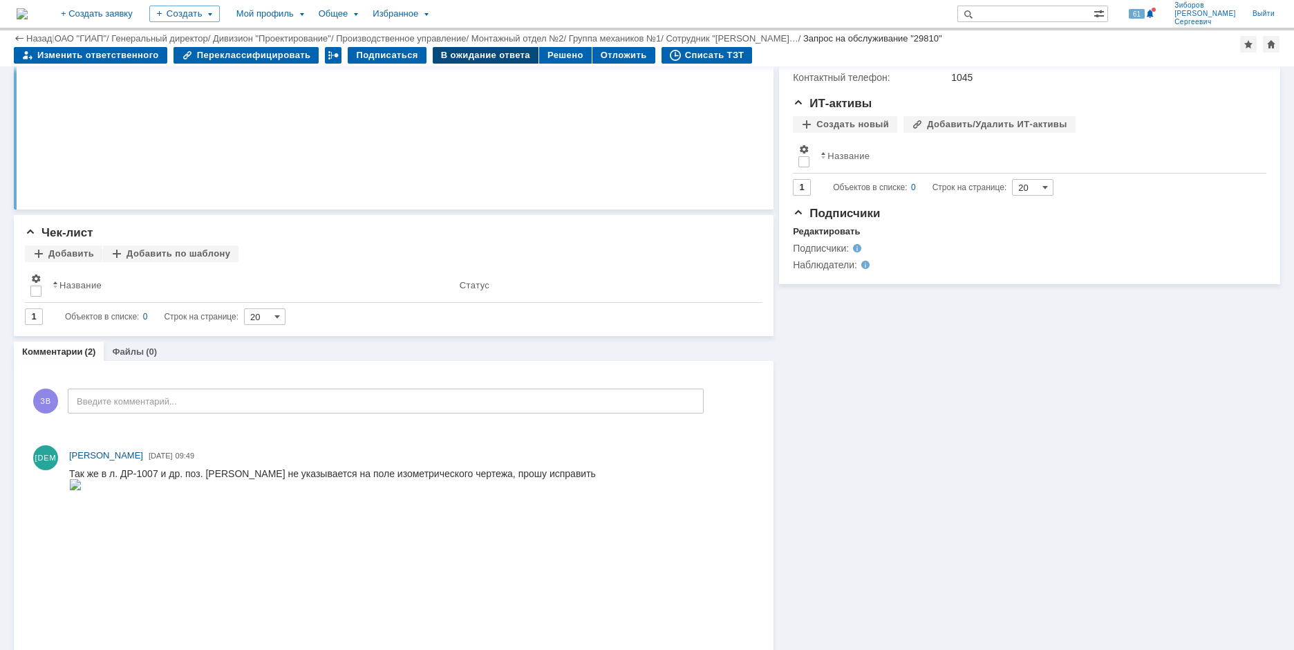
click at [476, 48] on div "В ожидание ответа" at bounding box center [486, 55] width 106 height 17
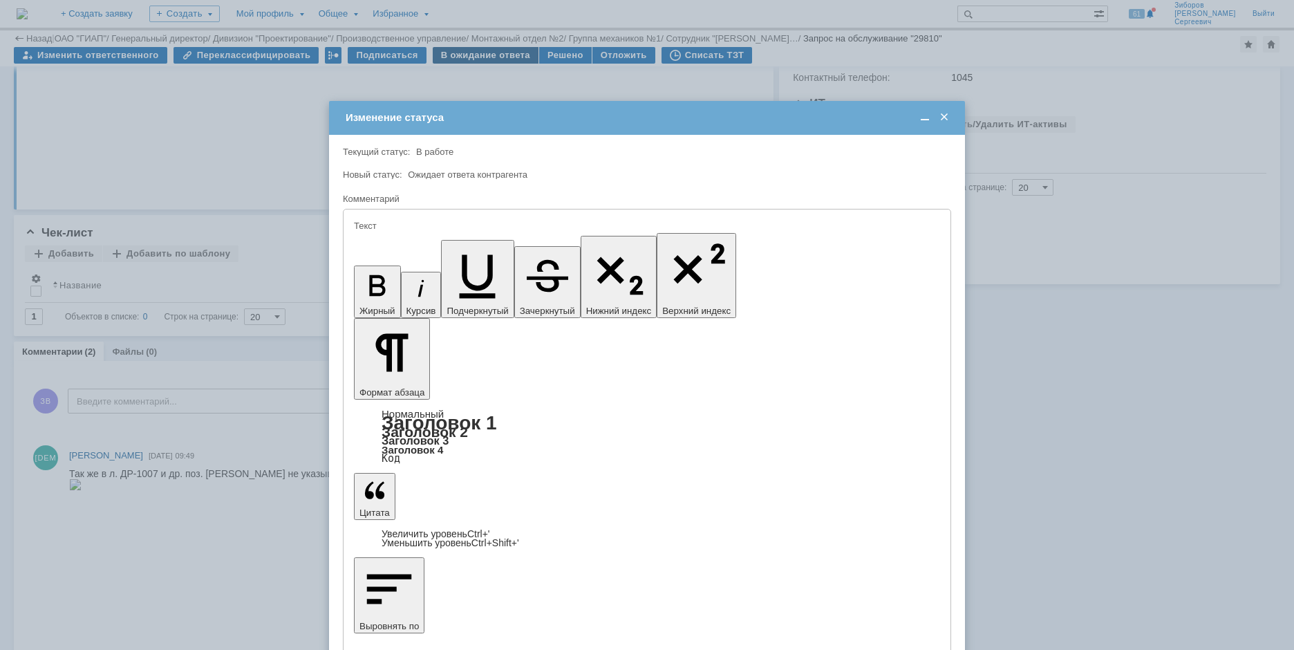
scroll to position [0, 0]
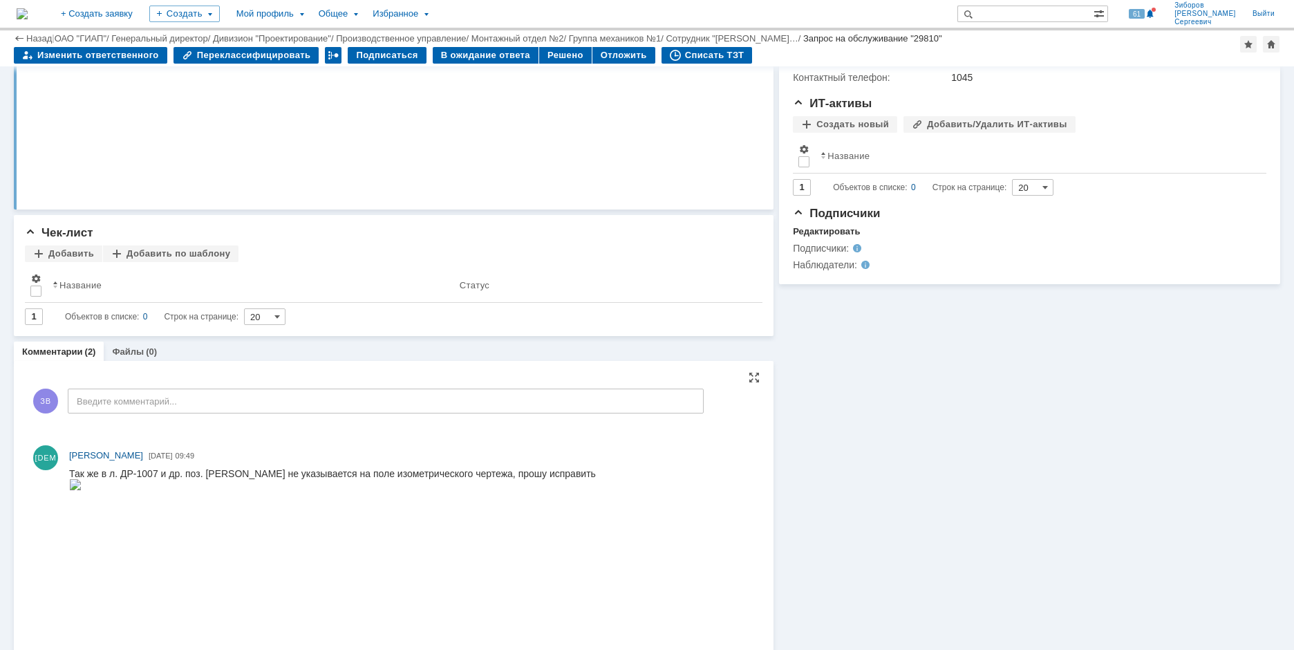
scroll to position [458, 0]
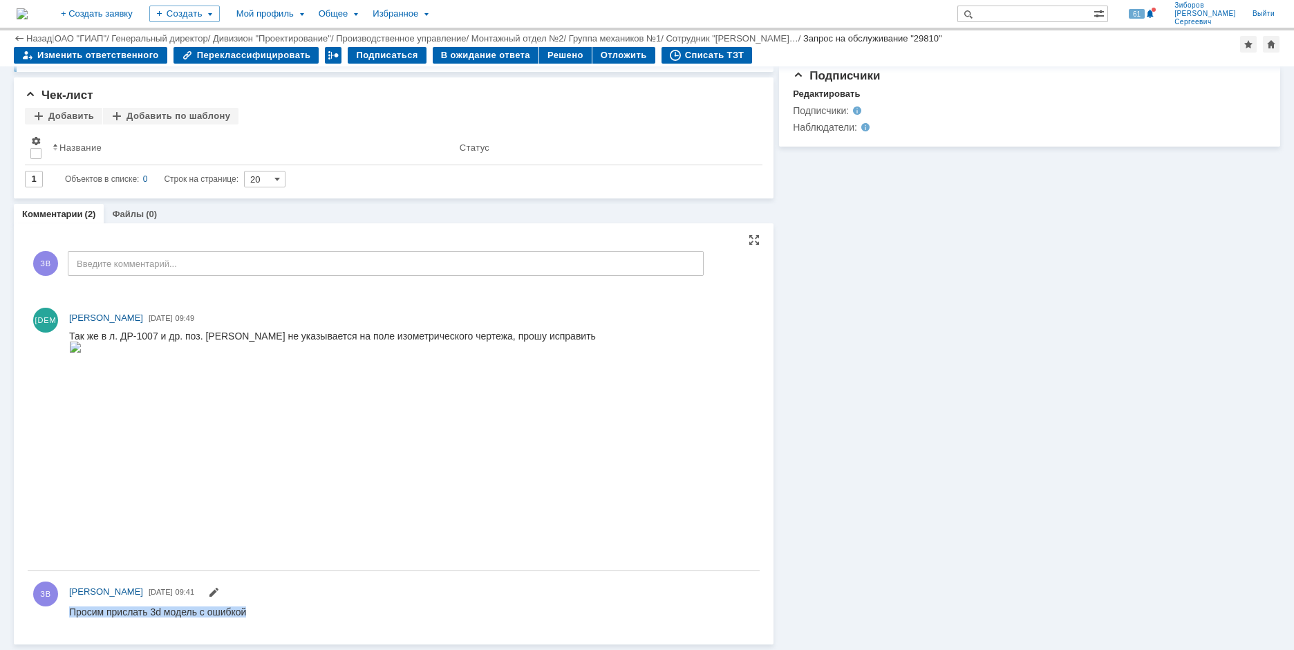
drag, startPoint x: 70, startPoint y: 613, endPoint x: 279, endPoint y: 611, distance: 208.0
click at [279, 611] on html "Просим прислать 3d модель с ошибкой" at bounding box center [408, 611] width 678 height 12
copy div "Просим прислать 3d модель с ошибкой"
click at [469, 52] on div "В ожидание ответа" at bounding box center [486, 55] width 106 height 17
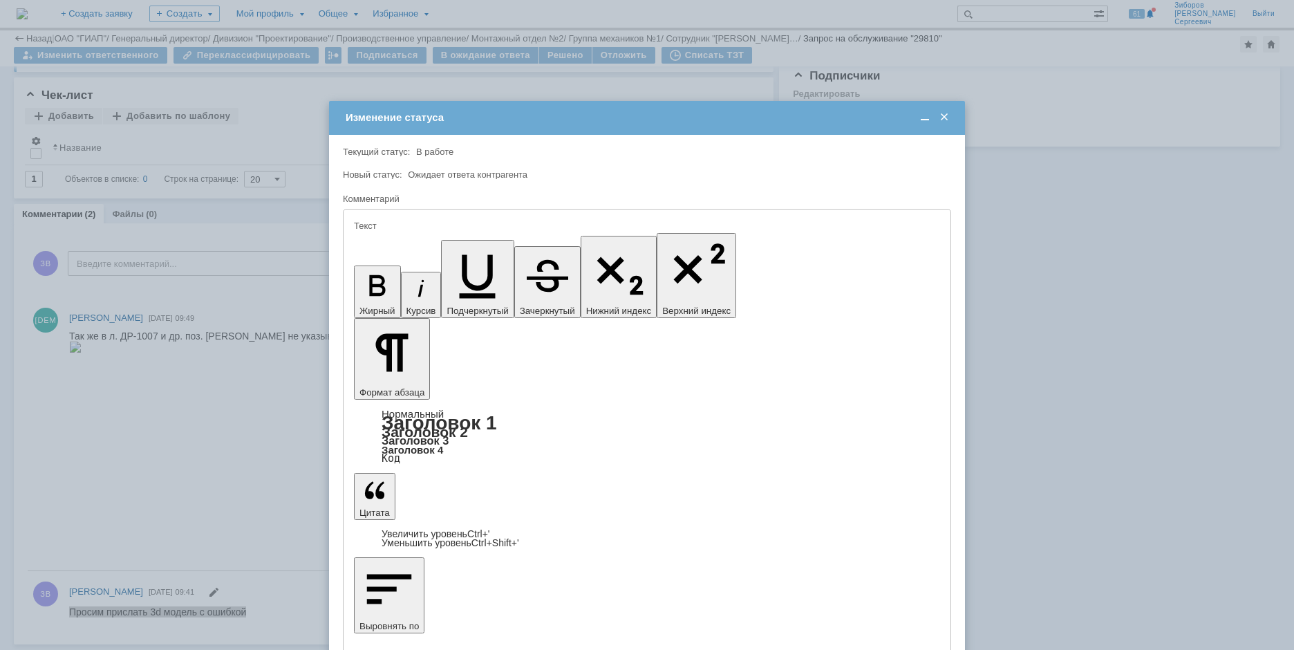
scroll to position [0, 0]
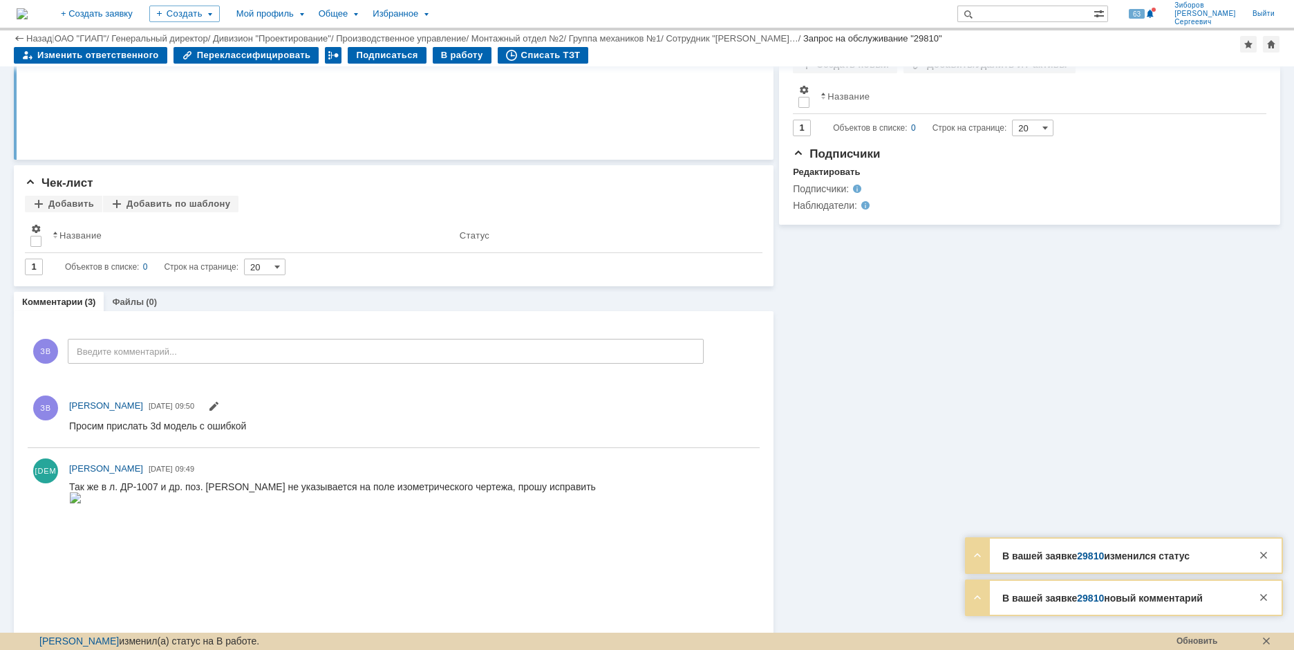
scroll to position [484, 0]
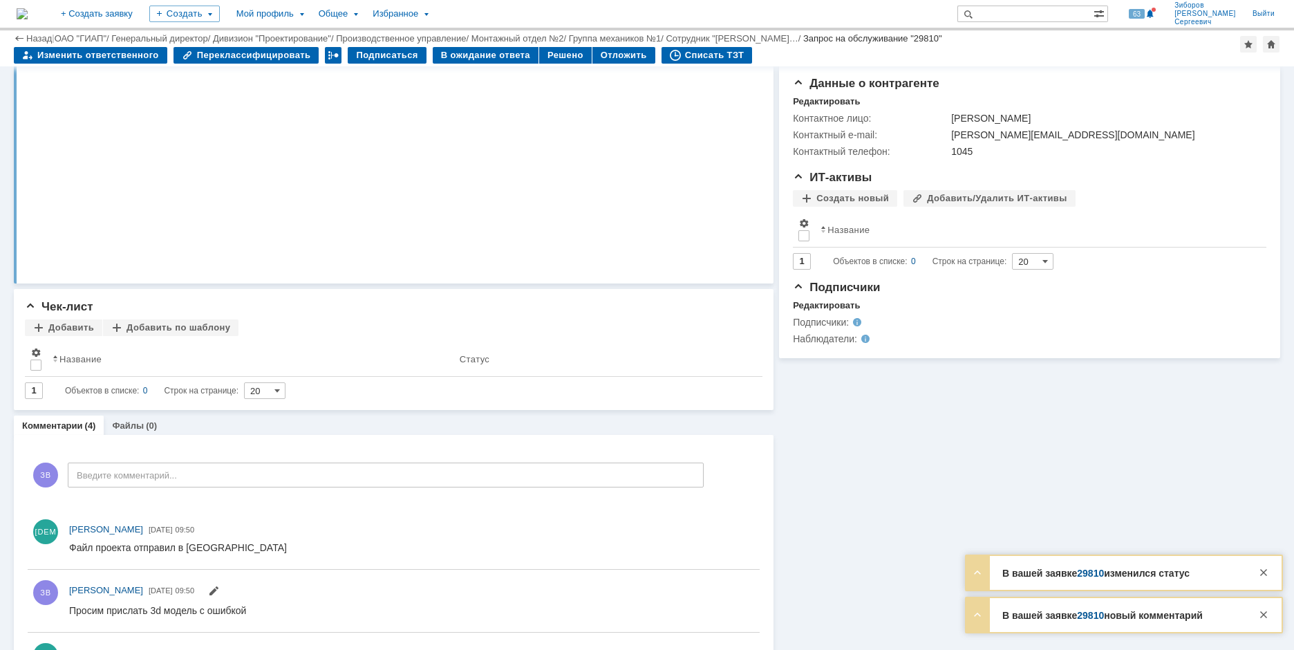
scroll to position [276, 0]
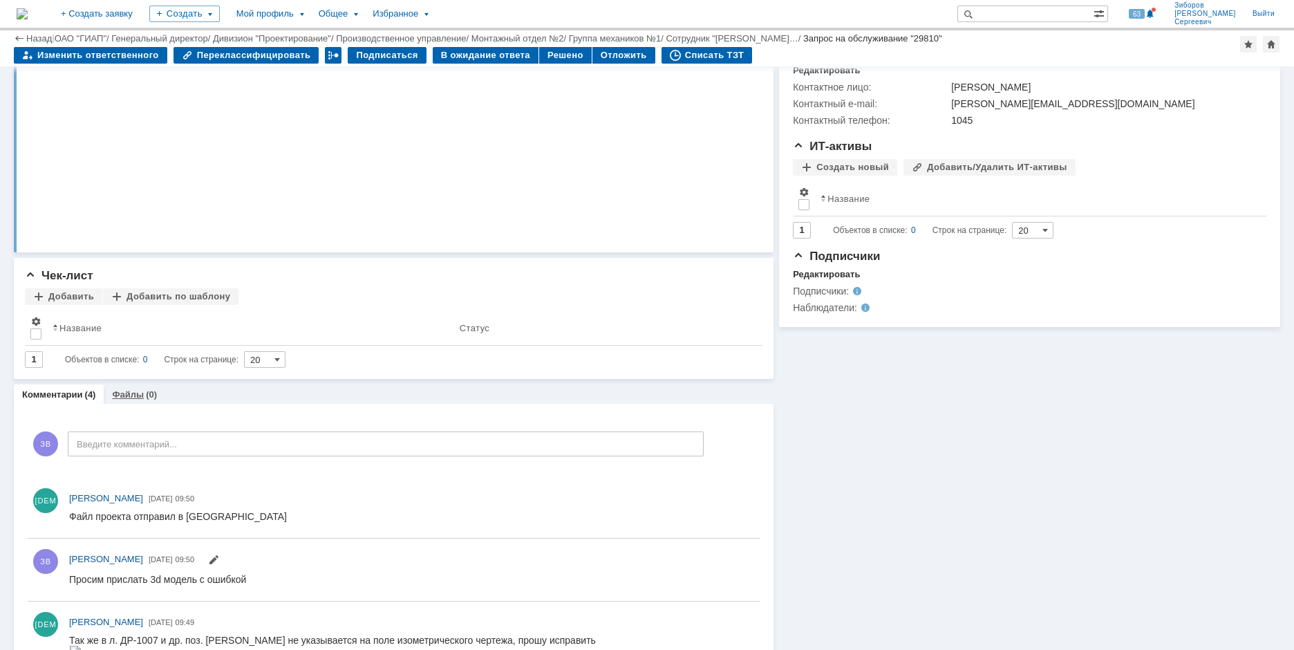
click at [127, 391] on link "Файлы" at bounding box center [128, 394] width 32 height 10
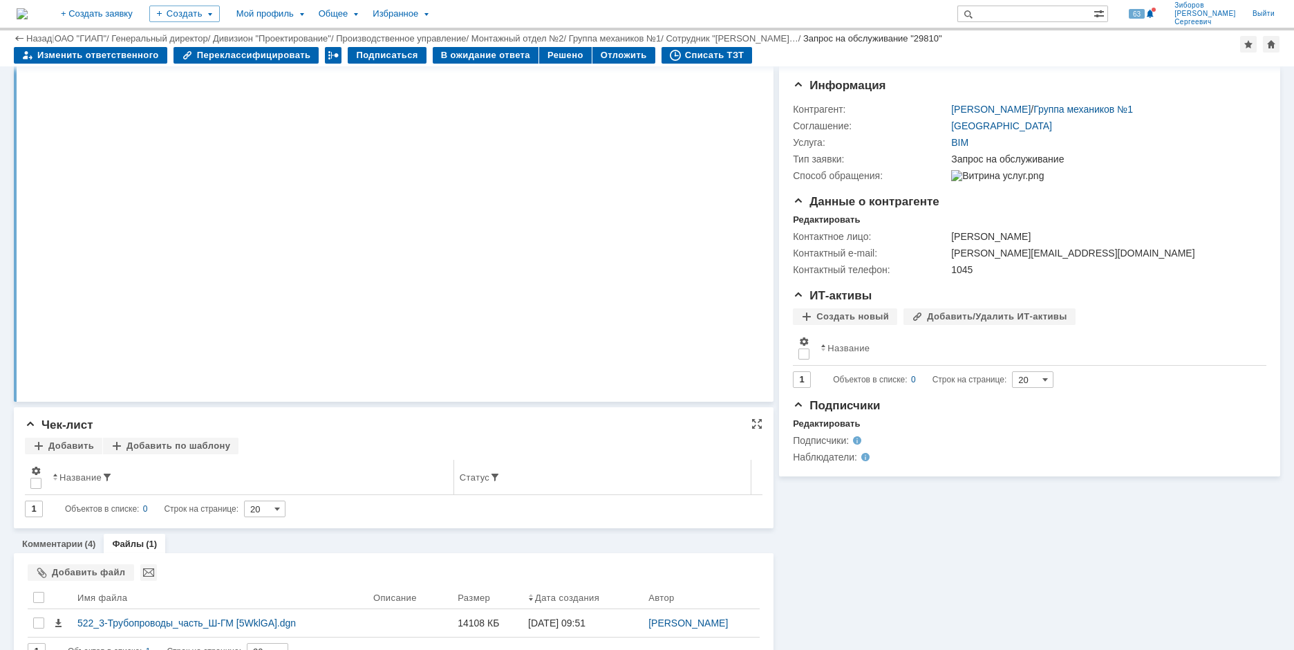
scroll to position [154, 0]
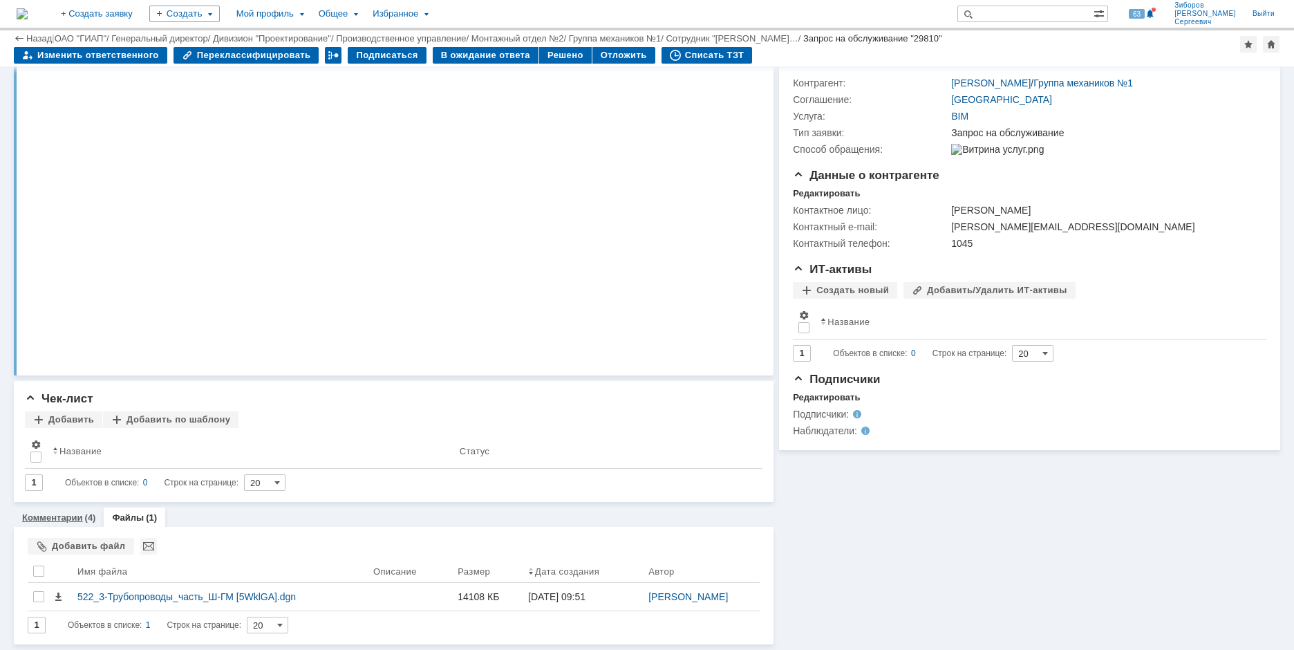
click at [56, 518] on link "Комментарии" at bounding box center [52, 517] width 61 height 10
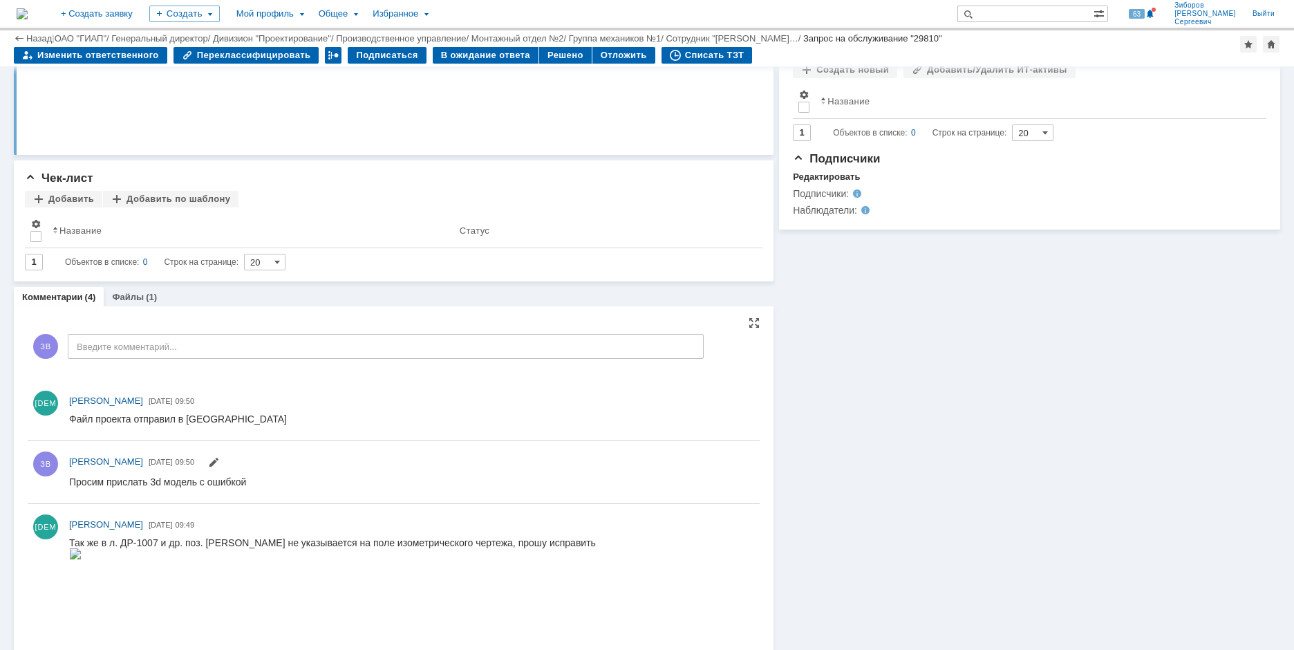
scroll to position [305, 0]
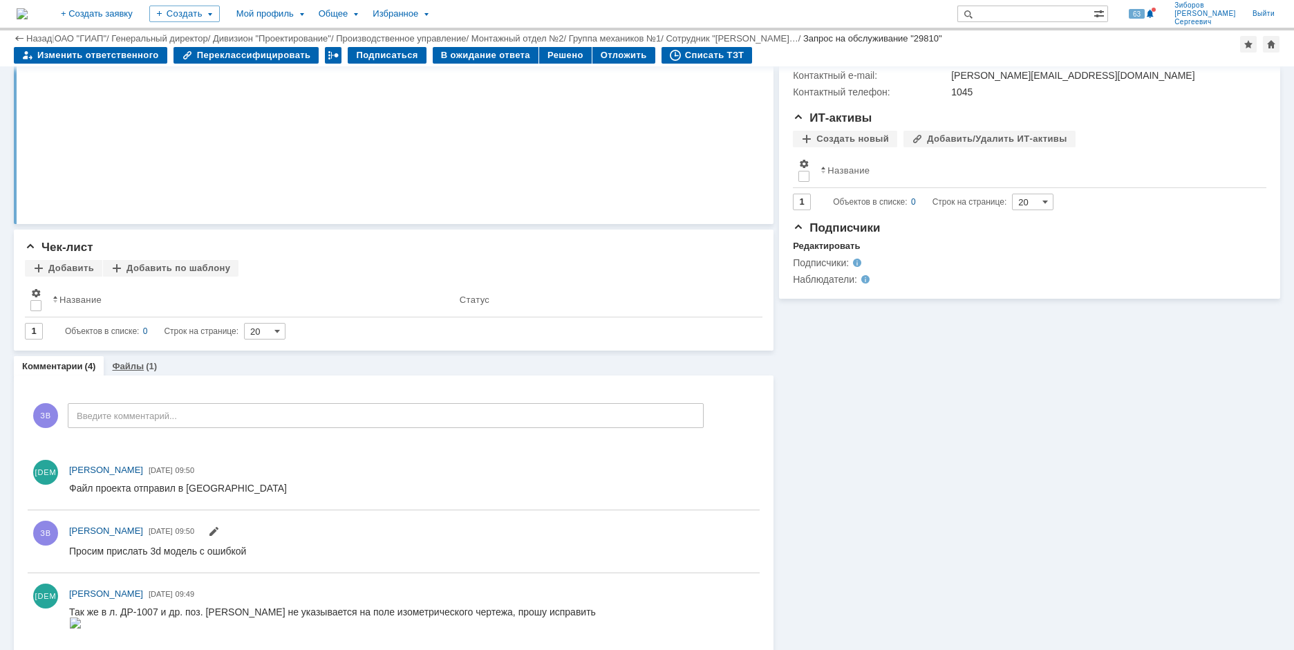
click at [136, 366] on link "Файлы" at bounding box center [128, 366] width 32 height 10
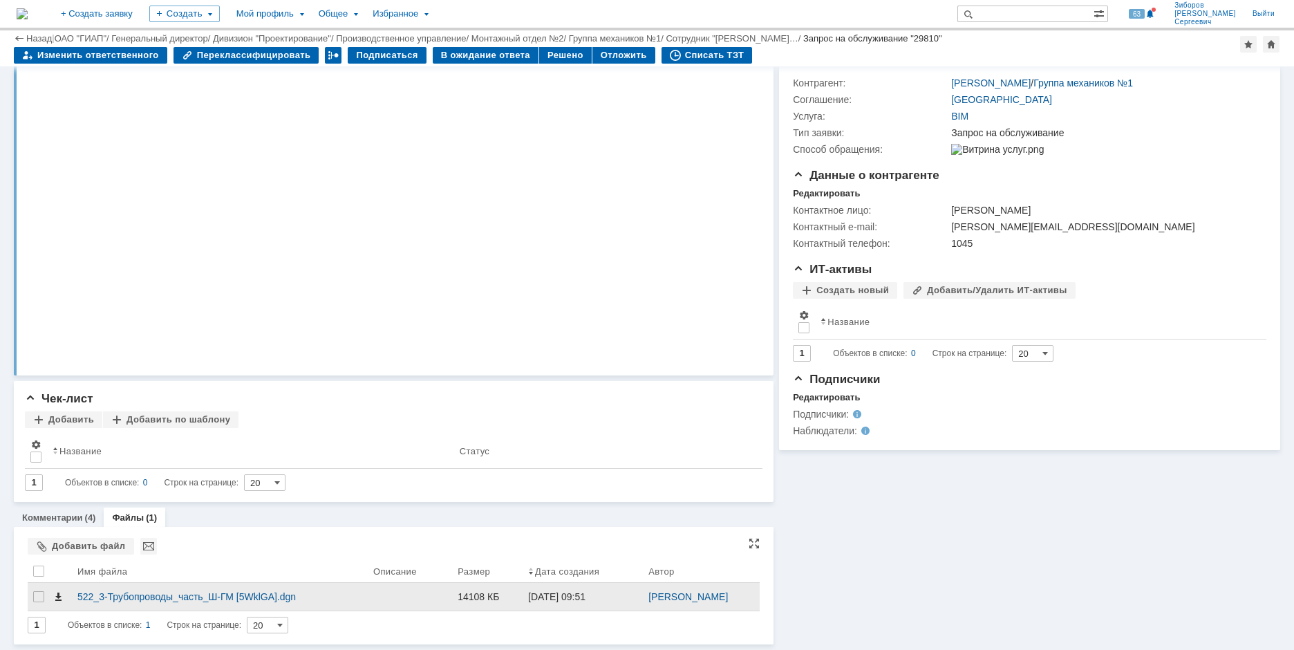
click at [57, 596] on span at bounding box center [58, 596] width 11 height 11
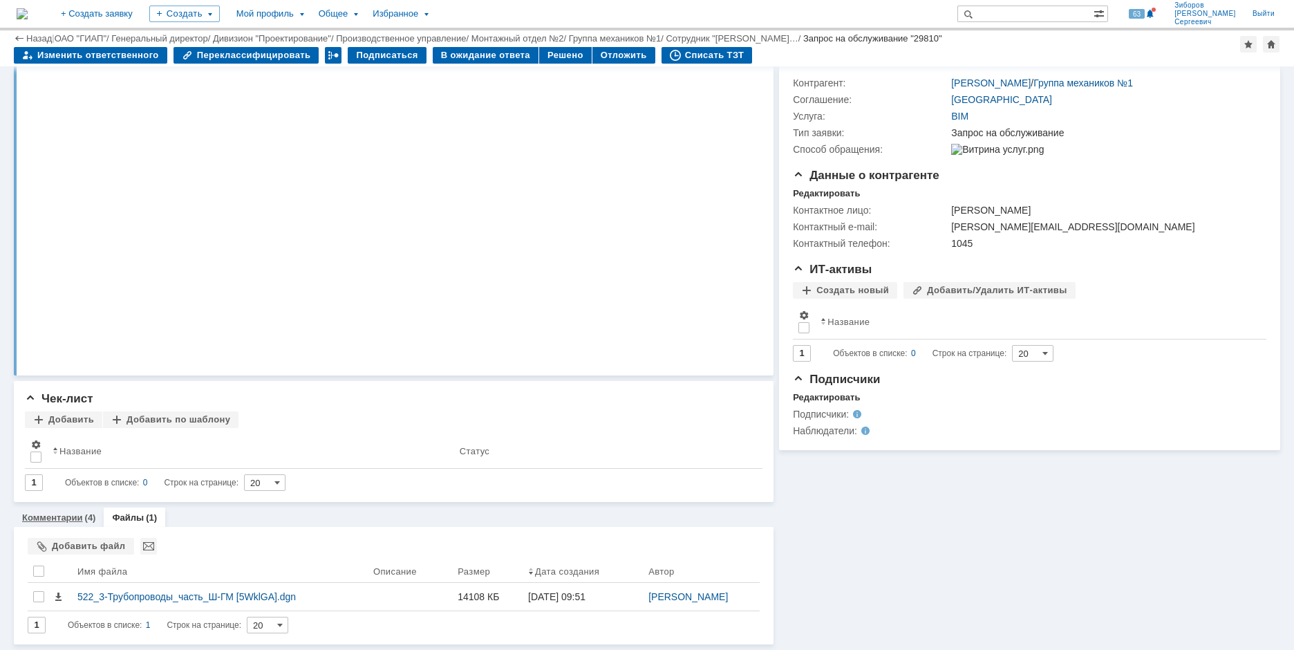
click at [73, 512] on link "Комментарии" at bounding box center [52, 517] width 61 height 10
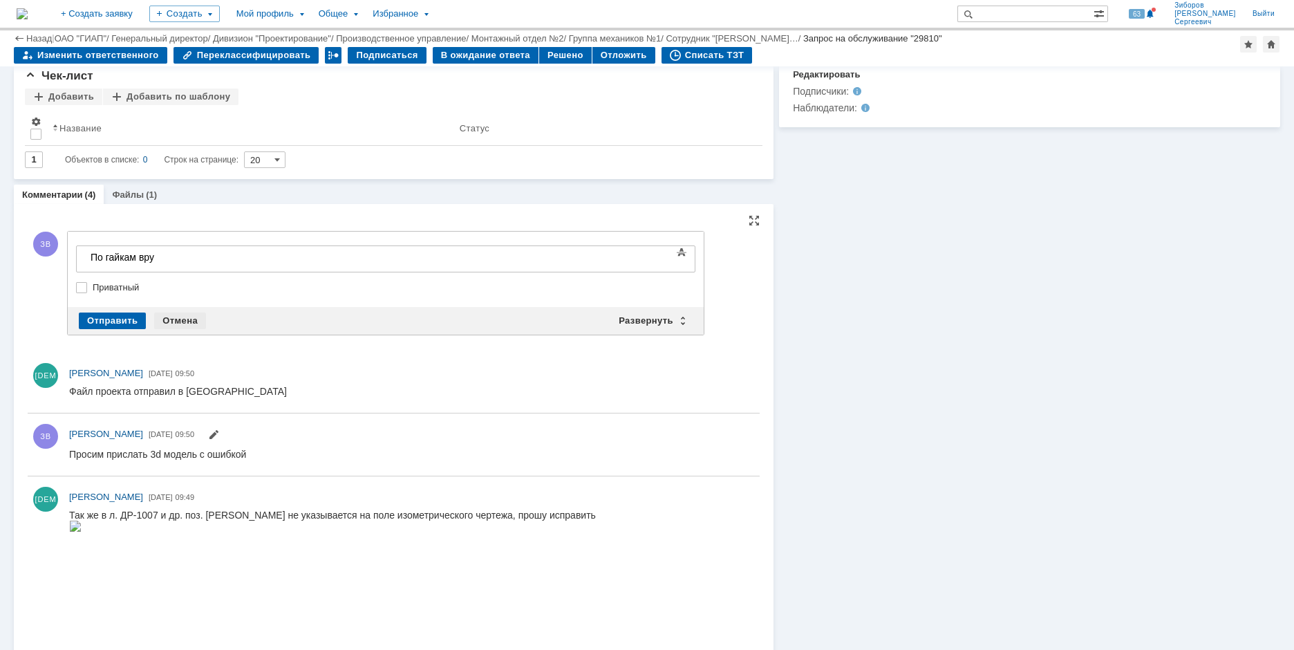
click at [193, 321] on div "Отмена" at bounding box center [180, 320] width 52 height 17
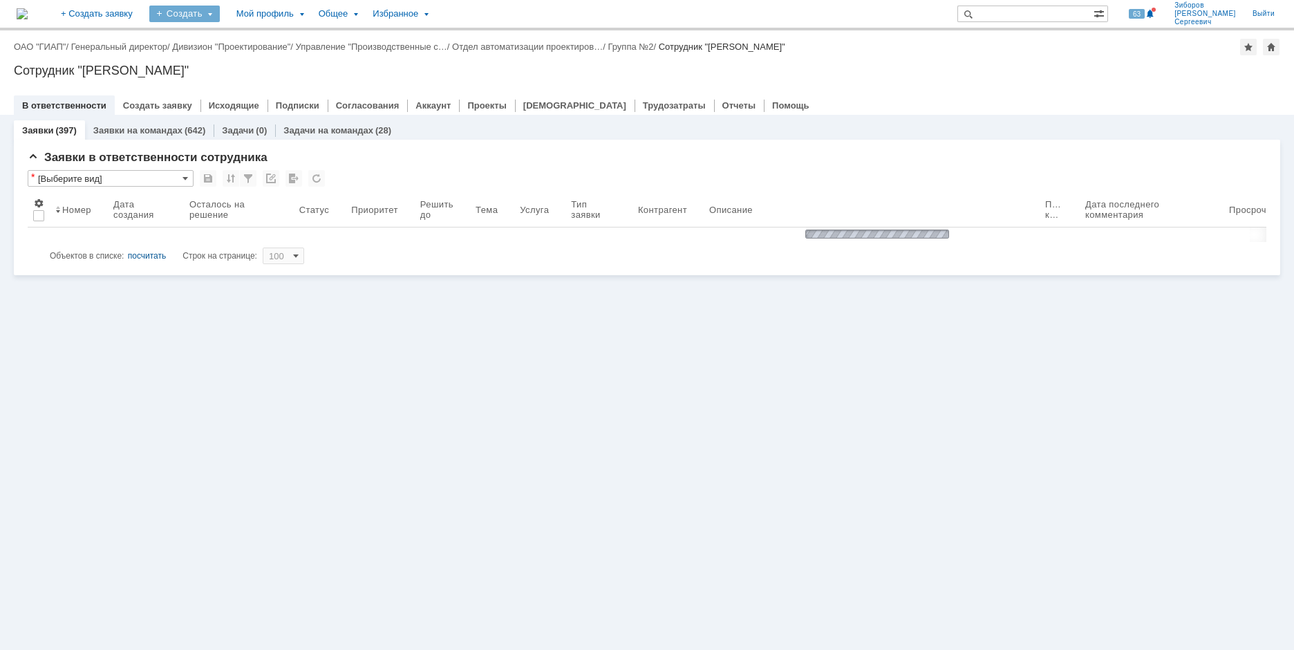
click at [220, 15] on div "Создать" at bounding box center [184, 14] width 70 height 17
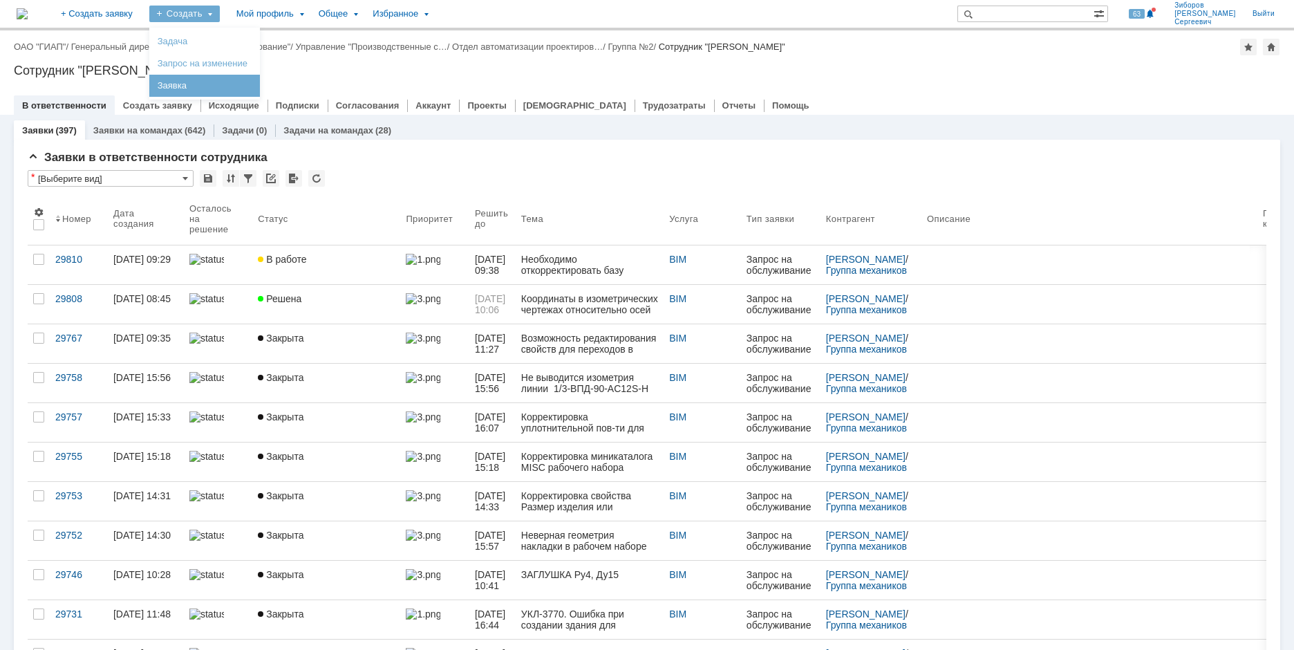
click at [245, 83] on link "Заявка" at bounding box center [204, 85] width 105 height 17
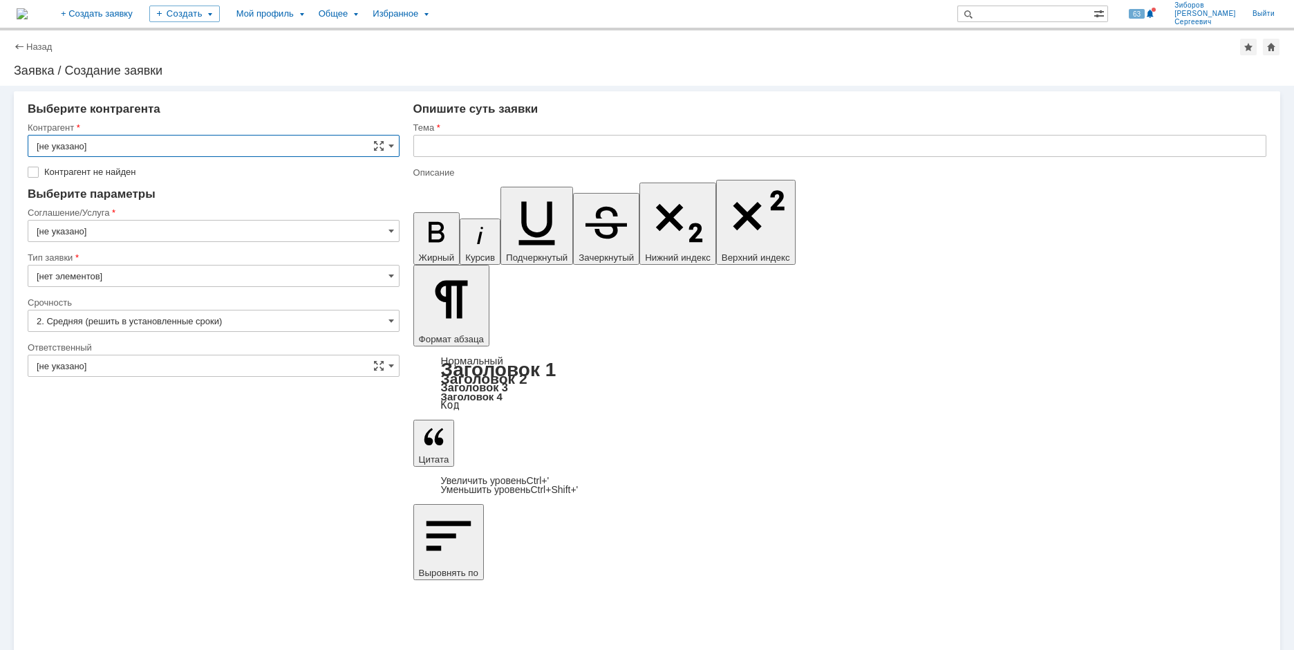
click at [395, 144] on input "[не указано]" at bounding box center [214, 146] width 372 height 22
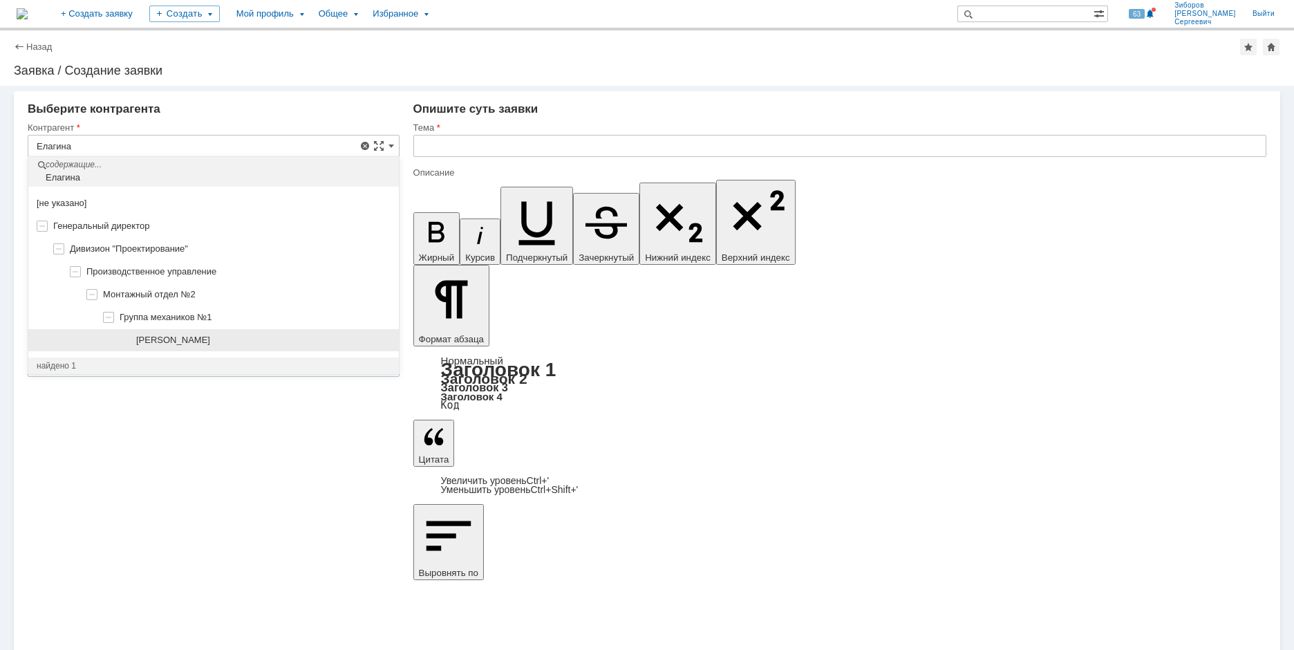
click at [210, 335] on span "[PERSON_NAME]" at bounding box center [173, 340] width 74 height 10
type input "[PERSON_NAME]"
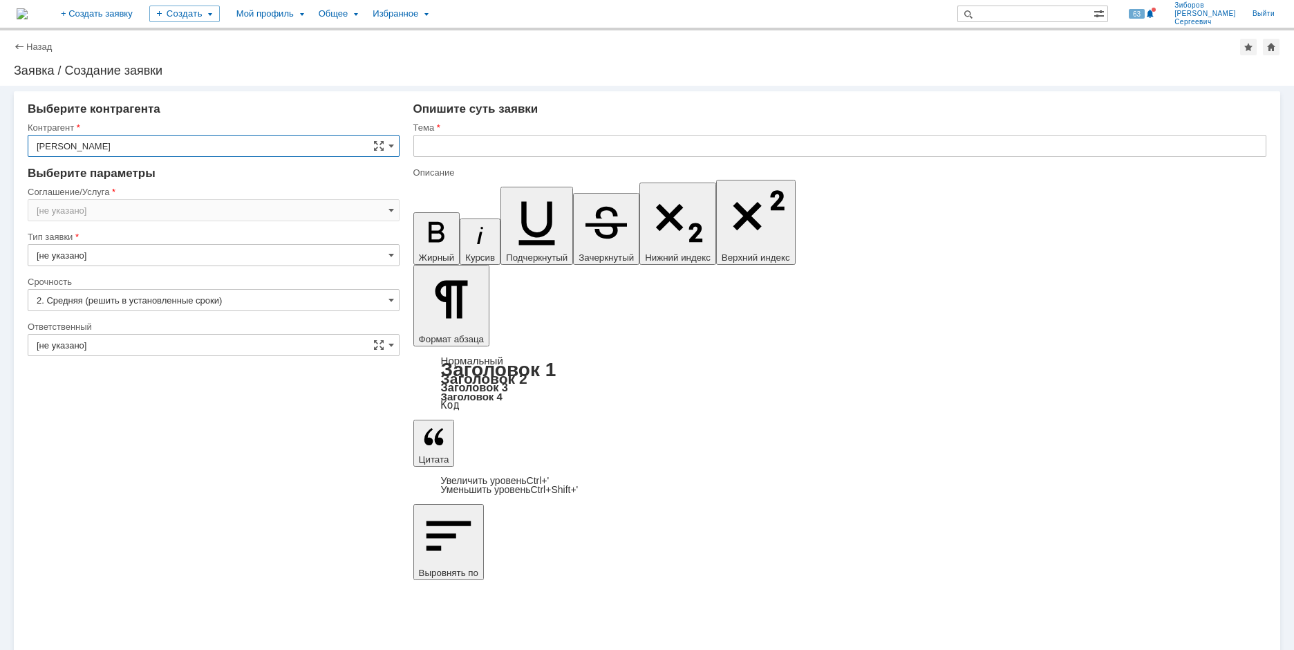
type input "[GEOGRAPHIC_DATA]"
type input "[нет элементов]"
click at [97, 209] on input "[GEOGRAPHIC_DATA]" at bounding box center [214, 210] width 372 height 22
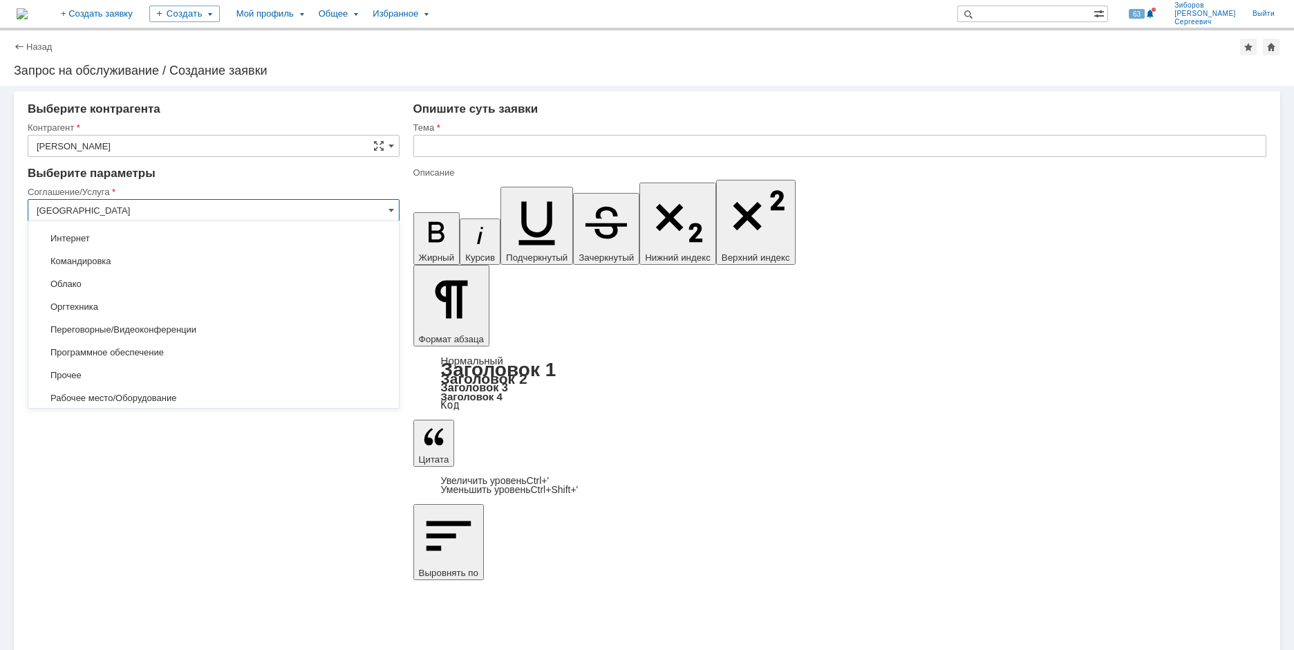
scroll to position [475, 0]
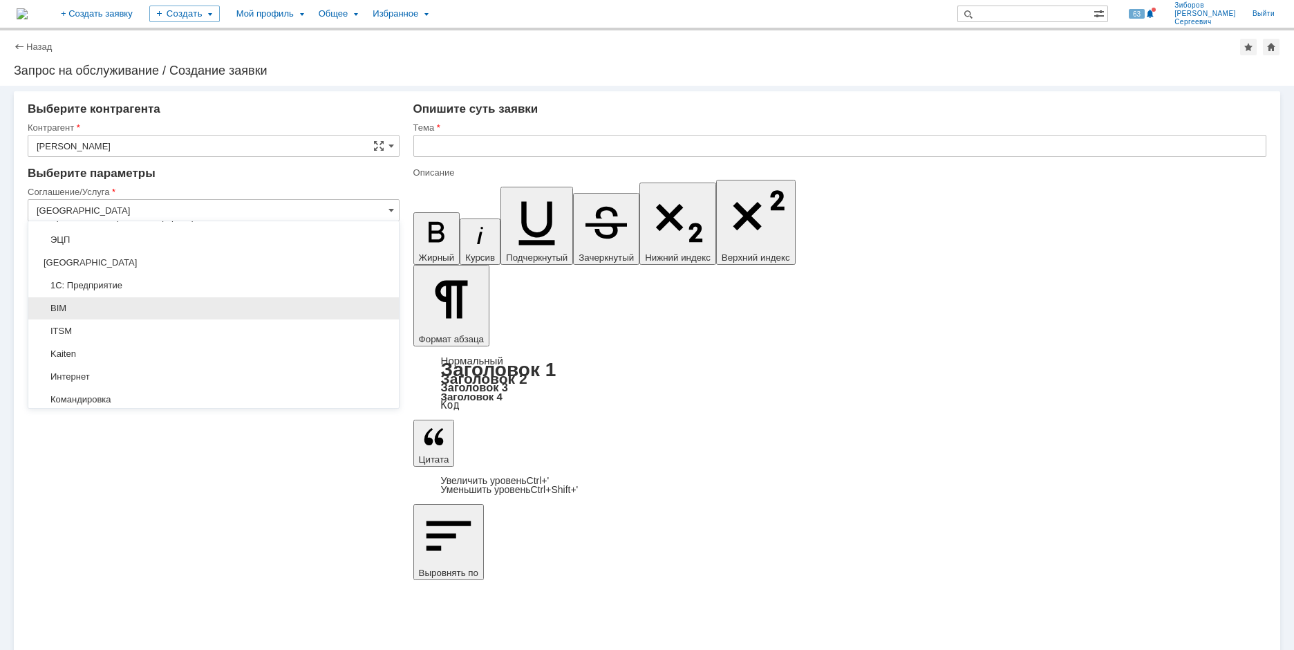
click at [73, 310] on span "BIM" at bounding box center [214, 308] width 354 height 11
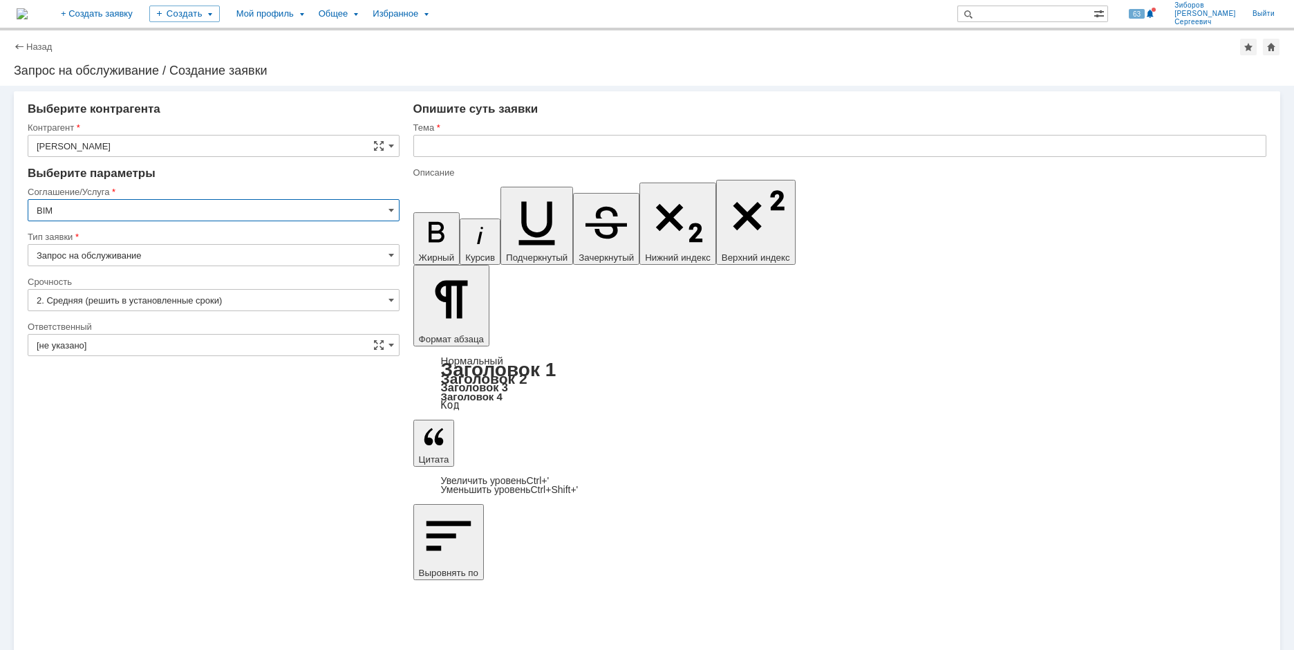
type input "BIM"
click at [102, 340] on input "[не указано]" at bounding box center [214, 345] width 372 height 22
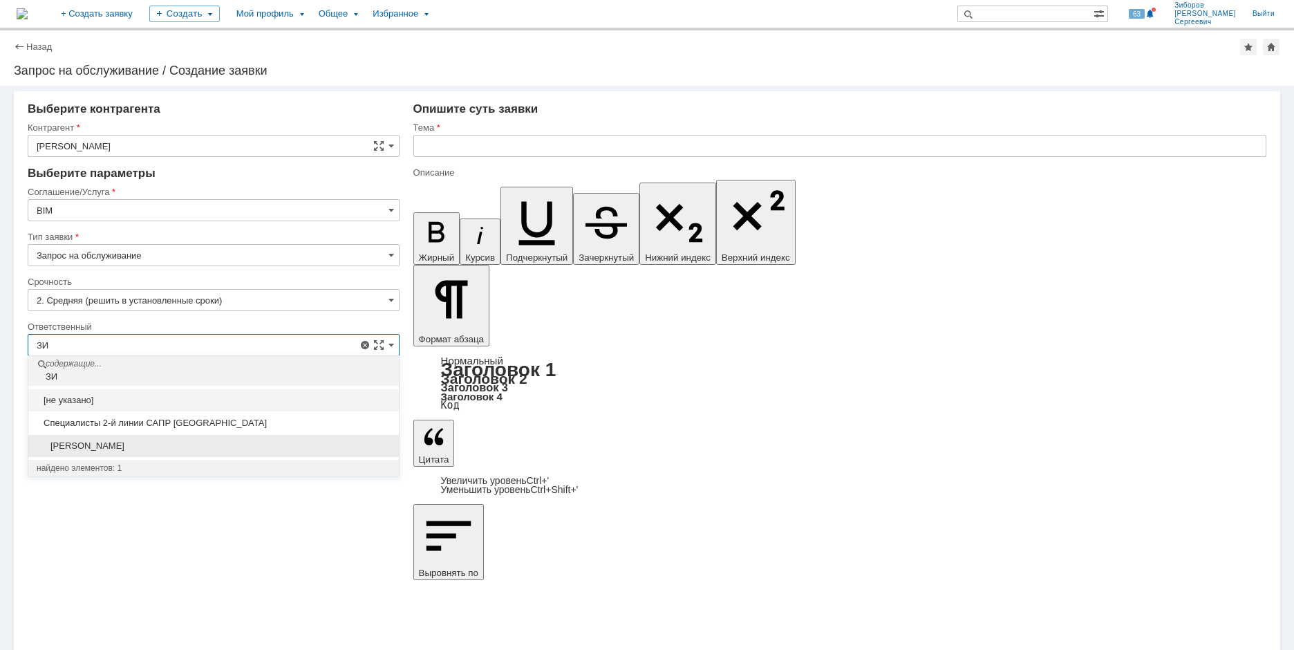
click at [151, 445] on span "[PERSON_NAME]" at bounding box center [214, 445] width 354 height 11
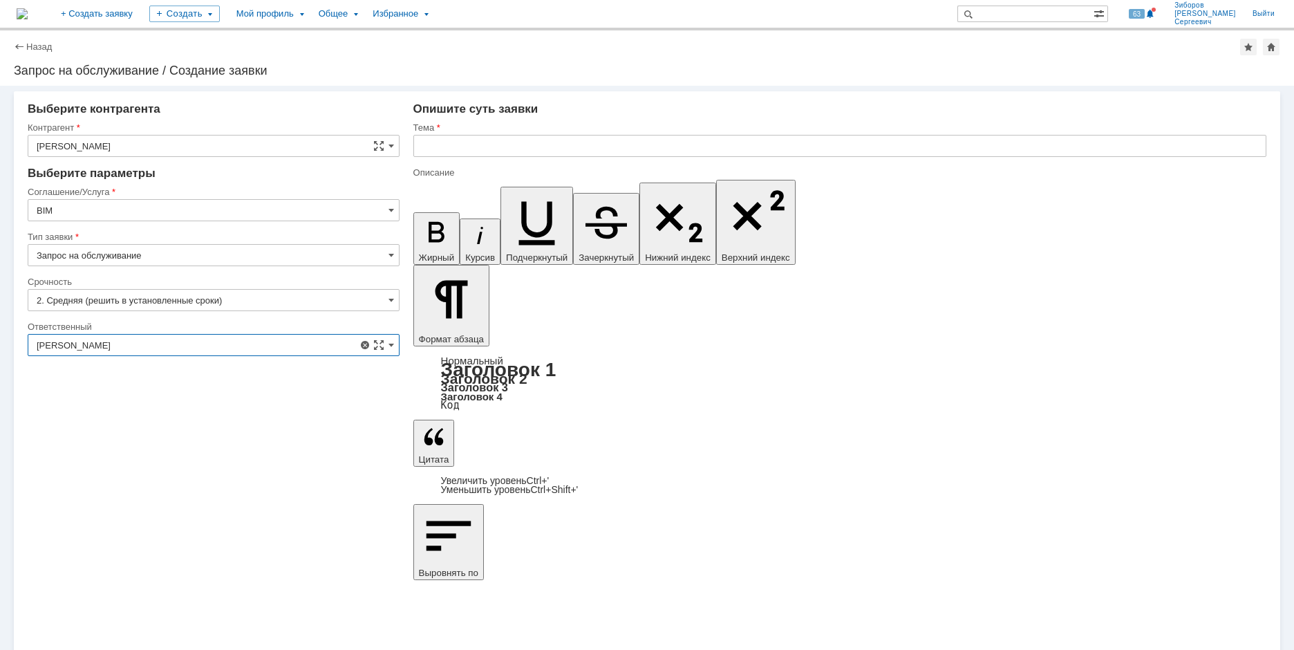
type input "[PERSON_NAME]"
click at [453, 147] on input "text" at bounding box center [839, 146] width 853 height 22
click at [451, 142] on input "text" at bounding box center [839, 146] width 853 height 22
paste input "Ошибка при формировании изометрического чертежа - не могу разместить символ"
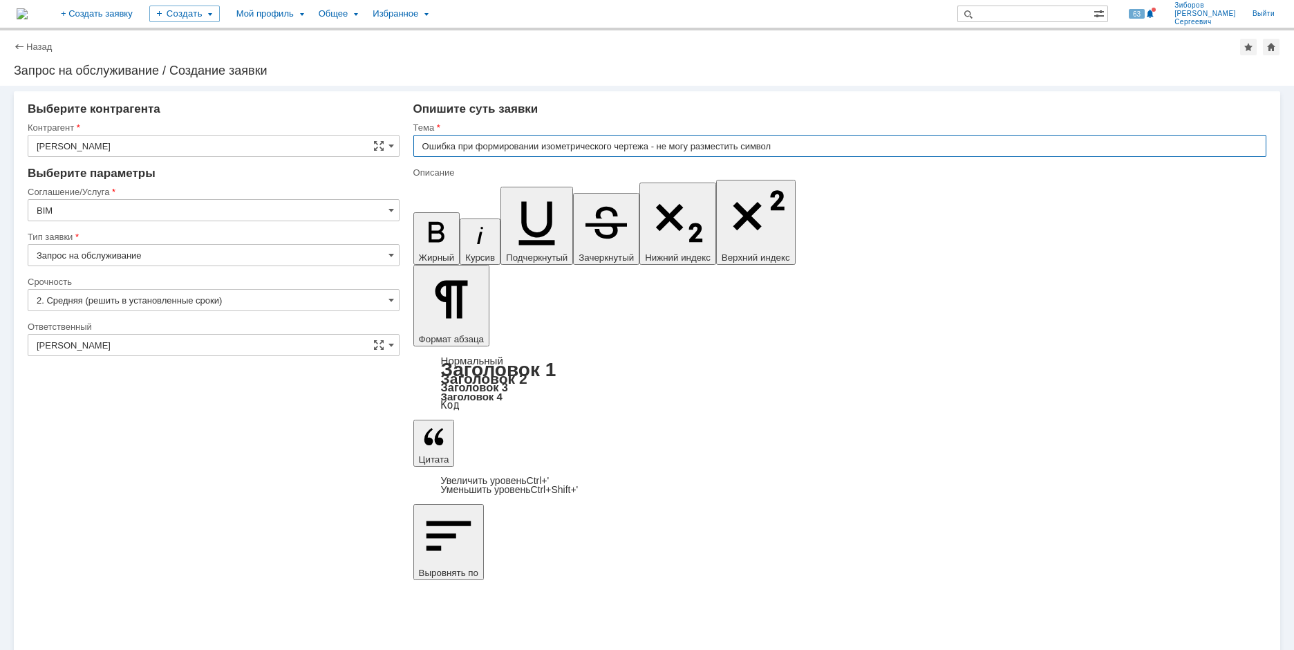
type input "Ошибка при формировании изометрического чертежа - не могу разместить символ"
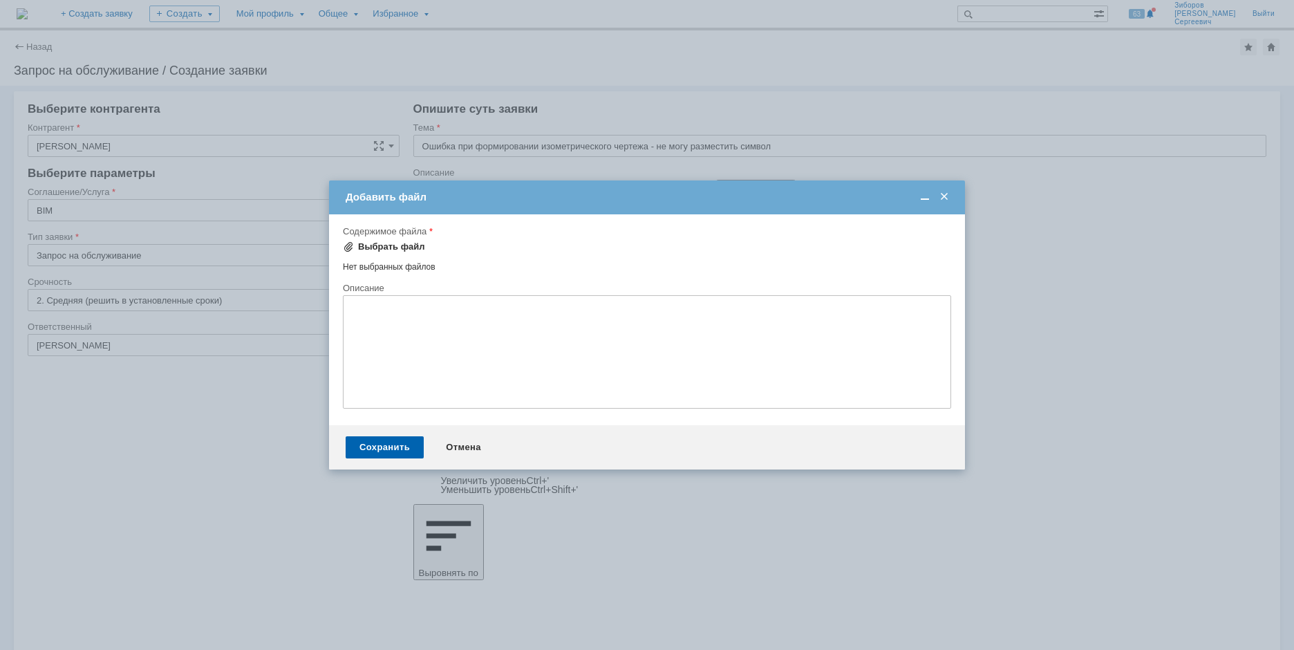
click at [395, 244] on div "Выбрать файл" at bounding box center [391, 246] width 67 height 11
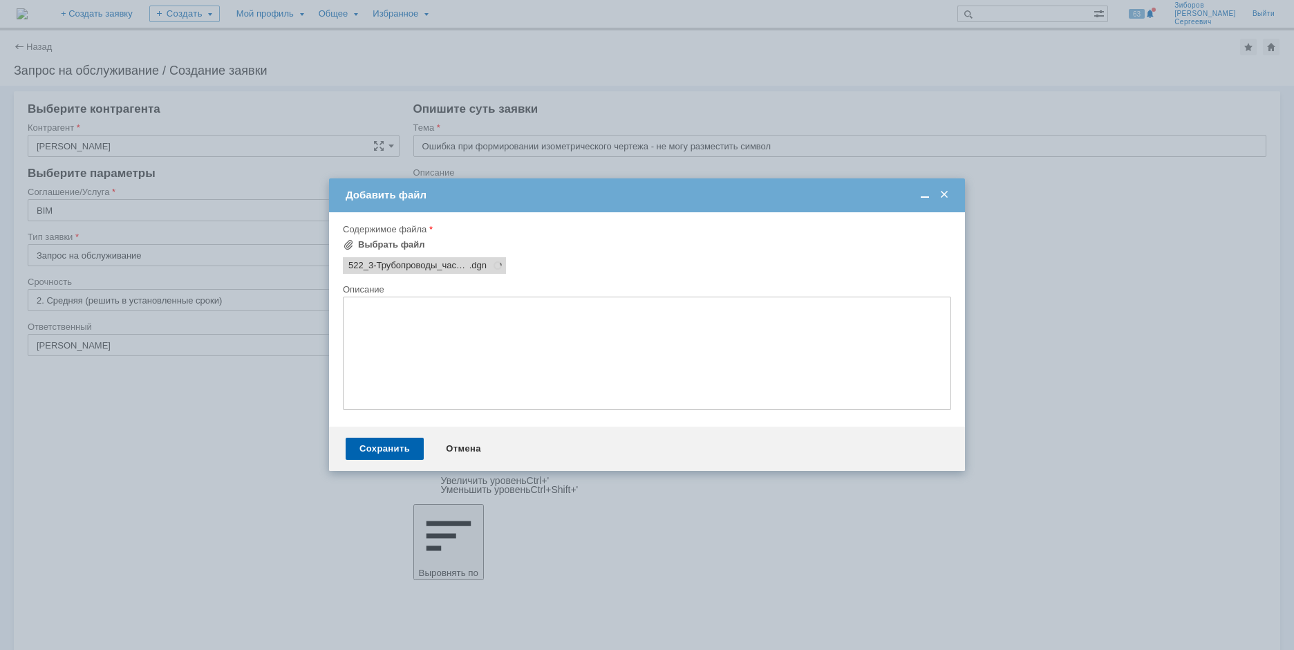
scroll to position [0, 0]
click at [386, 450] on div "Сохранить" at bounding box center [385, 448] width 78 height 22
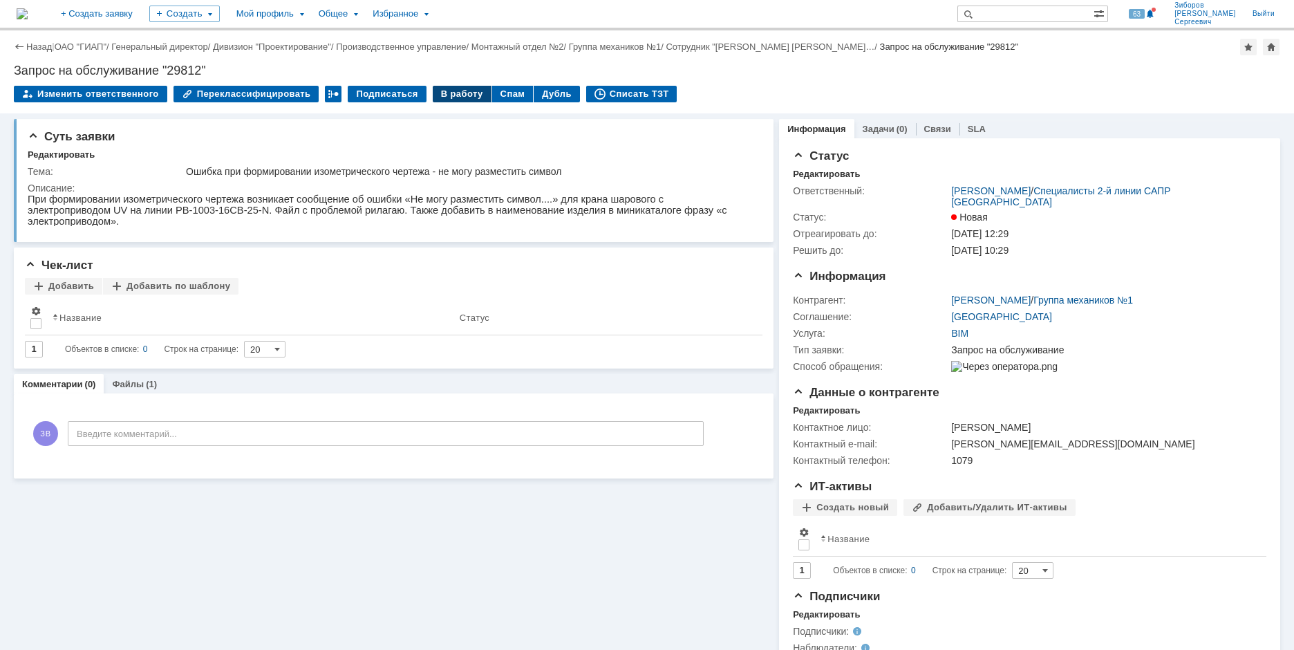
click at [443, 95] on div "В работу" at bounding box center [462, 94] width 59 height 17
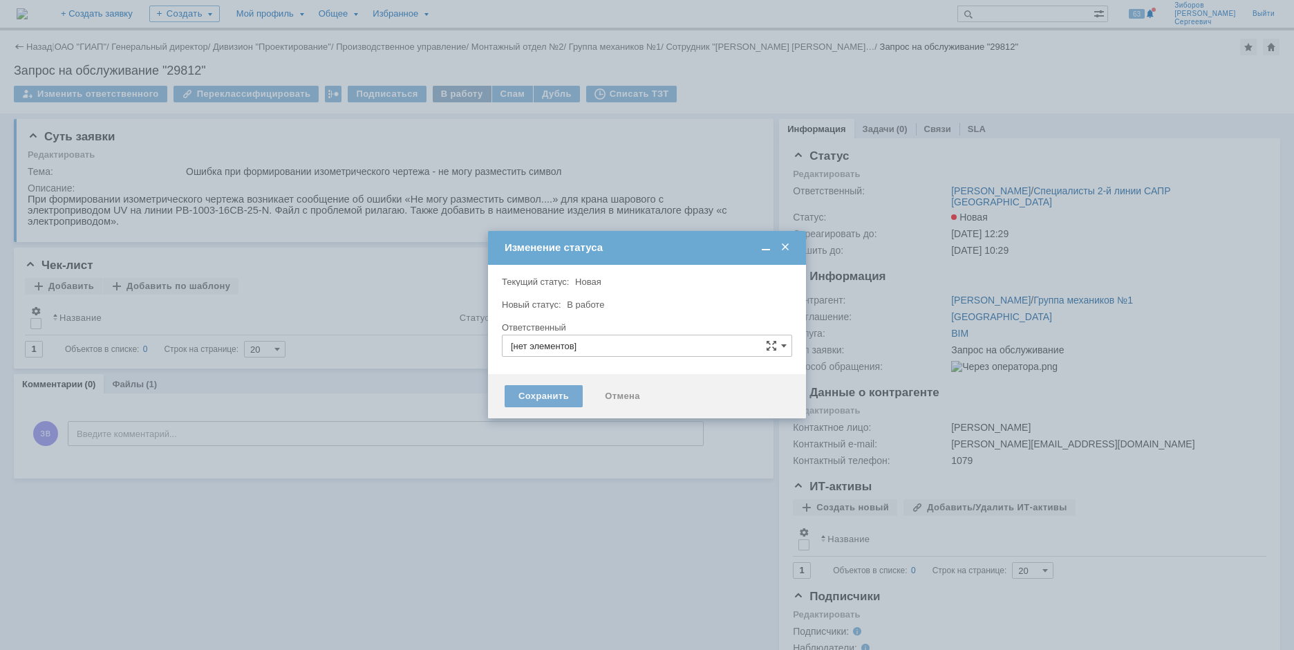
type input "[PERSON_NAME]"
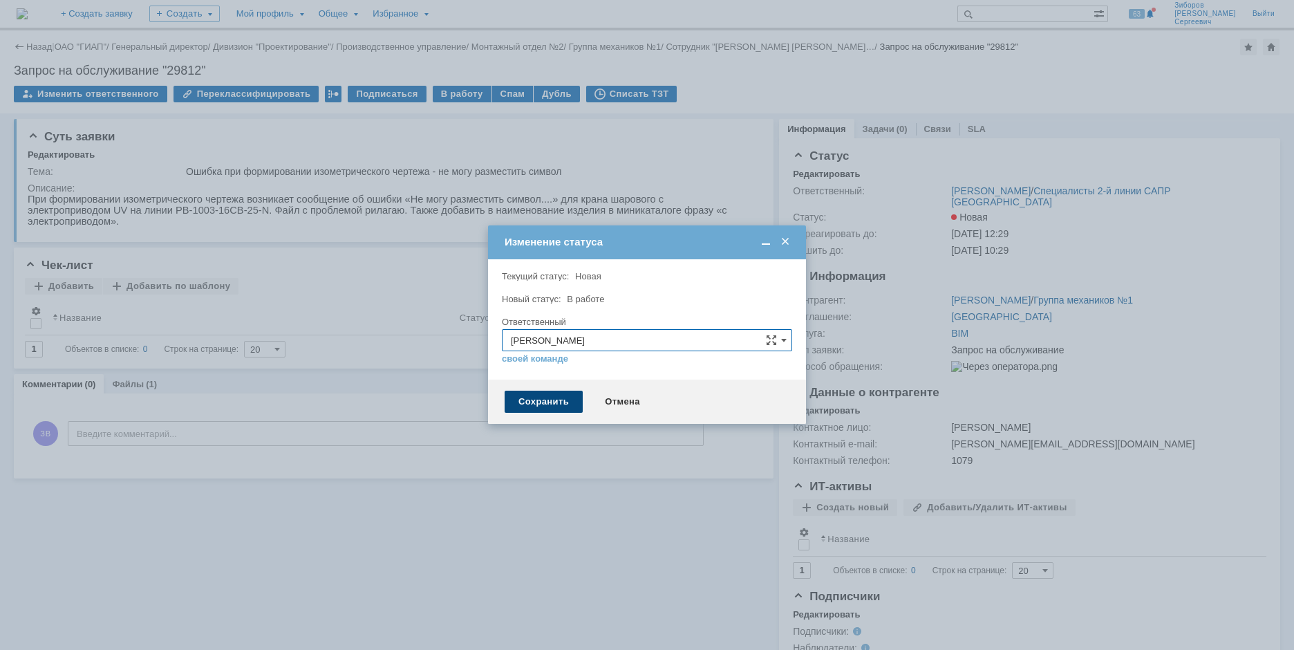
click at [545, 395] on div "Сохранить" at bounding box center [544, 401] width 78 height 22
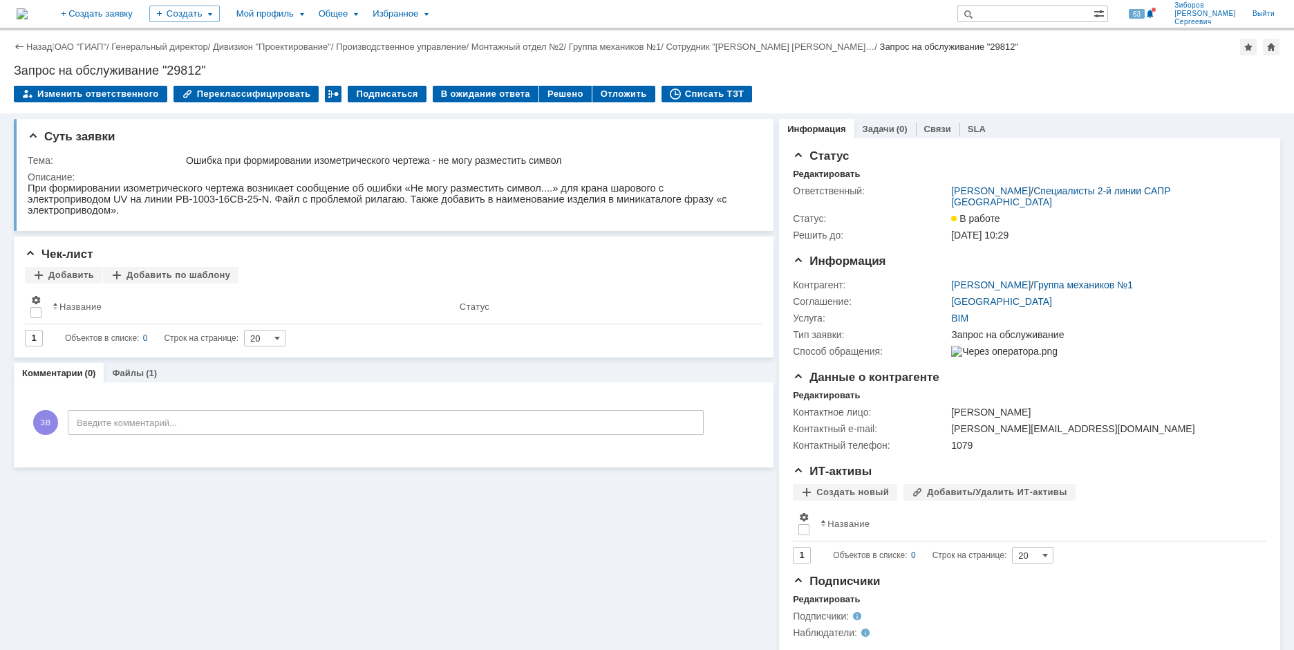
click at [28, 14] on img at bounding box center [22, 13] width 11 height 11
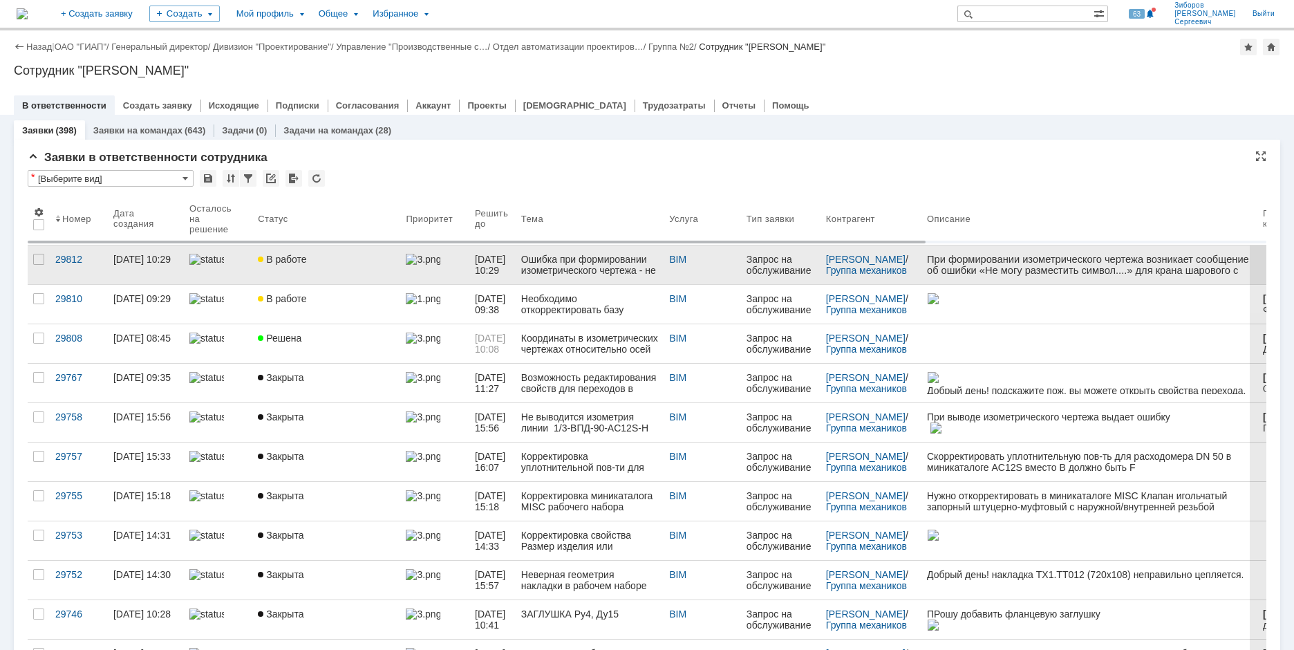
click at [308, 272] on link "В работе" at bounding box center [326, 264] width 148 height 39
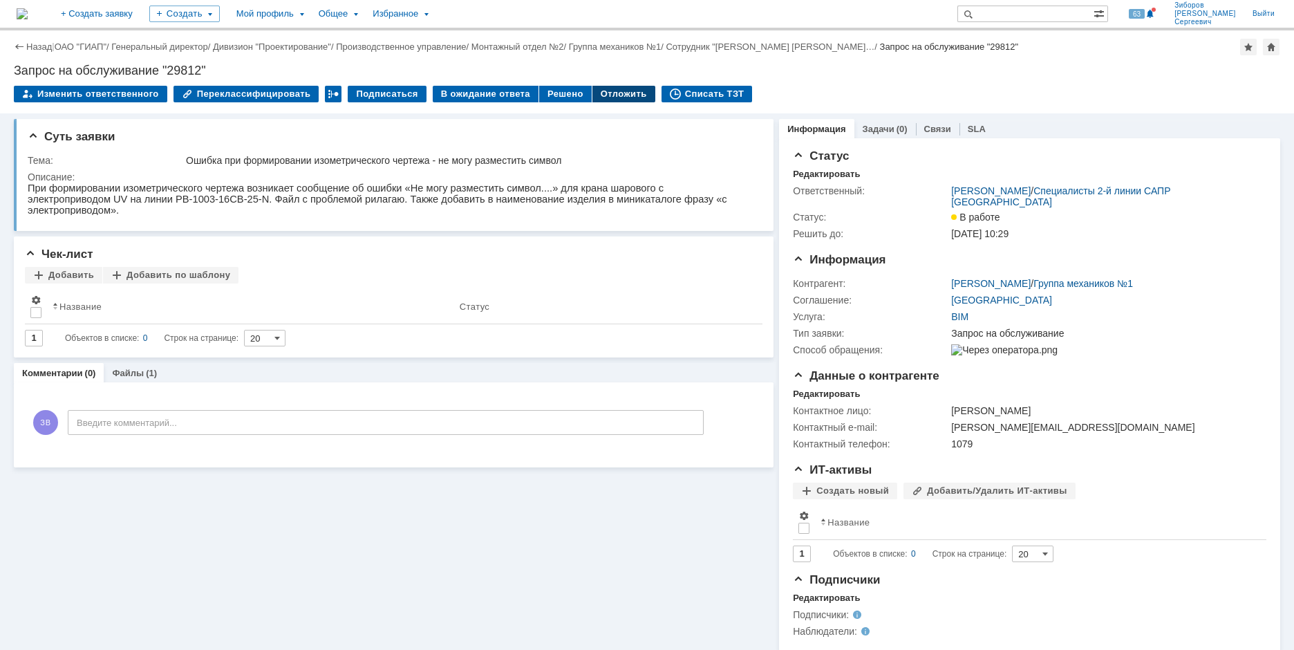
click at [602, 97] on div "Отложить" at bounding box center [623, 94] width 63 height 17
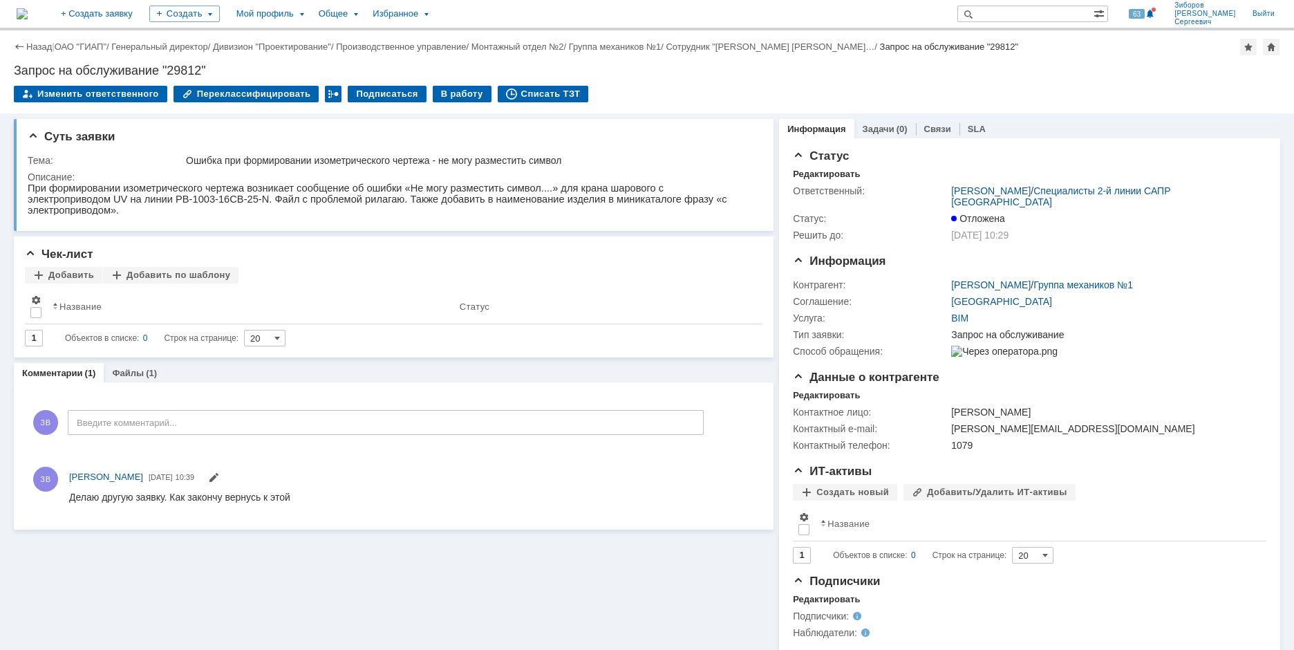
click at [28, 16] on img at bounding box center [22, 13] width 11 height 11
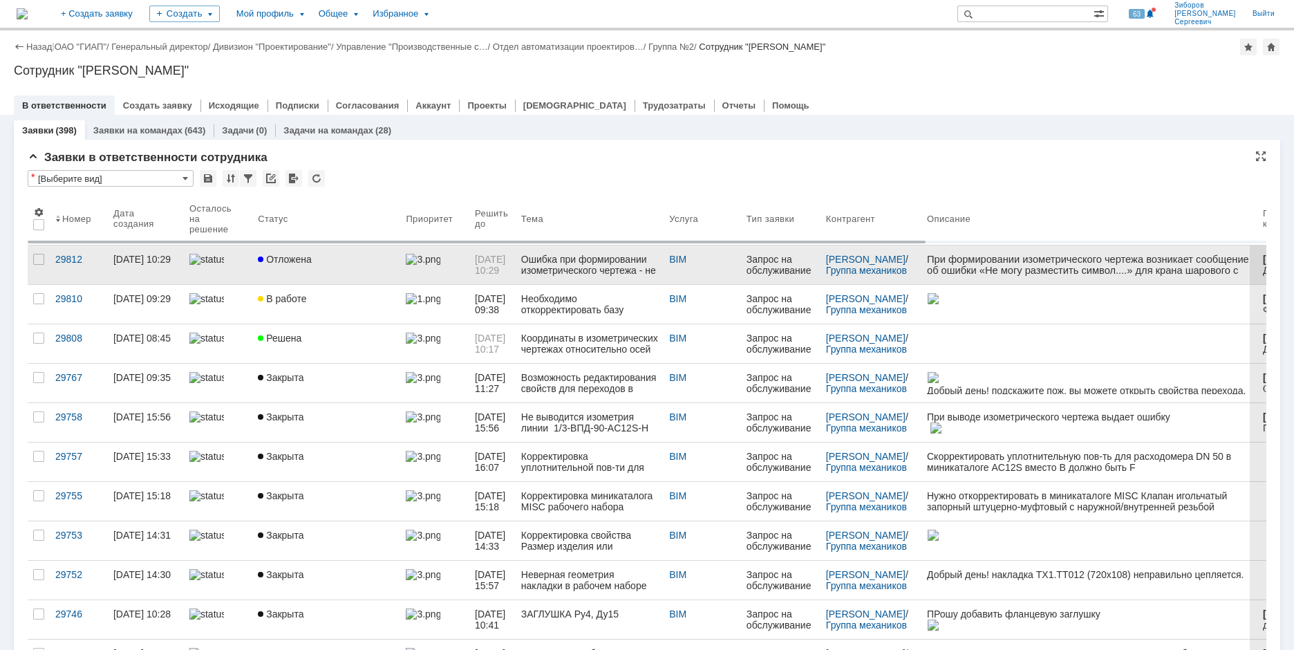
click at [295, 256] on span "Отложена" at bounding box center [285, 259] width 54 height 11
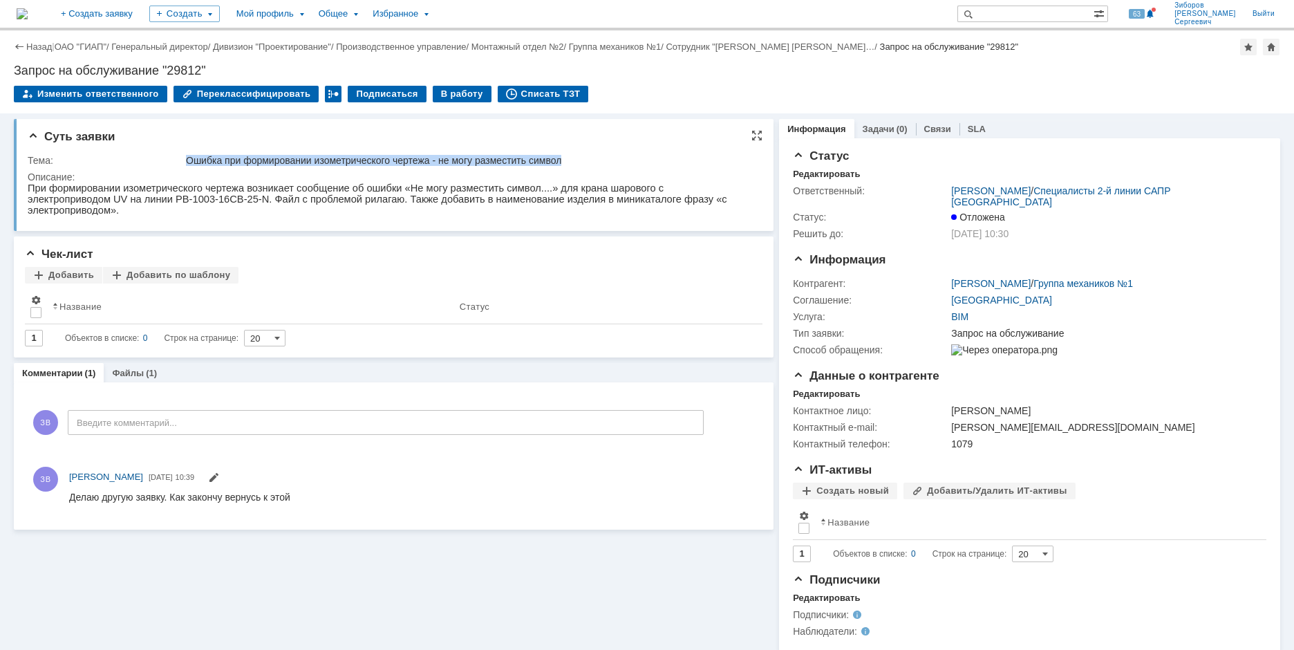
drag, startPoint x: 188, startPoint y: 159, endPoint x: 583, endPoint y: 158, distance: 395.3
click at [583, 158] on div "Ошибка при формировании изометрического чертежа - не могу разместить символ" at bounding box center [469, 160] width 567 height 11
copy div "Ошибка при формировании изометрического чертежа - не могу разместить символ"
click at [28, 12] on img at bounding box center [22, 13] width 11 height 11
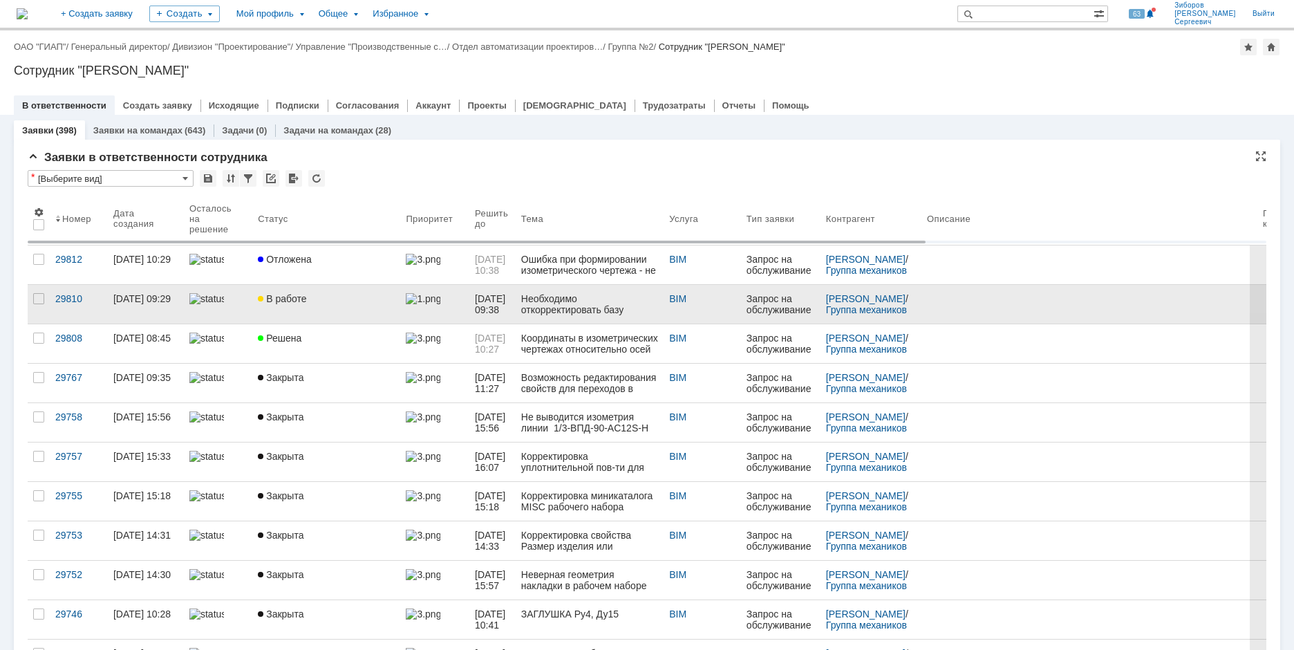
click at [285, 294] on span "В работе" at bounding box center [282, 298] width 48 height 11
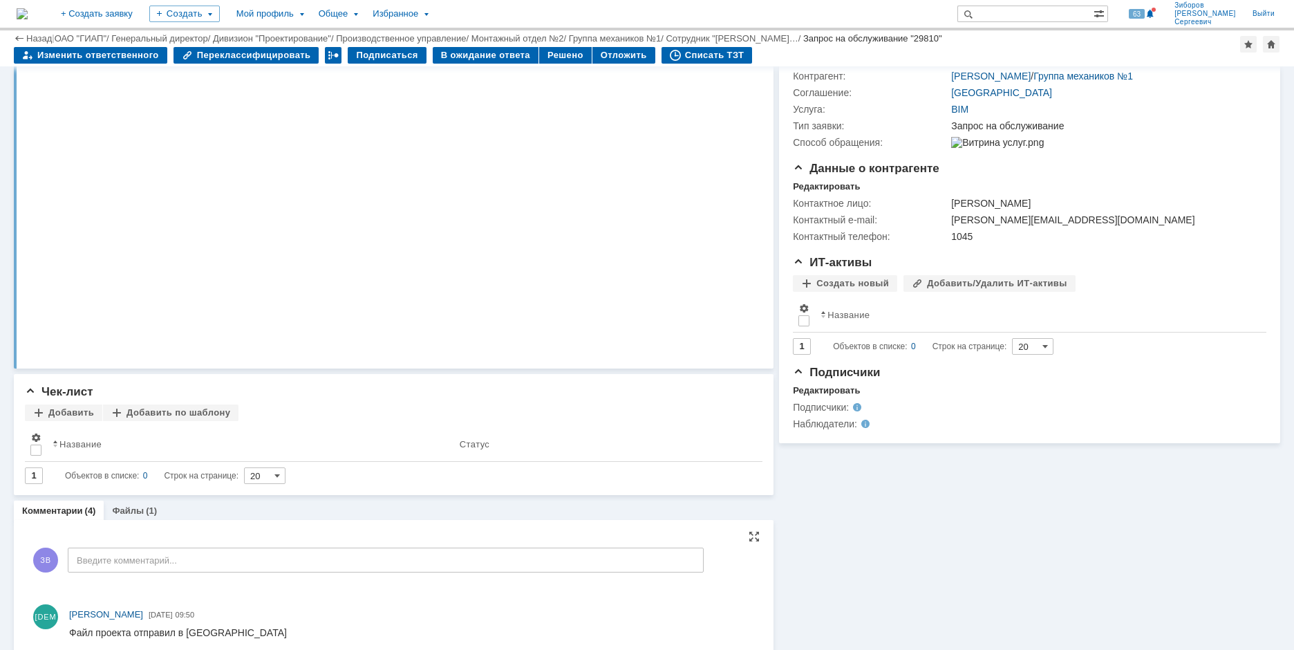
scroll to position [69, 0]
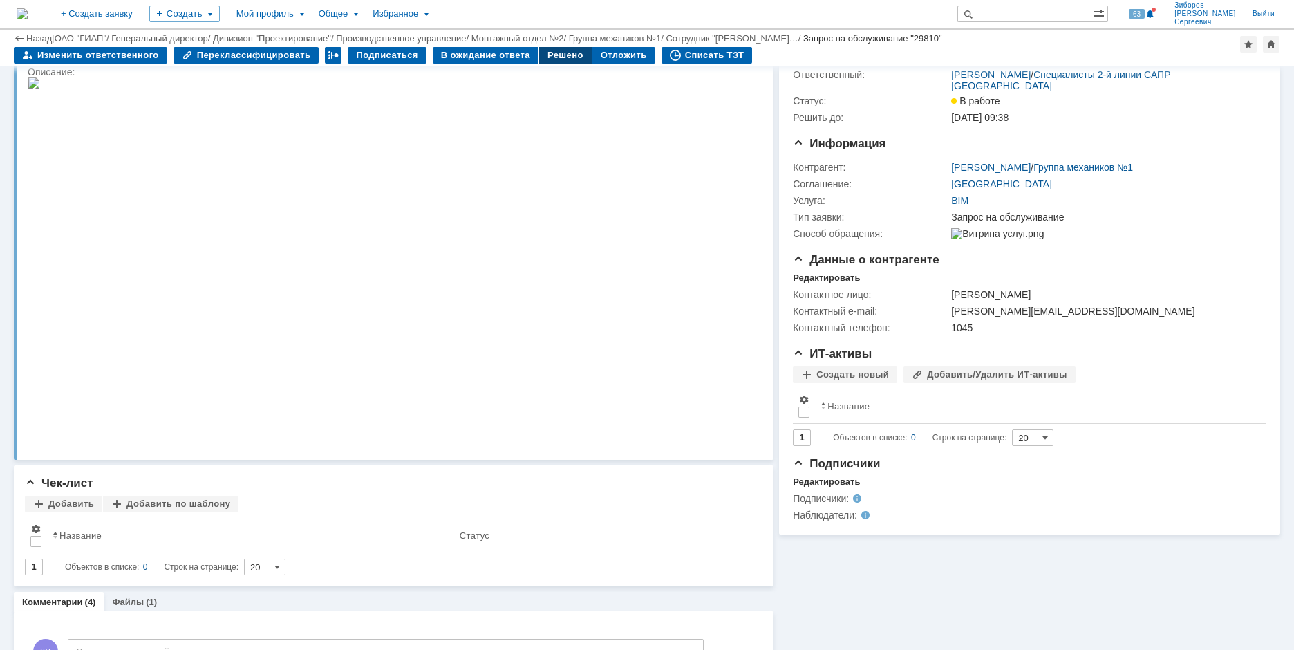
click at [552, 53] on div "Решено" at bounding box center [565, 55] width 53 height 17
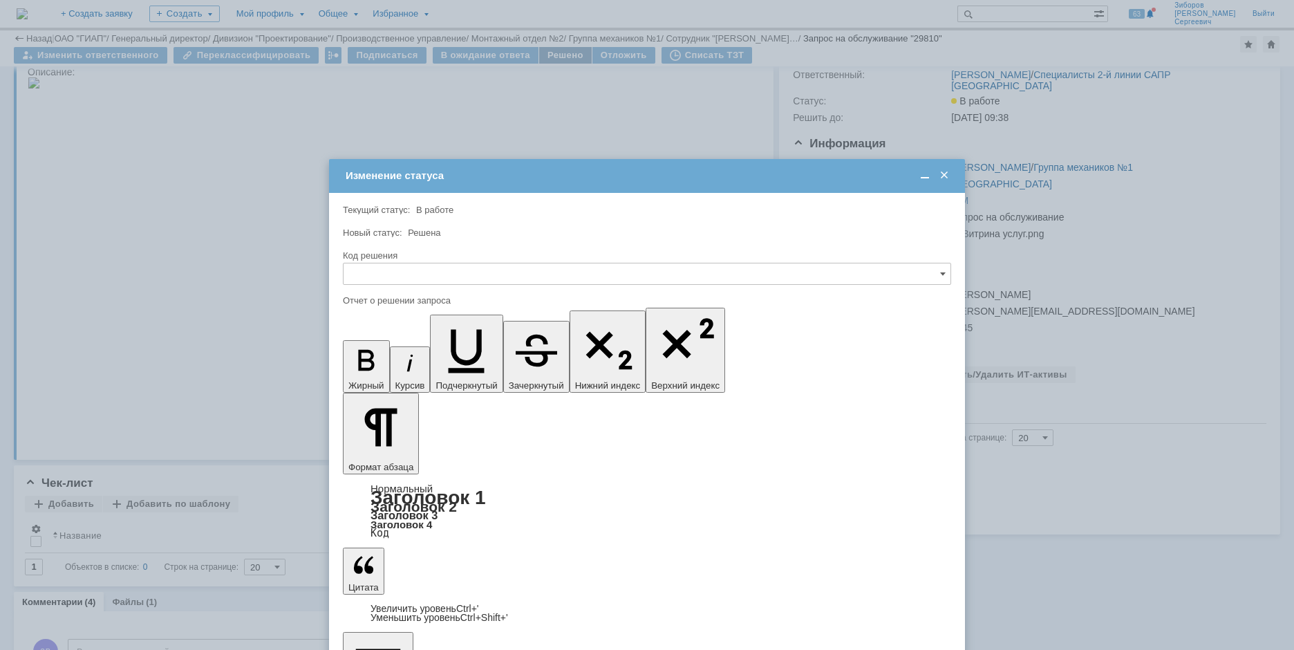
scroll to position [0, 0]
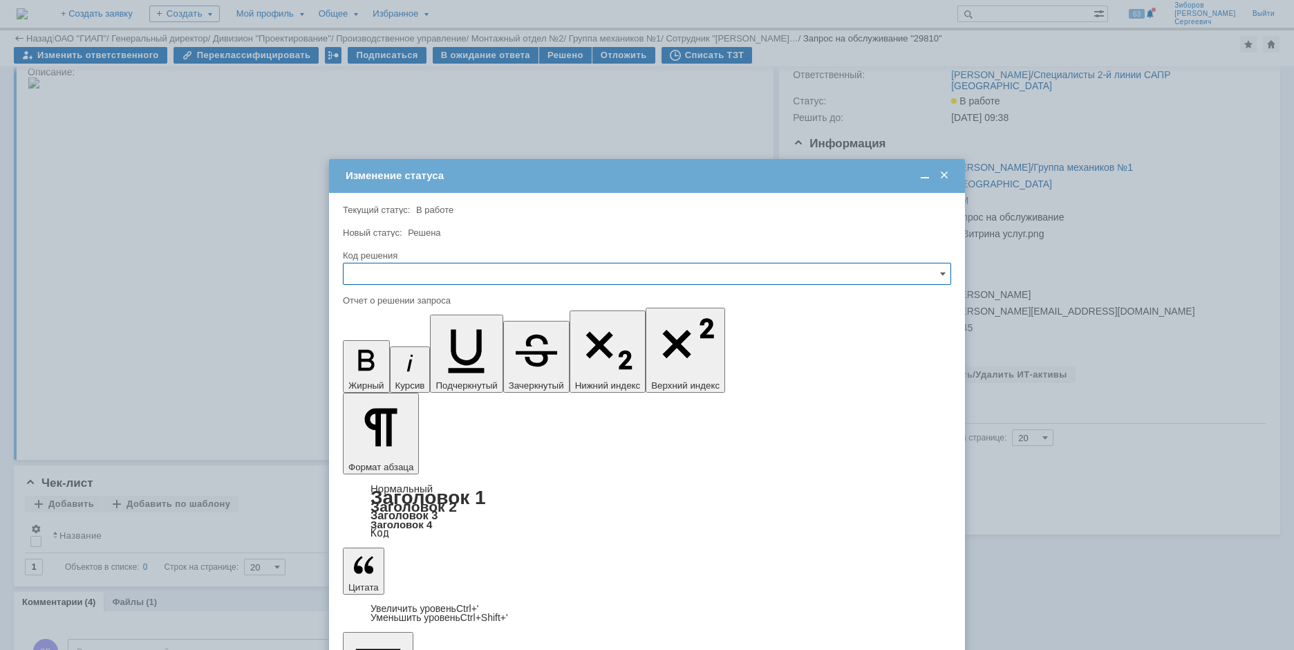
click at [403, 268] on input "text" at bounding box center [647, 274] width 608 height 22
click at [381, 373] on div "Решено" at bounding box center [646, 368] width 607 height 22
type input "Решено"
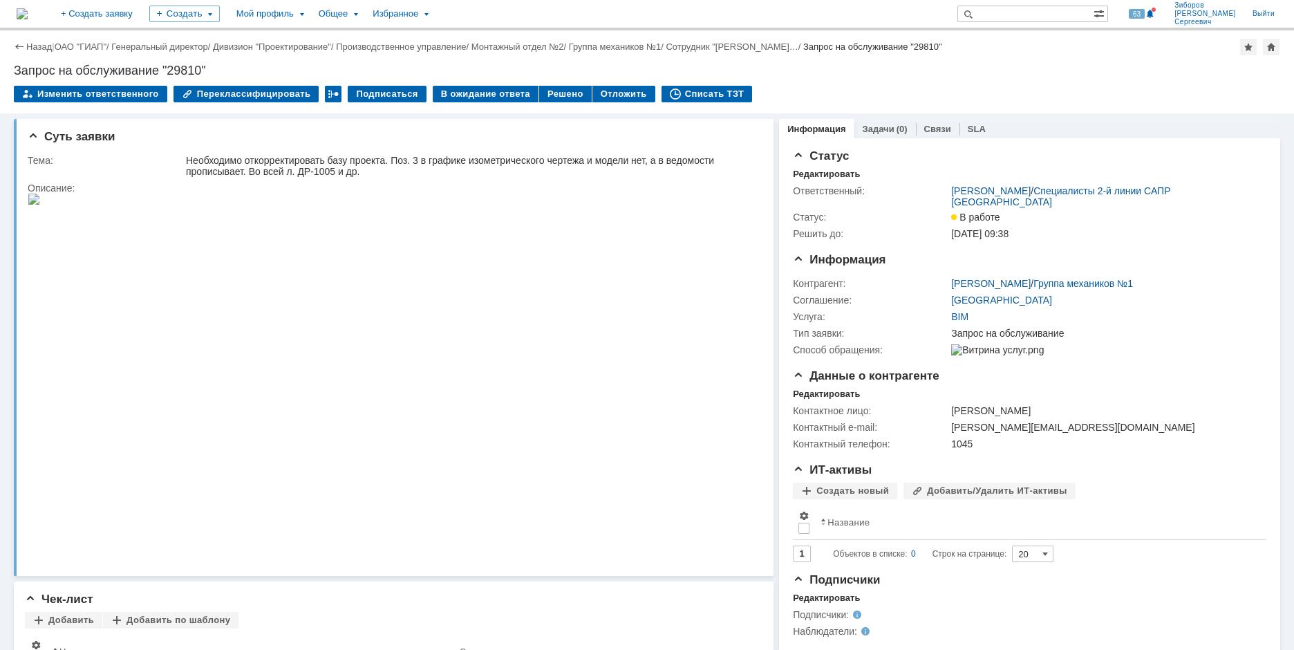
click at [28, 14] on img at bounding box center [22, 13] width 11 height 11
